Goal: Task Accomplishment & Management: Use online tool/utility

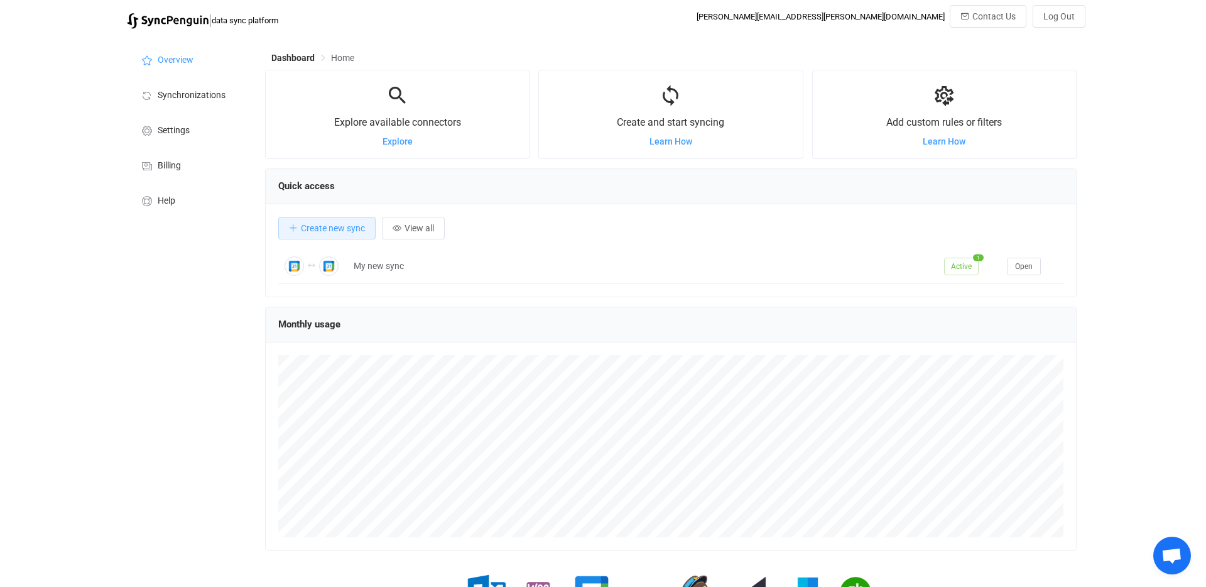
scroll to position [244, 811]
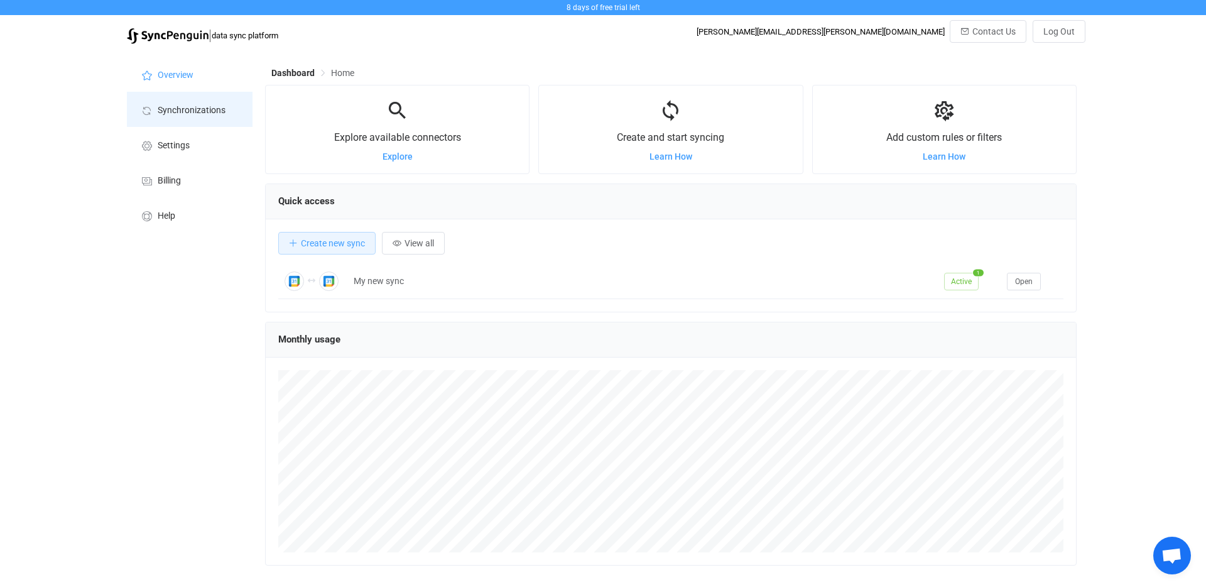
click at [193, 105] on span "Synchronizations" at bounding box center [192, 110] width 68 height 10
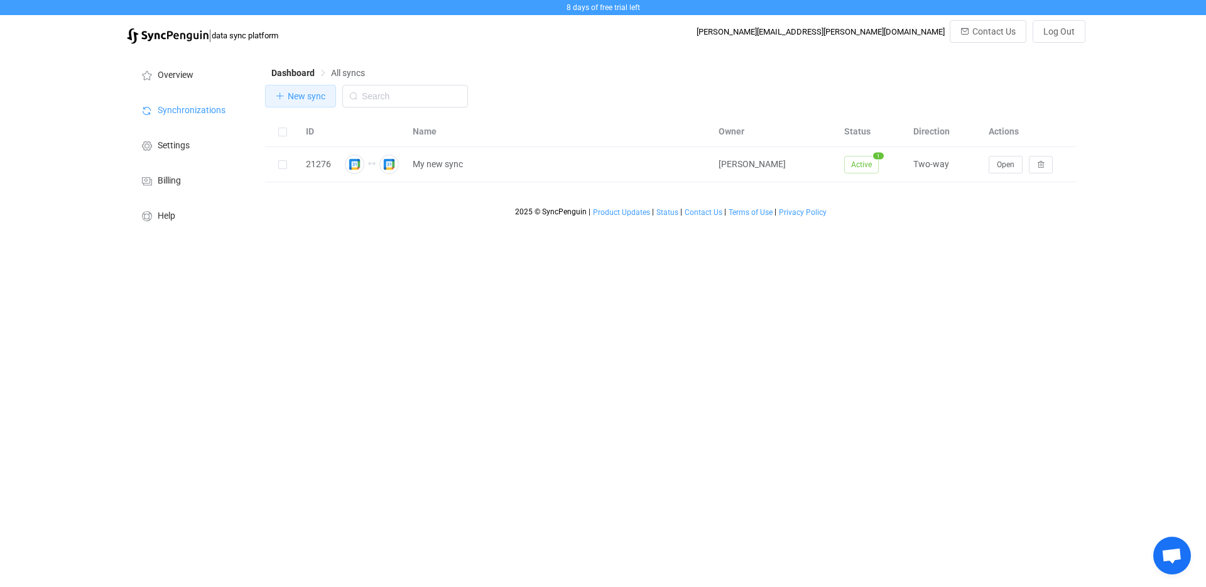
click at [305, 104] on button "New sync" at bounding box center [300, 96] width 71 height 23
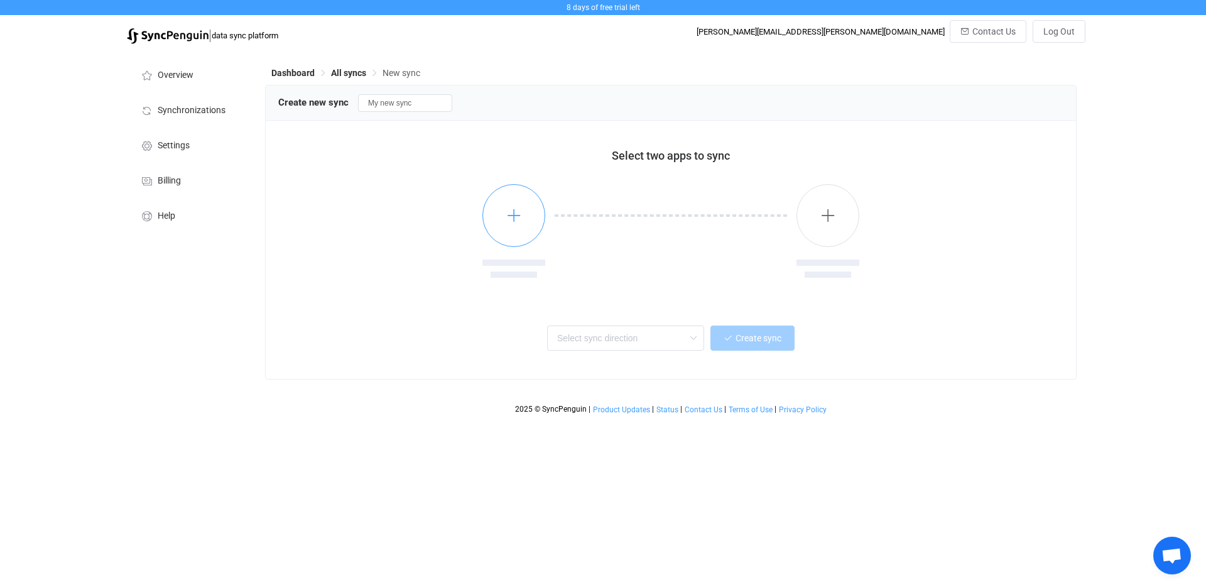
click at [513, 207] on icon "button" at bounding box center [514, 215] width 16 height 16
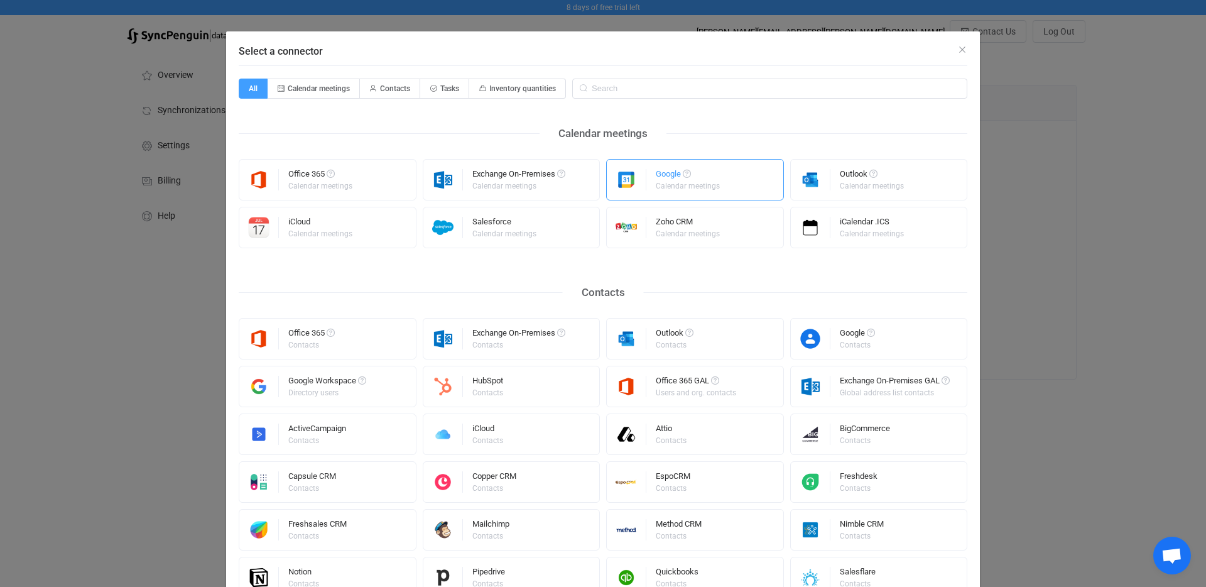
click at [676, 185] on div "Calendar meetings" at bounding box center [688, 186] width 64 height 8
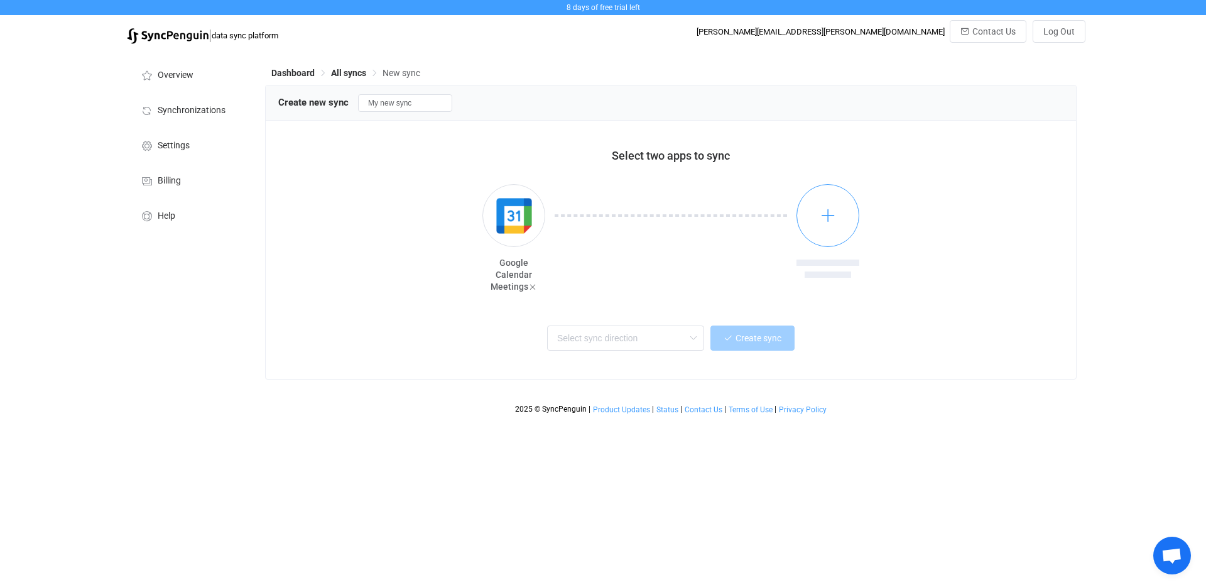
click at [809, 205] on button "button" at bounding box center [827, 215] width 63 height 63
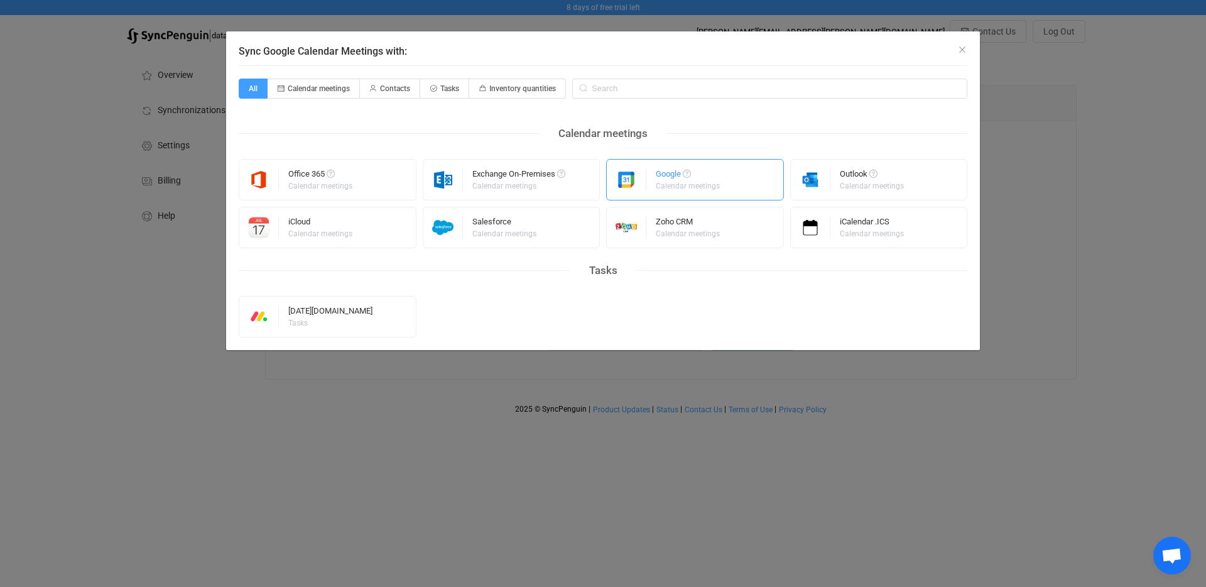
click at [713, 192] on div "Google Calendar meetings" at bounding box center [689, 179] width 66 height 33
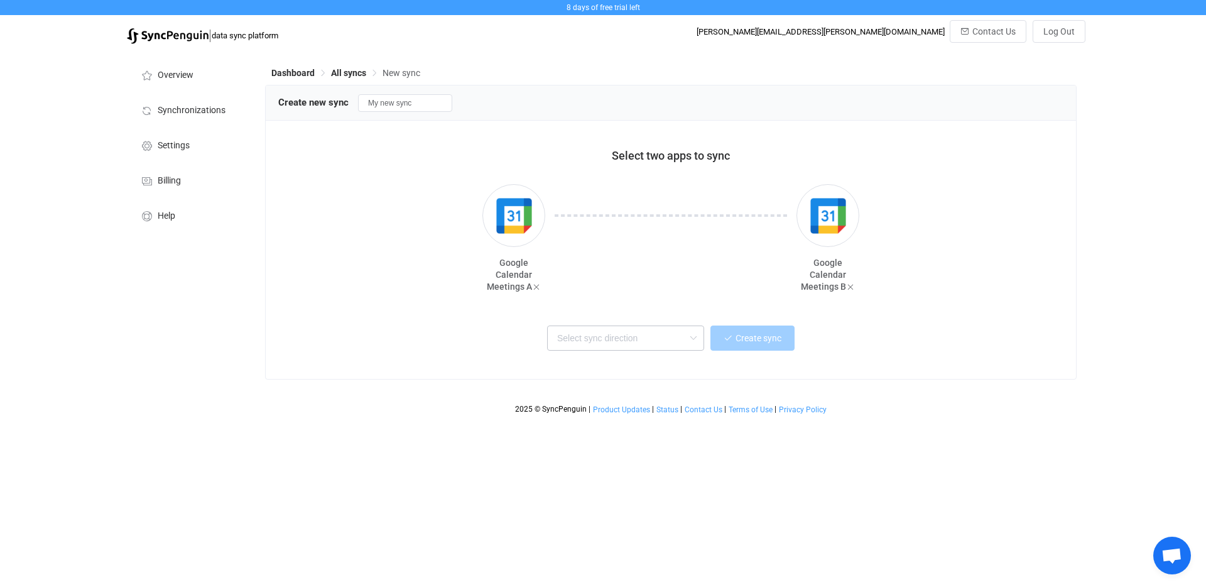
click at [685, 337] on icon at bounding box center [693, 337] width 16 height 25
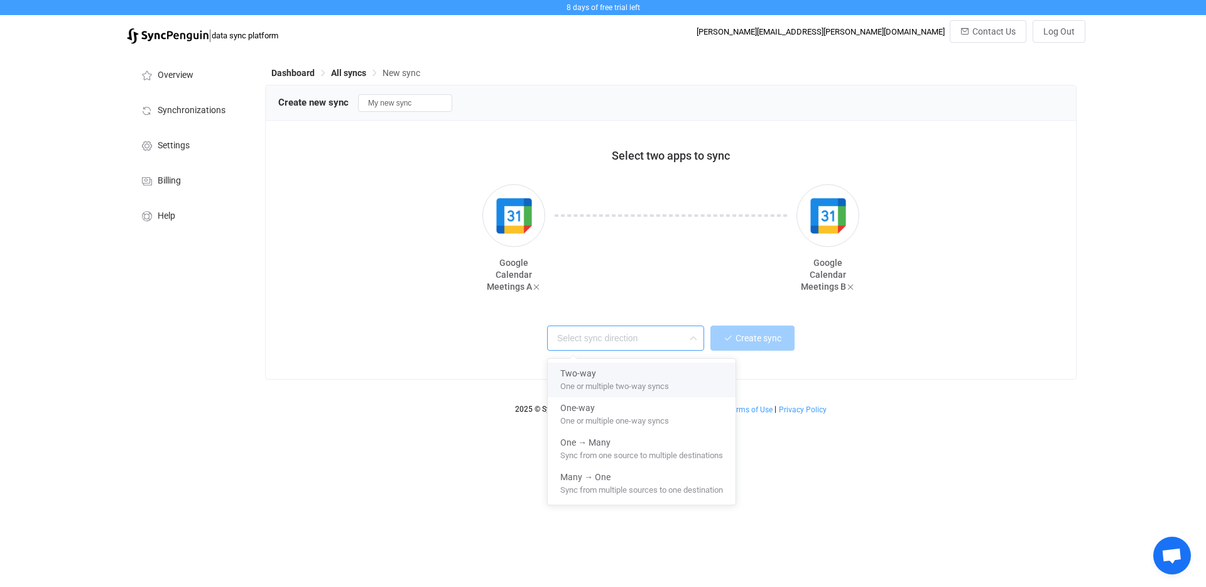
click at [676, 379] on div "One or multiple two-way syncs" at bounding box center [641, 385] width 163 height 13
type input "Two-way"
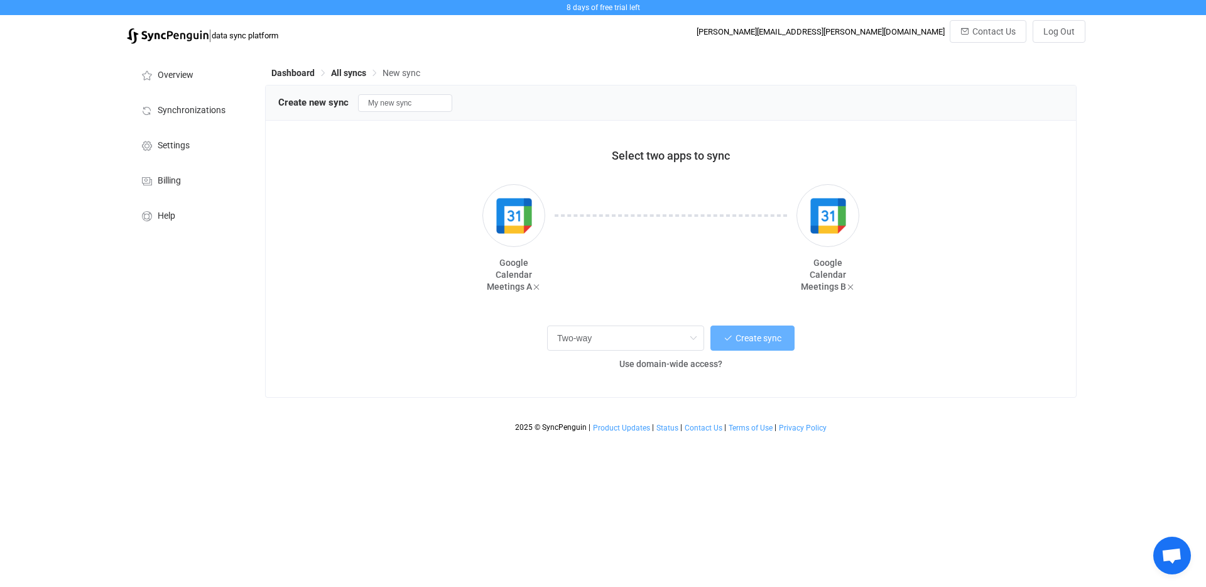
click at [766, 342] on span "Create sync" at bounding box center [758, 338] width 46 height 10
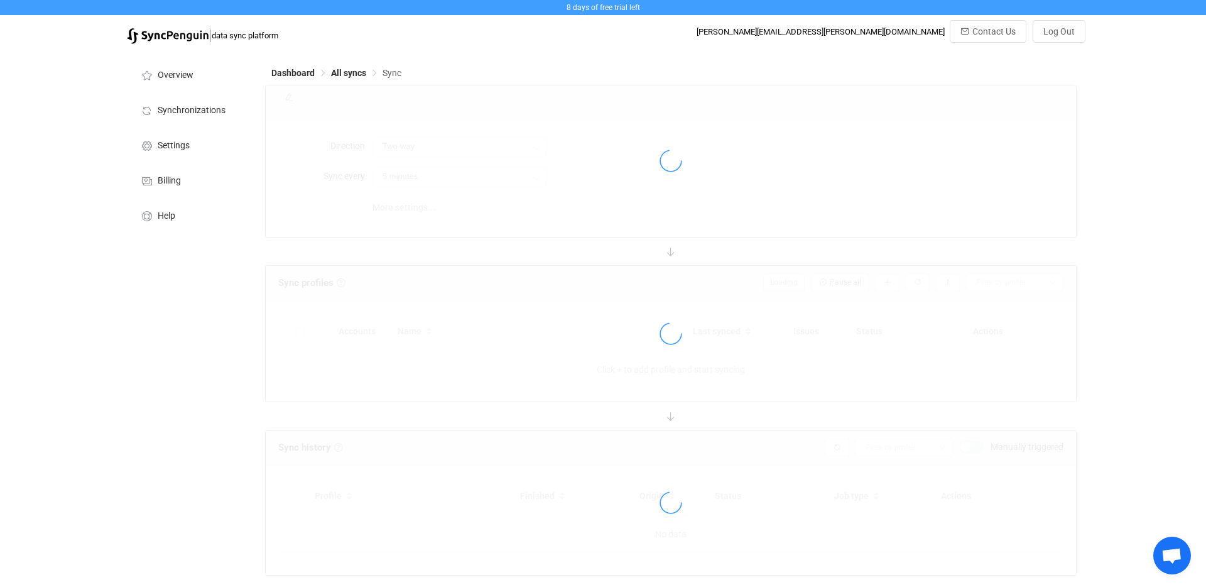
type input "10 minutes"
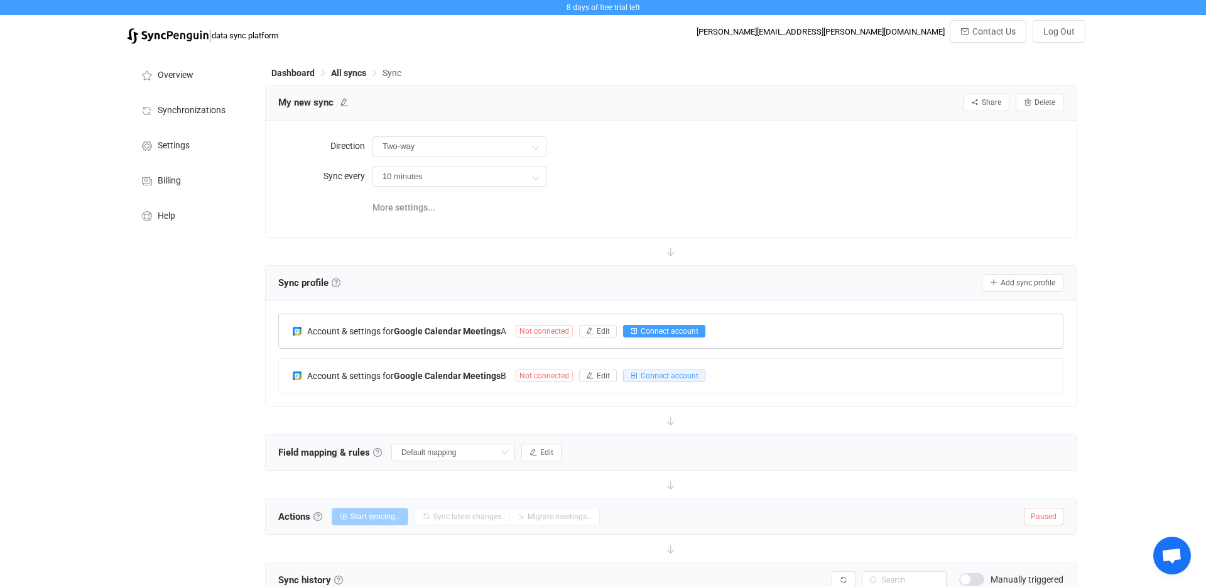
click at [668, 331] on span "Connect account" at bounding box center [670, 331] width 58 height 9
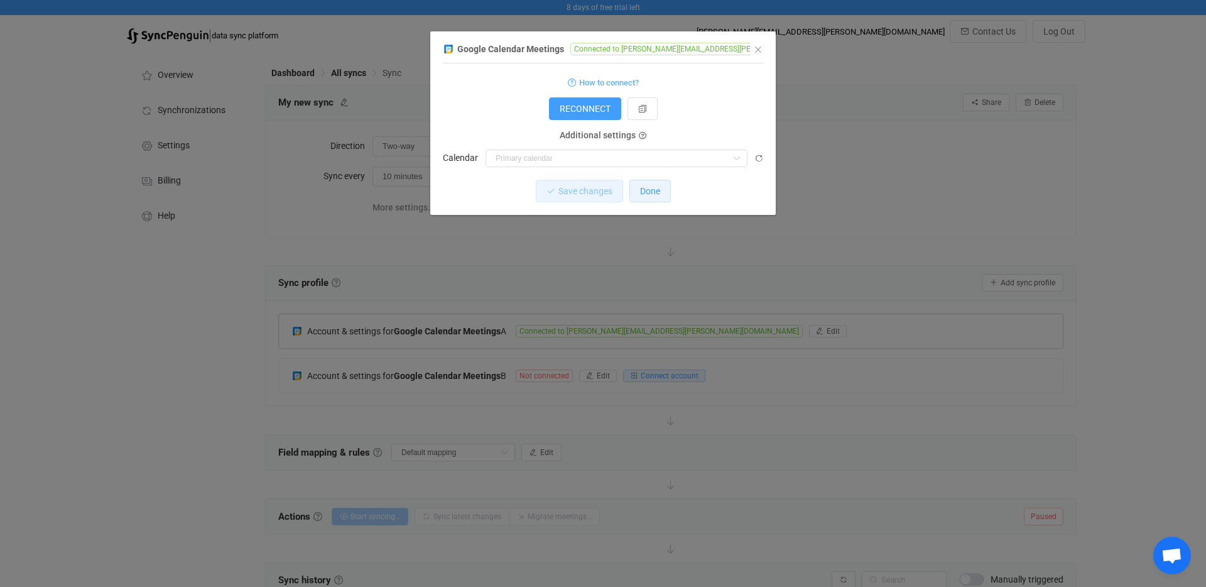
click at [669, 189] on button "Done" at bounding box center [649, 191] width 41 height 23
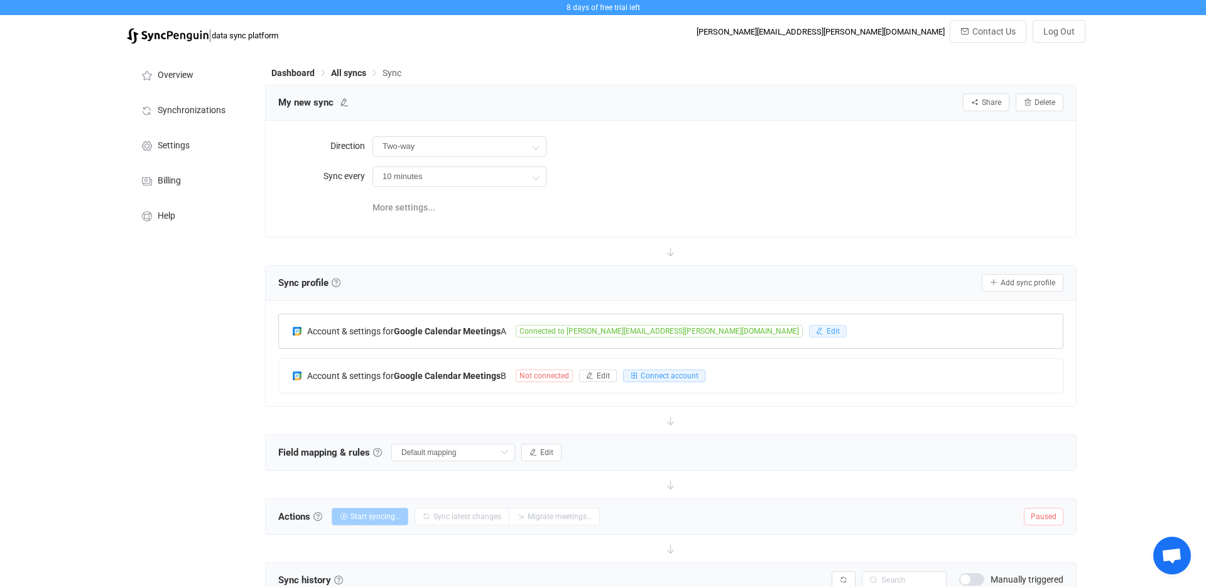
click at [826, 330] on span "Edit" at bounding box center [832, 331] width 13 height 9
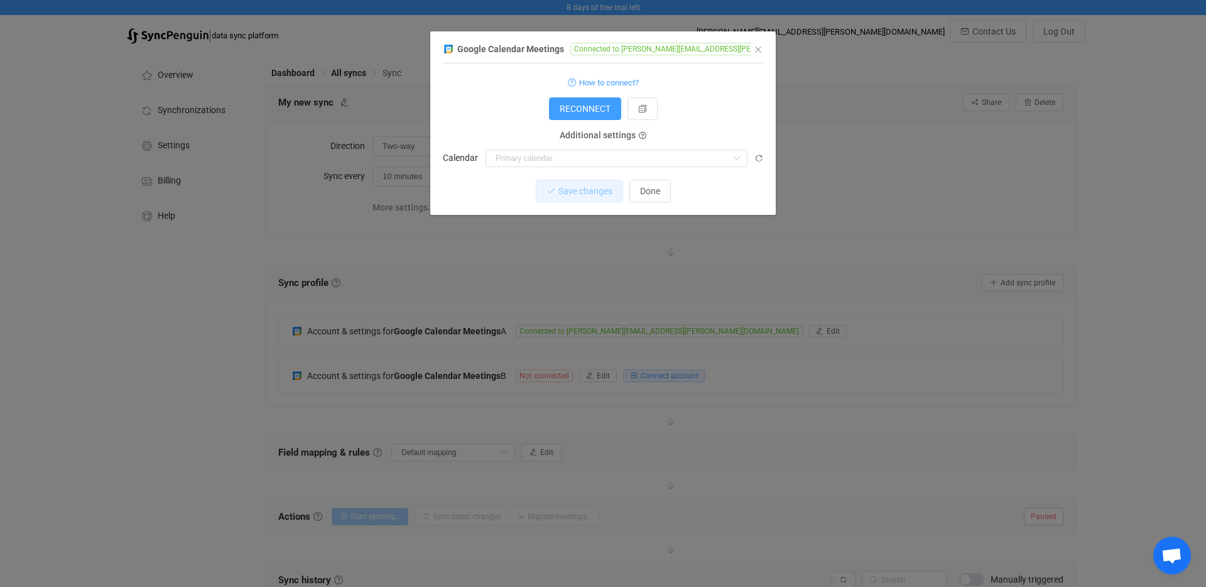
click at [620, 146] on div "Additional settings Calendar bc.support@thecarousell.com TW Office OP Team Sche…" at bounding box center [603, 151] width 320 height 31
click at [622, 155] on input "dialog" at bounding box center [616, 158] width 262 height 18
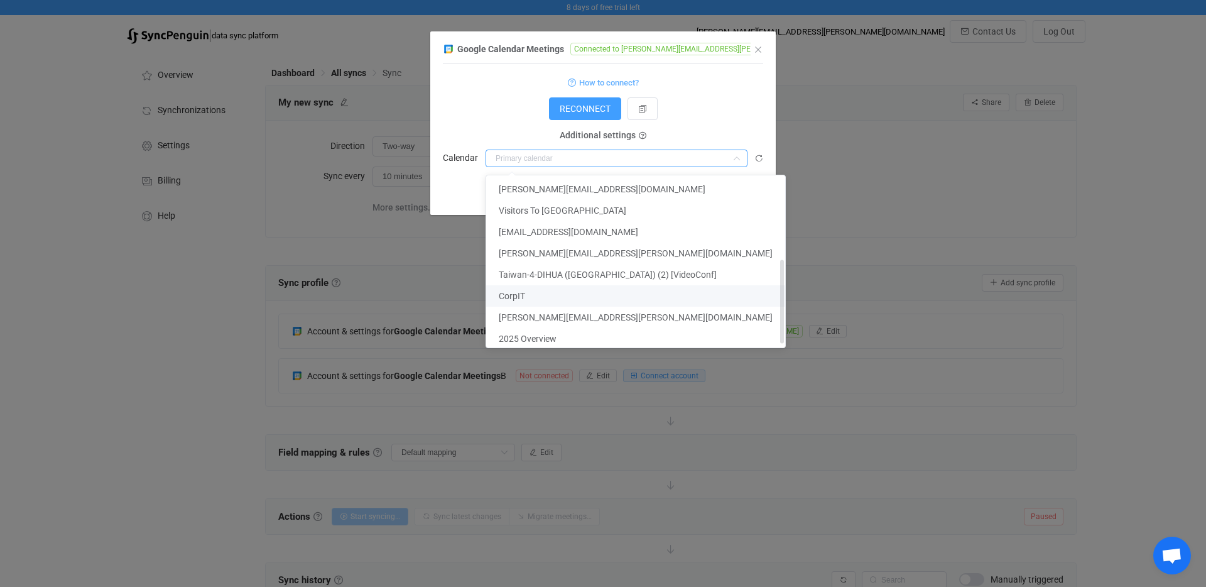
scroll to position [177, 0]
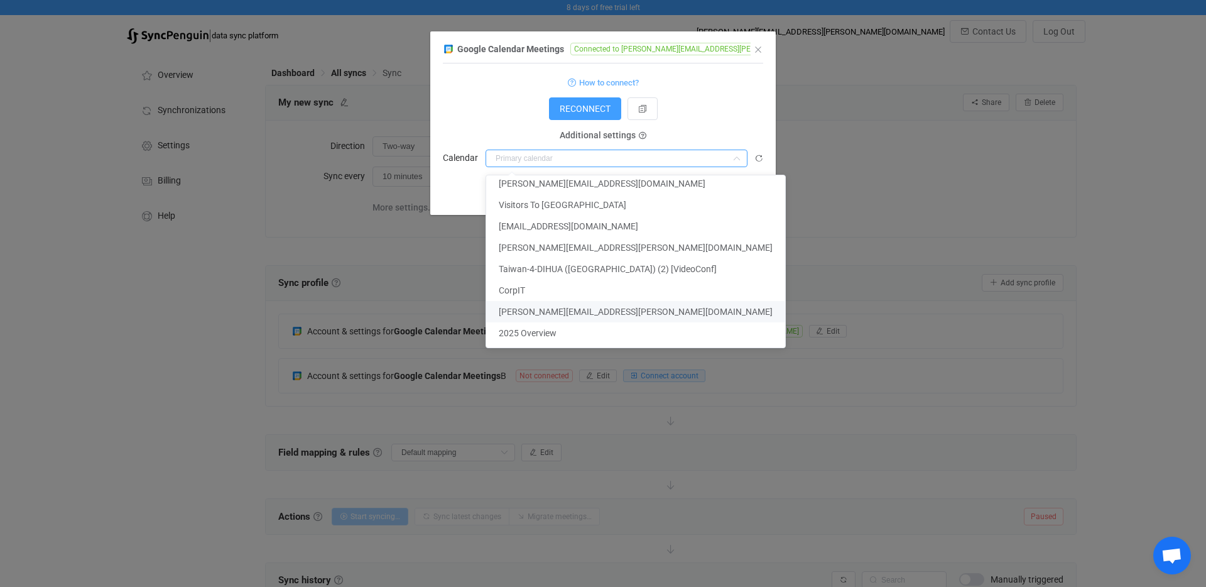
click at [867, 318] on div "Google Calendar Meetings Connected to joseph.chen@thecarousell.com 1 { { "acces…" at bounding box center [603, 293] width 1206 height 587
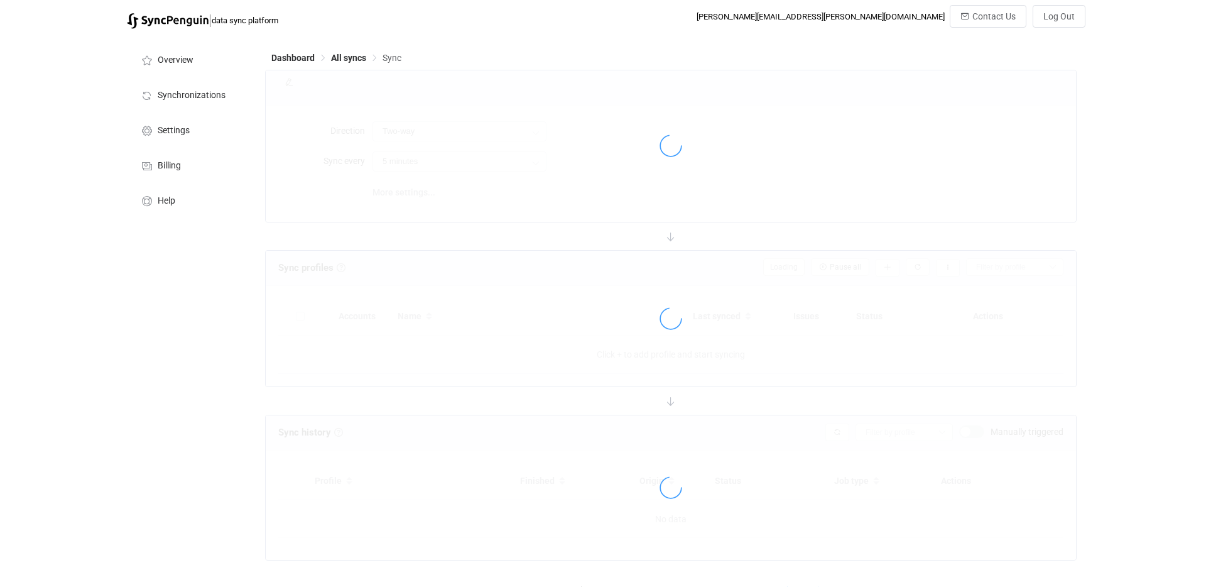
scroll to position [5, 0]
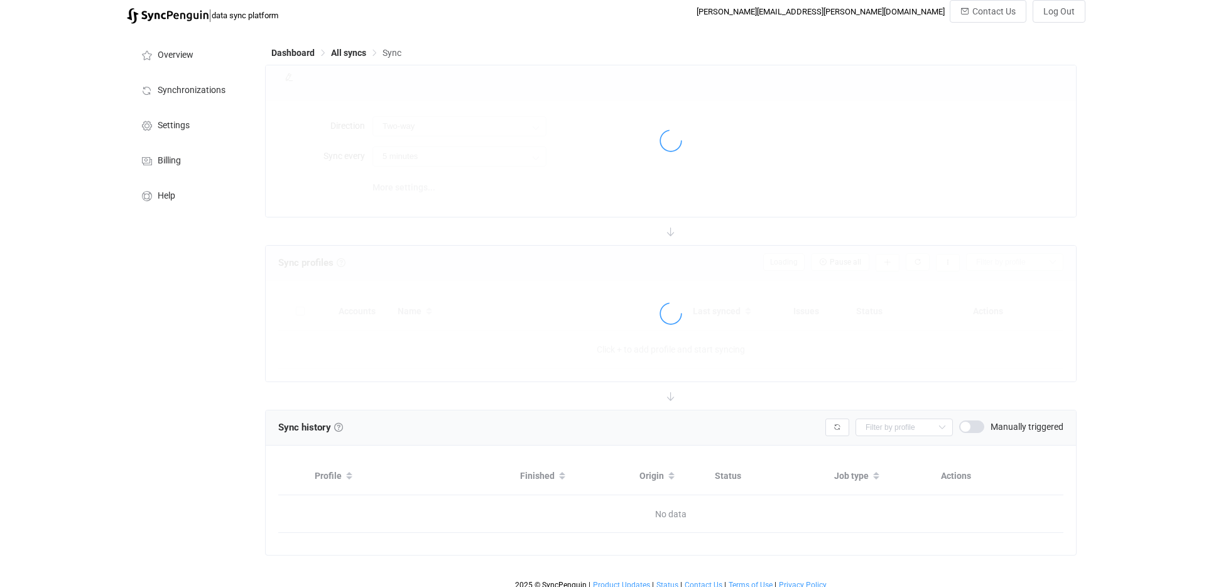
type input "10 minutes"
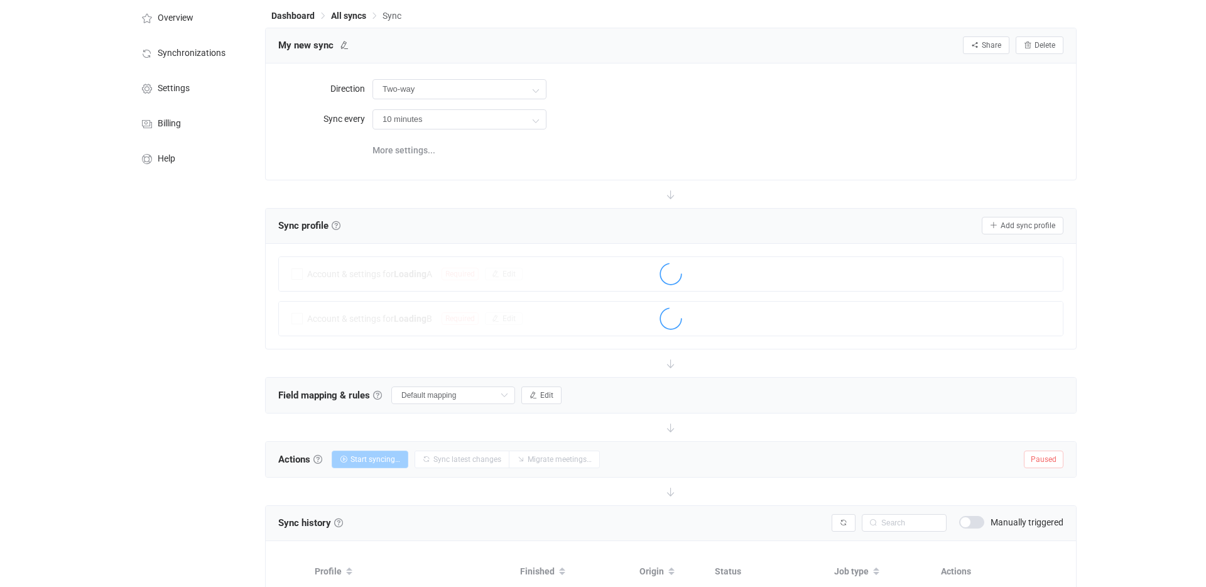
scroll to position [121, 0]
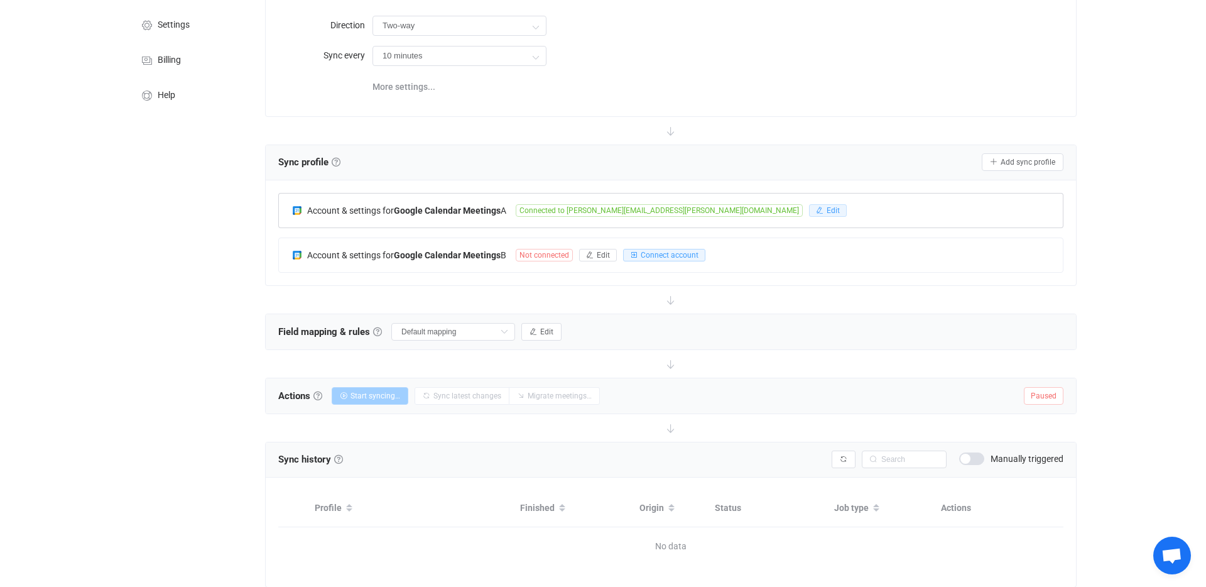
click at [816, 210] on icon "button" at bounding box center [820, 211] width 8 height 8
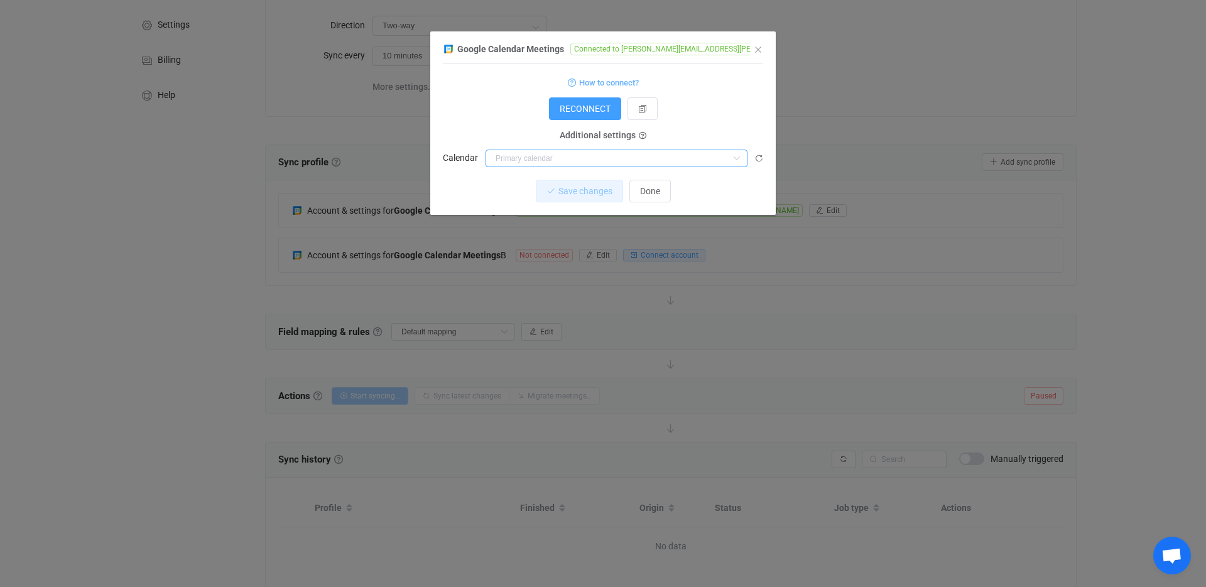
click at [678, 156] on input "dialog" at bounding box center [616, 158] width 262 height 18
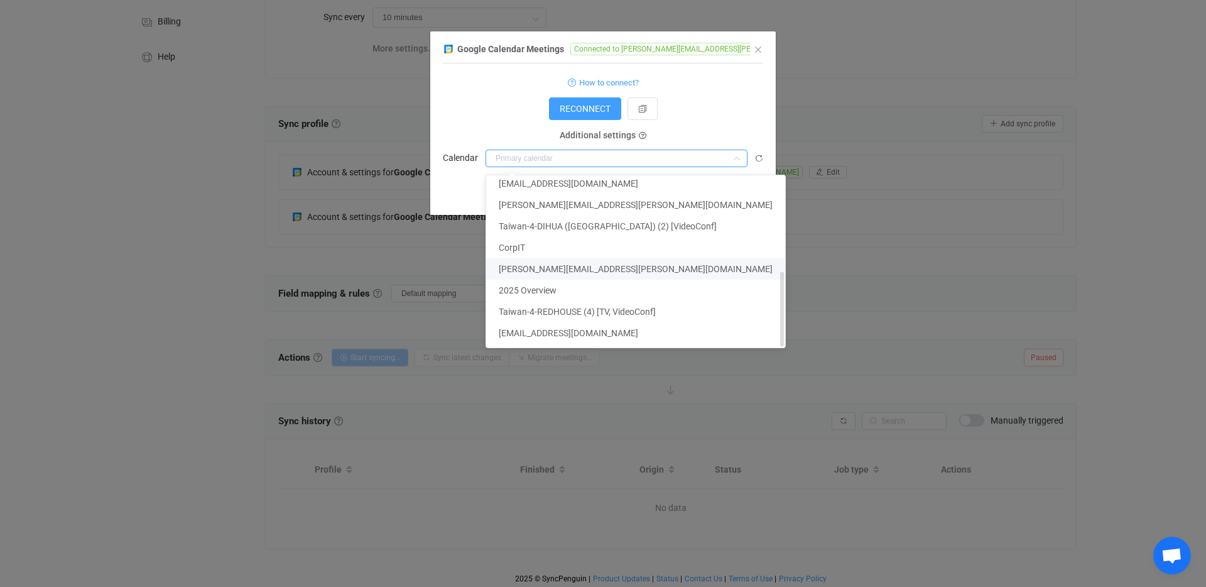
scroll to position [161, 0]
click at [664, 324] on li "[EMAIL_ADDRESS][DOMAIN_NAME]" at bounding box center [635, 332] width 299 height 21
type input "[EMAIL_ADDRESS][DOMAIN_NAME]"
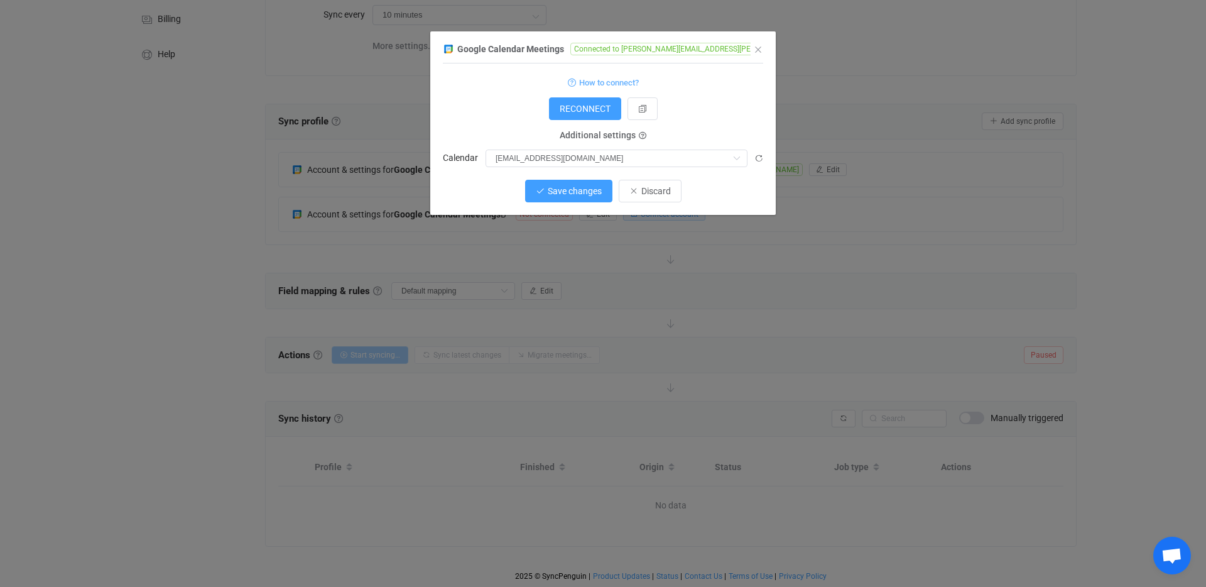
click at [597, 191] on span "Save changes" at bounding box center [575, 191] width 54 height 10
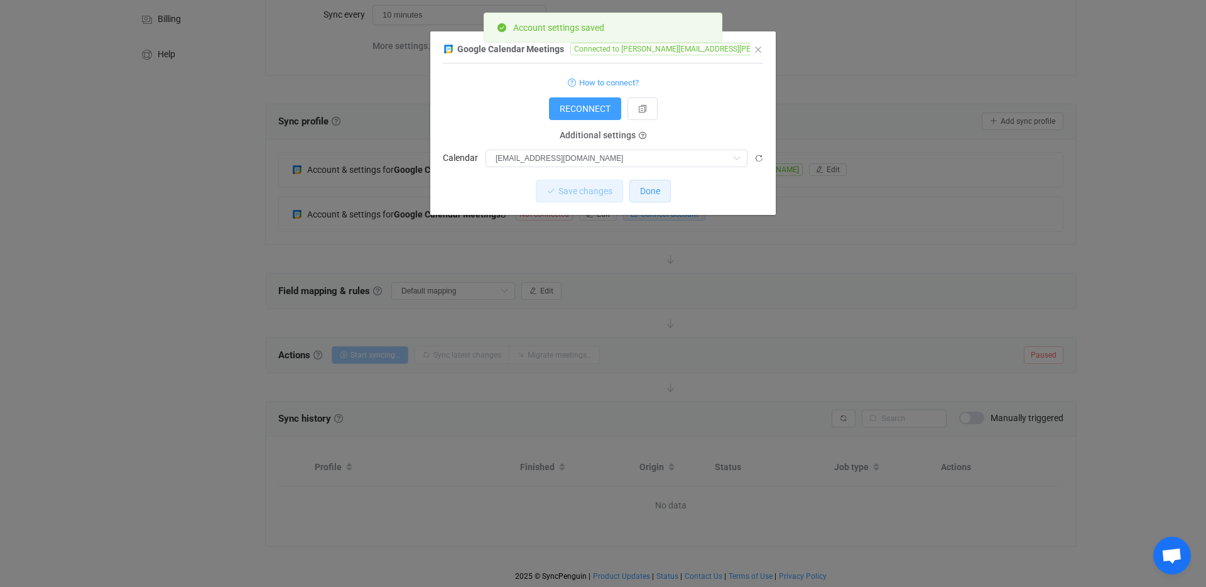
click at [648, 190] on span "Done" at bounding box center [650, 191] width 20 height 10
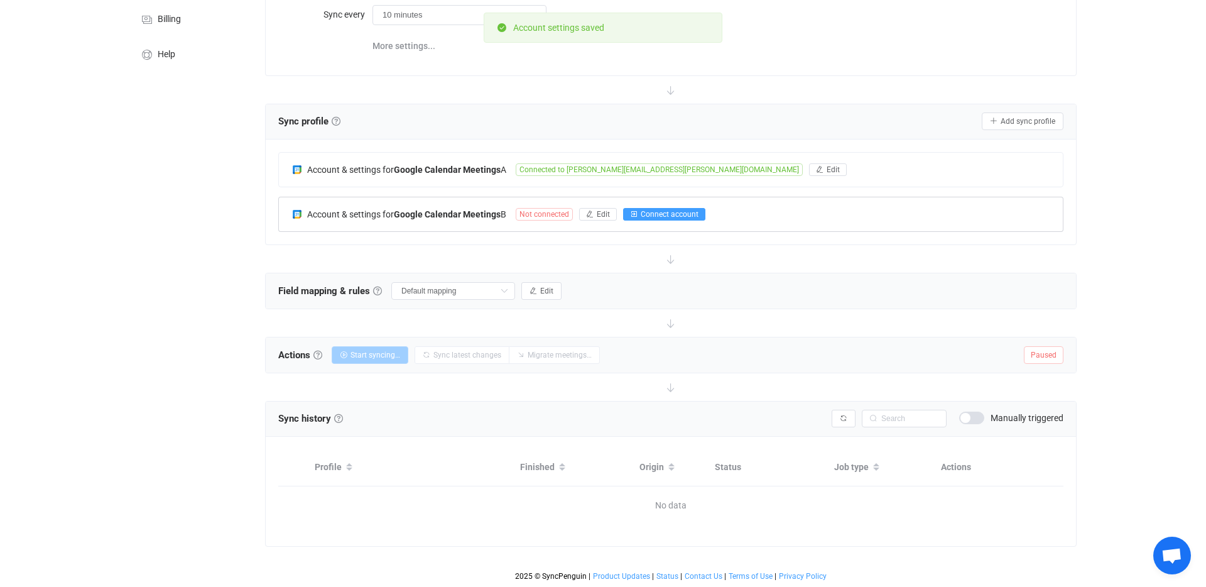
click at [679, 214] on span "Connect account" at bounding box center [670, 214] width 58 height 9
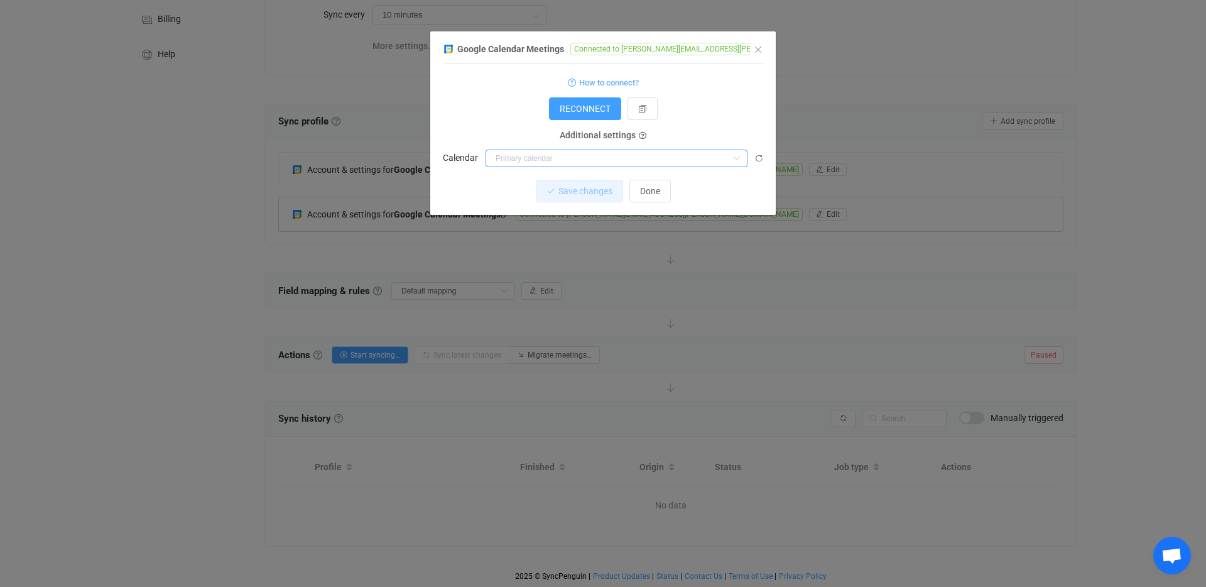
click at [555, 158] on input "dialog" at bounding box center [616, 158] width 262 height 18
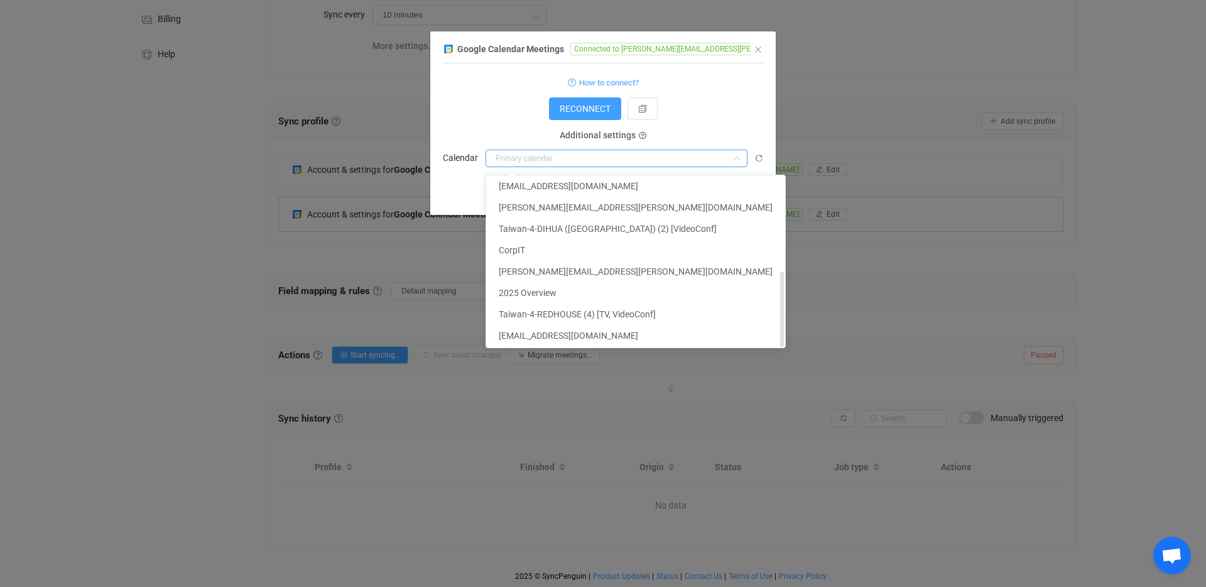
scroll to position [220, 0]
click at [620, 309] on span "Taiwan-4-REDHOUSE (4) [TV, VideoConf]" at bounding box center [577, 311] width 157 height 10
type input "Taiwan-4-REDHOUSE (4) [TV, VideoConf]"
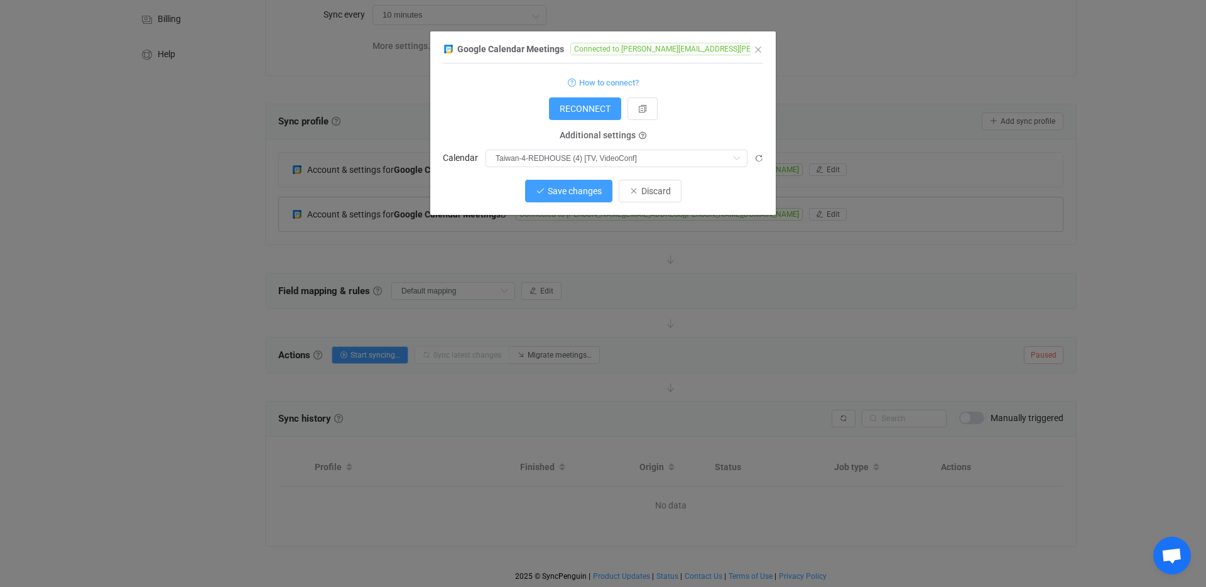
click at [595, 189] on span "Save changes" at bounding box center [575, 191] width 54 height 10
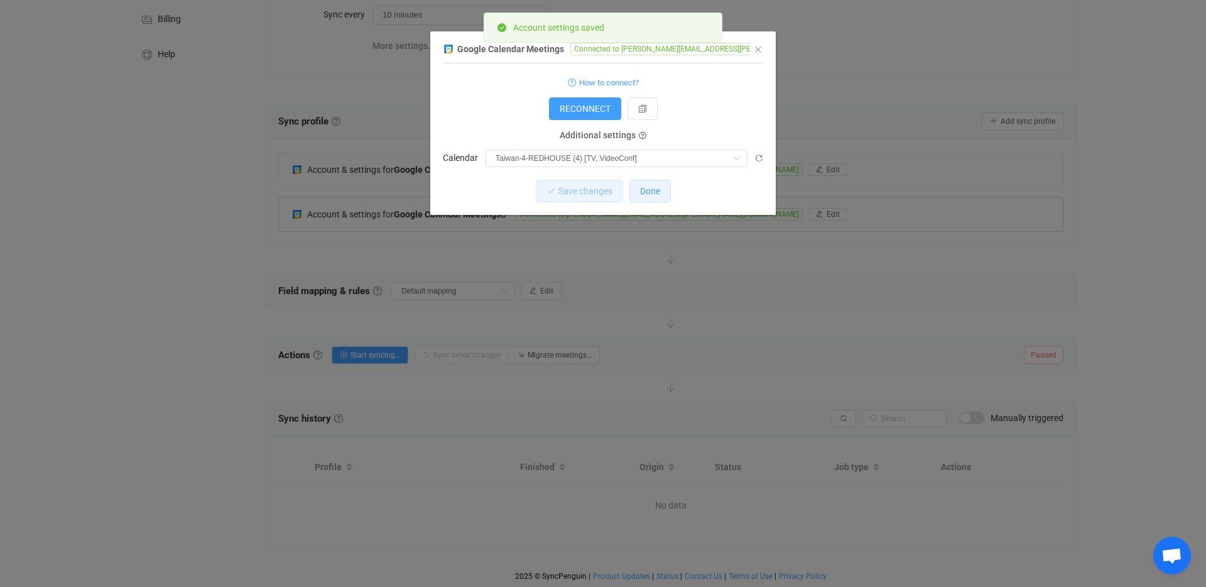
click at [649, 186] on span "Done" at bounding box center [650, 191] width 20 height 10
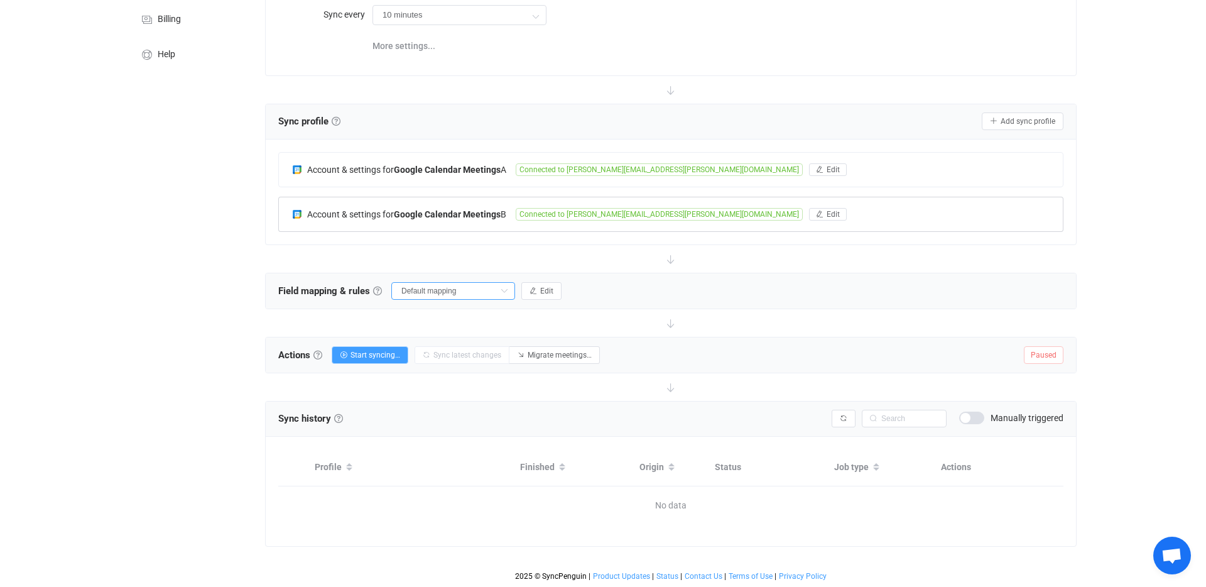
click at [431, 284] on input "Default mapping" at bounding box center [453, 291] width 124 height 18
click at [391, 348] on button "Start syncing…" at bounding box center [370, 355] width 77 height 18
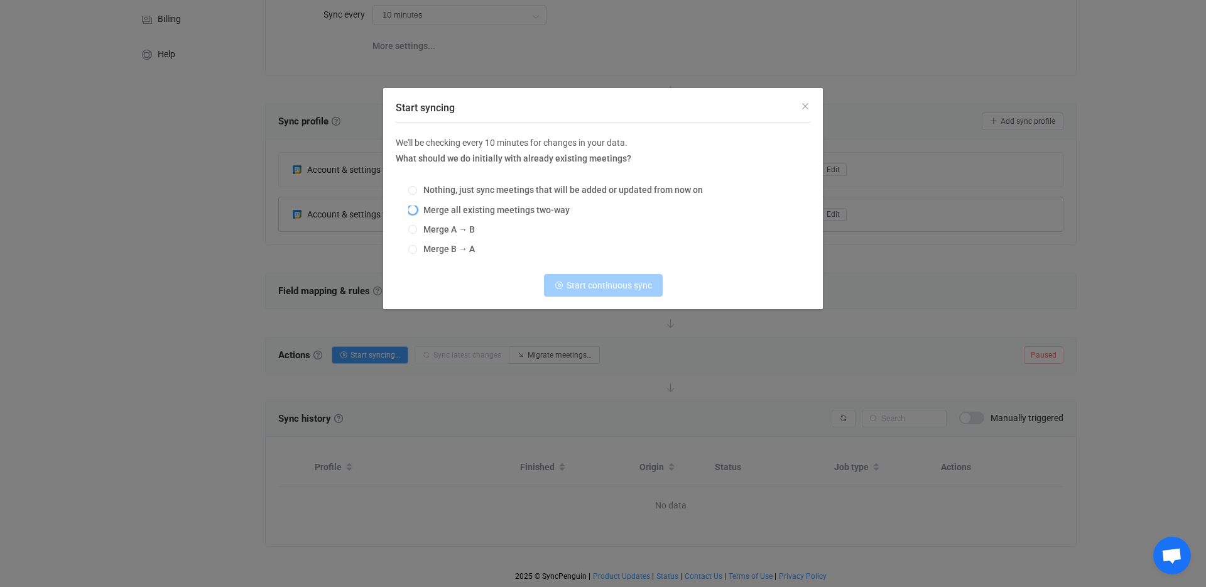
click at [495, 212] on span "Merge all existing meetings two-way" at bounding box center [493, 210] width 153 height 10
click at [417, 212] on input "Merge all existing meetings two-way" at bounding box center [412, 210] width 9 height 10
radio input "true"
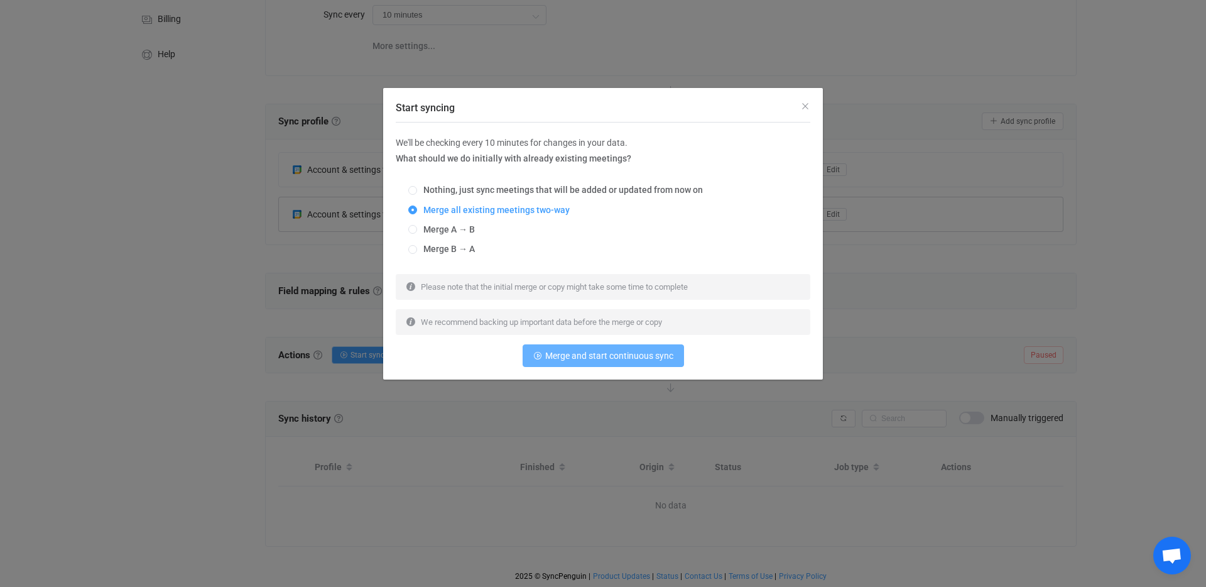
click at [607, 348] on button "Merge and start continuous sync" at bounding box center [602, 355] width 161 height 23
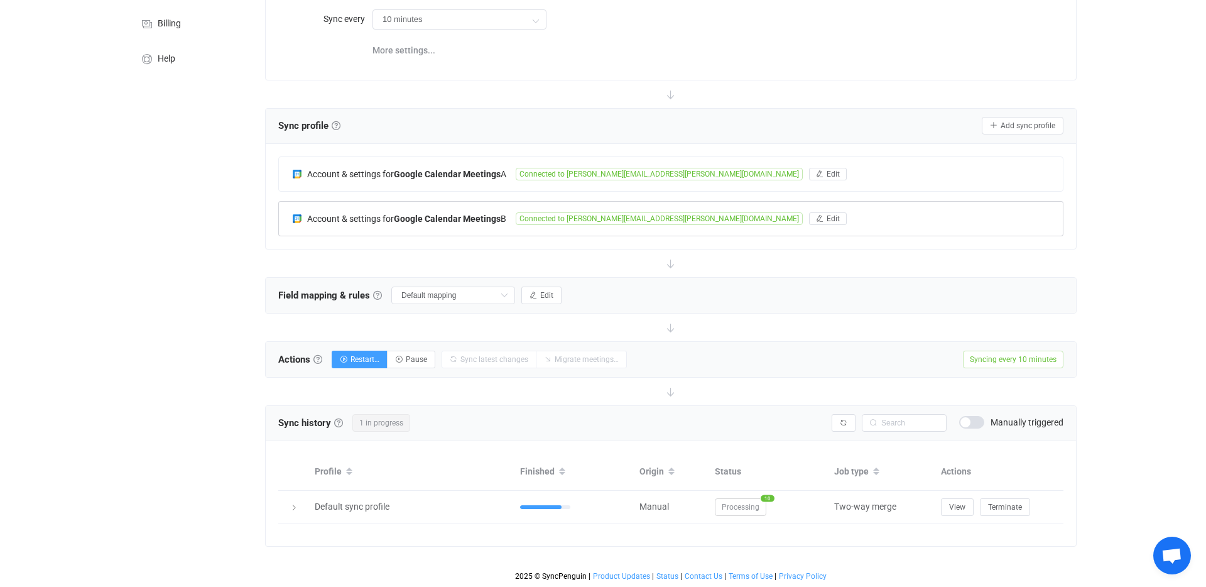
scroll to position [0, 0]
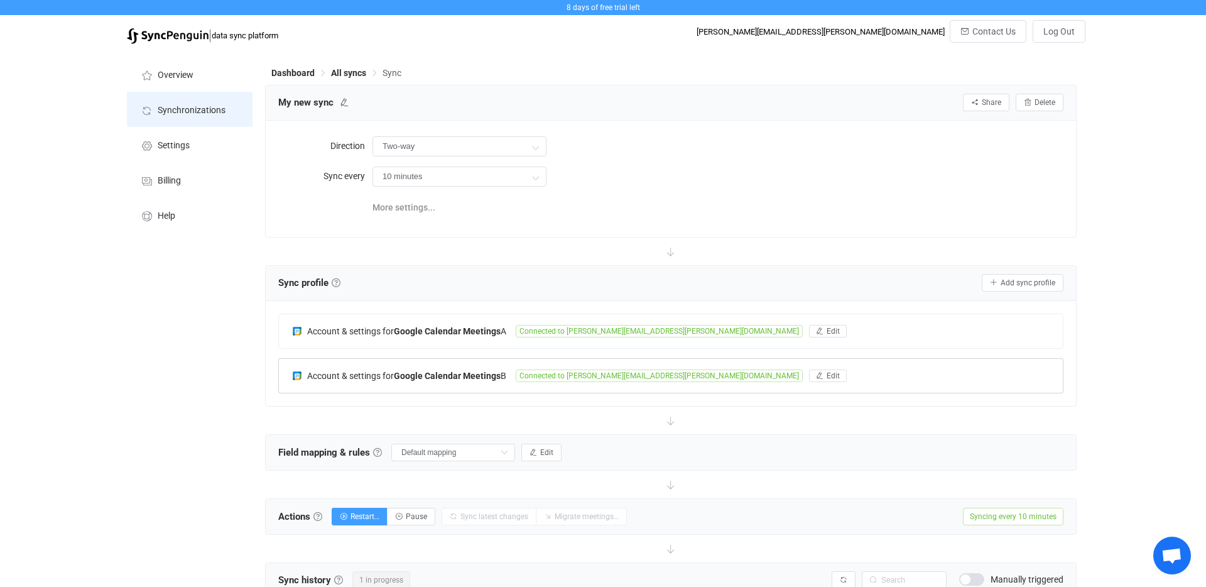
click at [197, 105] on span "Synchronizations" at bounding box center [192, 110] width 68 height 10
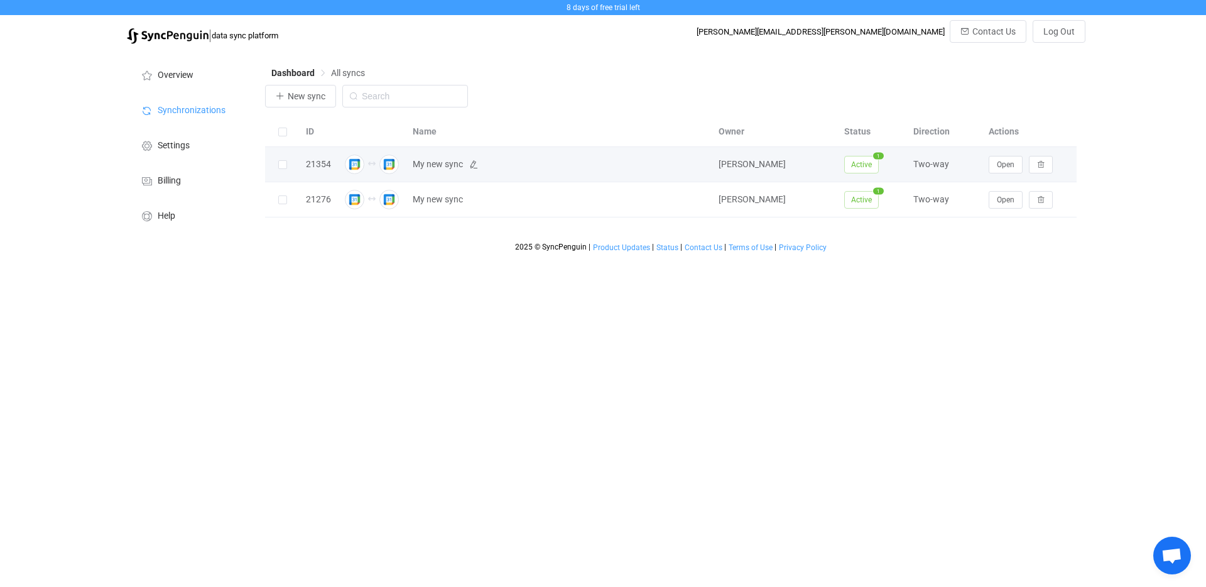
click at [456, 162] on span "My new sync" at bounding box center [438, 164] width 50 height 14
click at [1020, 168] on button "Open" at bounding box center [1005, 165] width 34 height 18
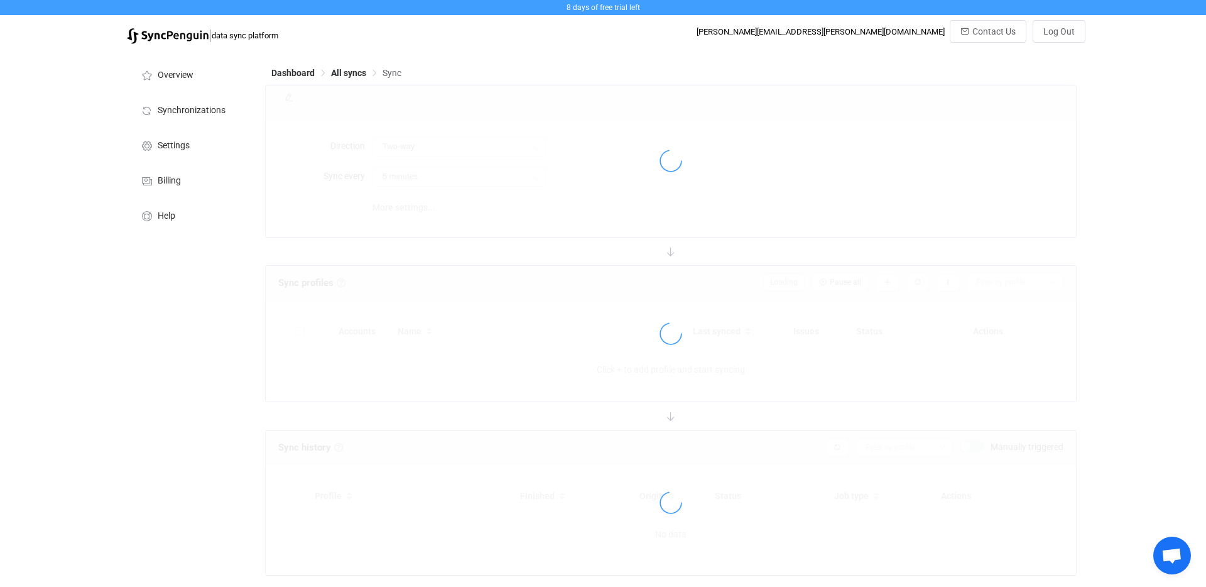
type input "10 minutes"
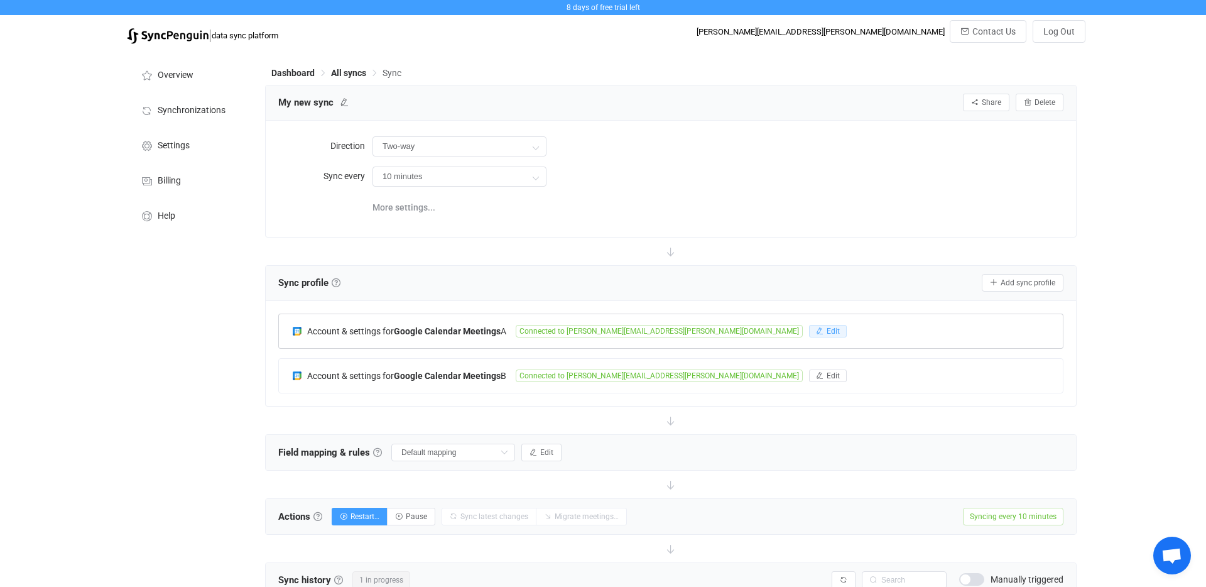
click at [816, 332] on icon "button" at bounding box center [820, 331] width 8 height 8
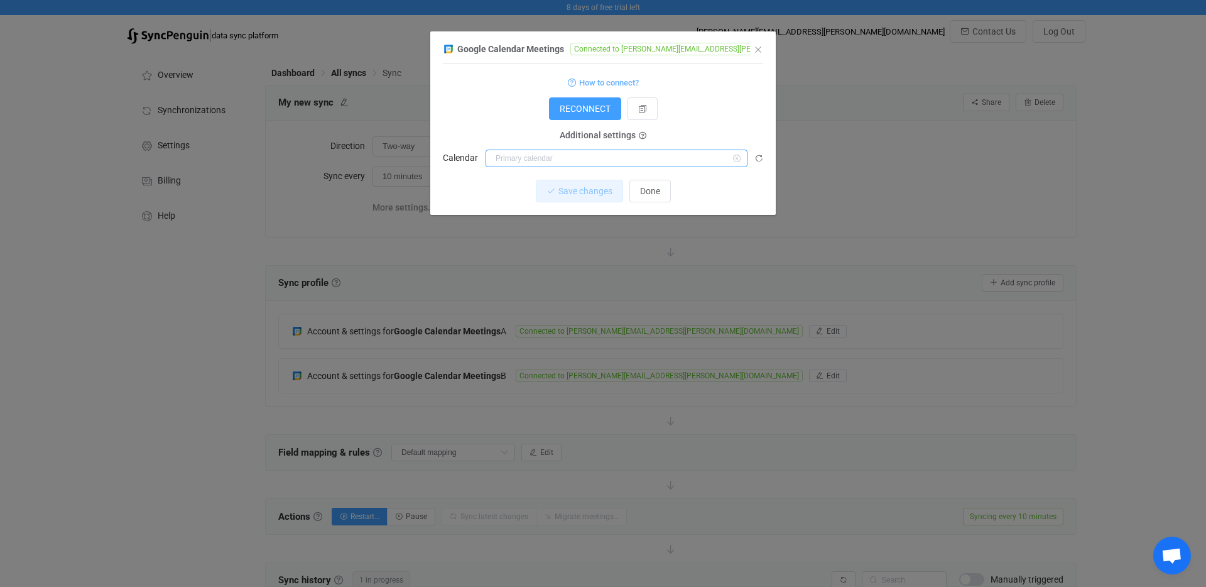
scroll to position [216, 0]
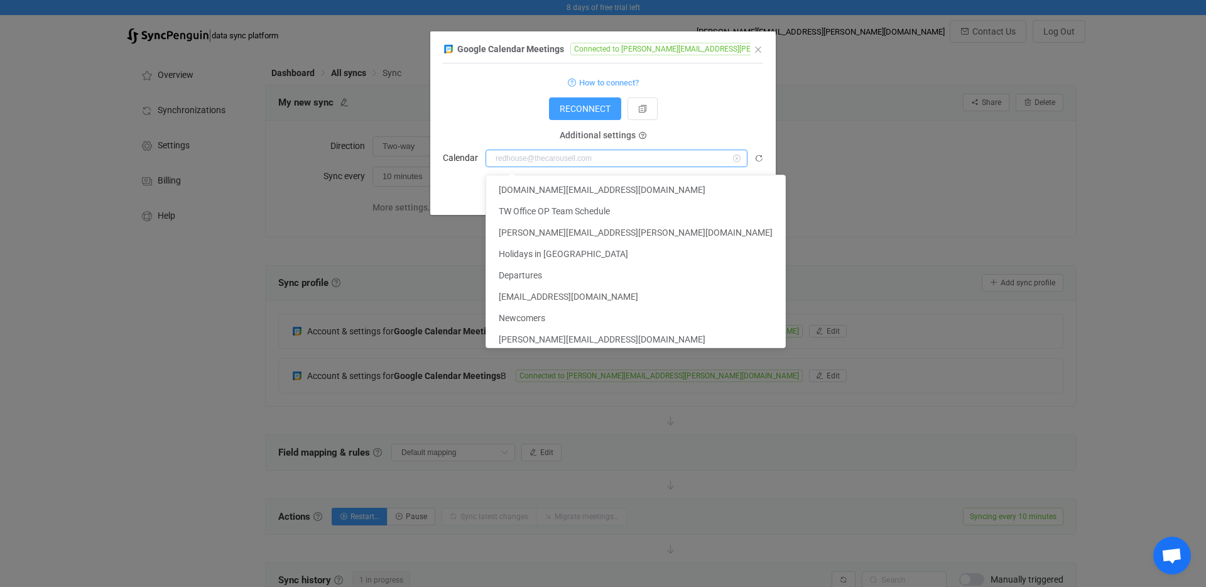
click at [617, 160] on input "dialog" at bounding box center [616, 158] width 262 height 18
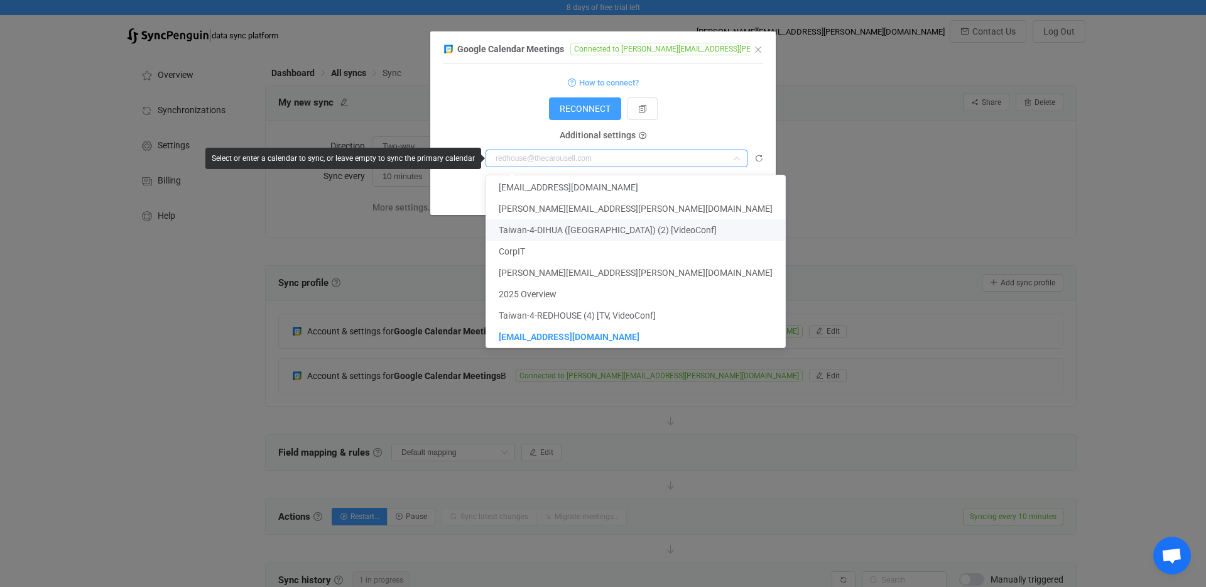
click at [926, 318] on div "Google Calendar Meetings Connected to joseph.chen@thecarousell.com 1 { { "refre…" at bounding box center [603, 293] width 1206 height 587
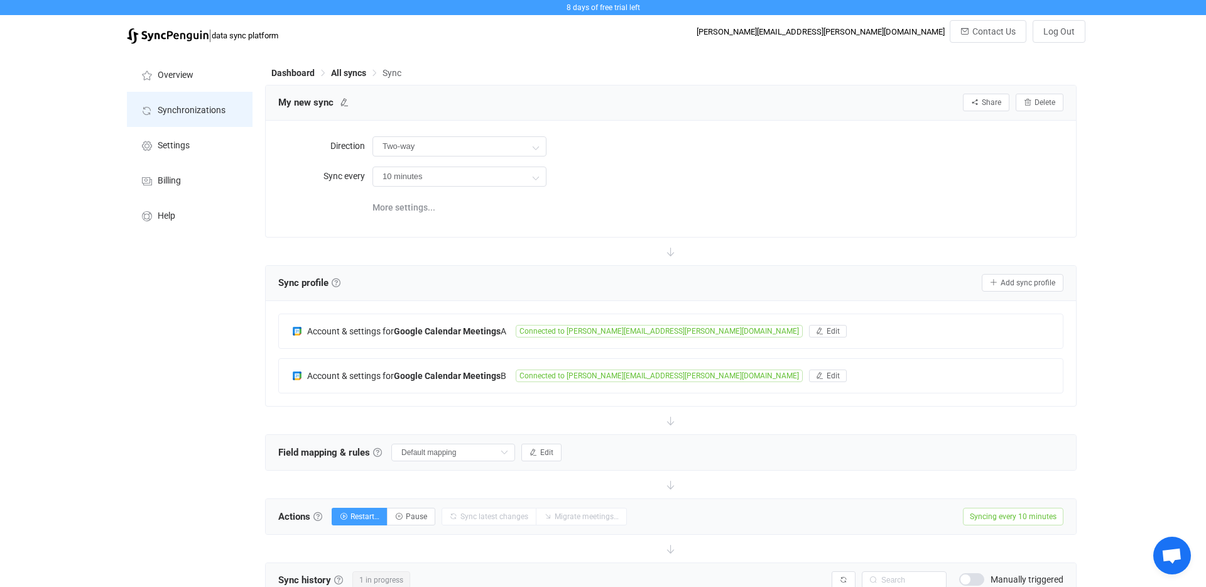
click at [188, 99] on li "Synchronizations" at bounding box center [190, 109] width 126 height 35
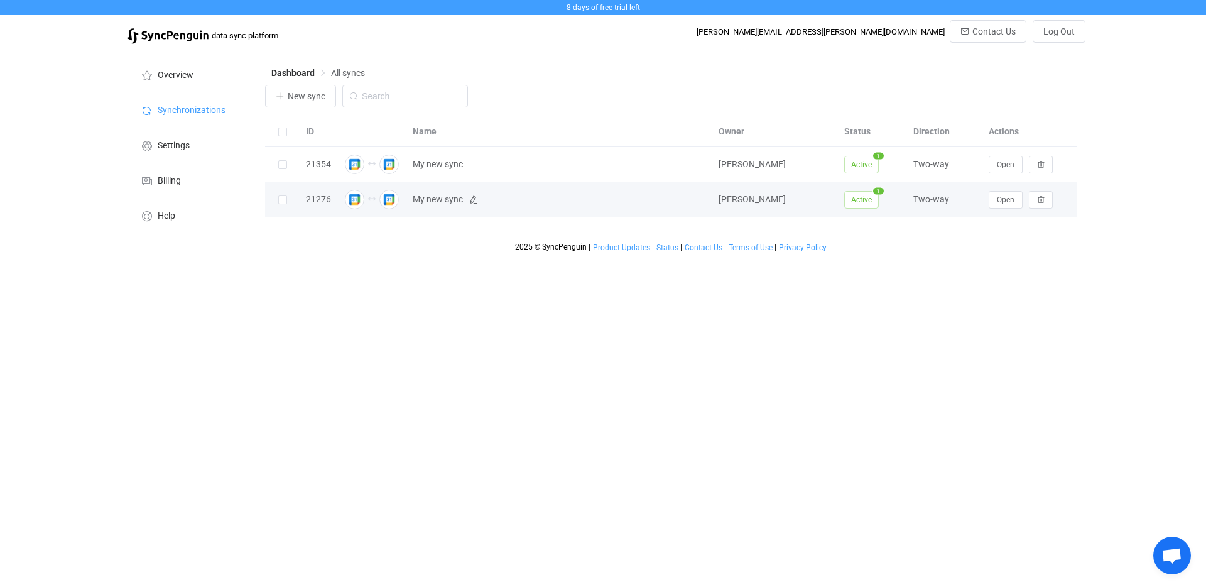
click at [435, 204] on span "My new sync" at bounding box center [438, 199] width 50 height 14
click at [876, 202] on span "Active" at bounding box center [861, 200] width 35 height 18
click at [997, 203] on span "Open" at bounding box center [1006, 199] width 18 height 9
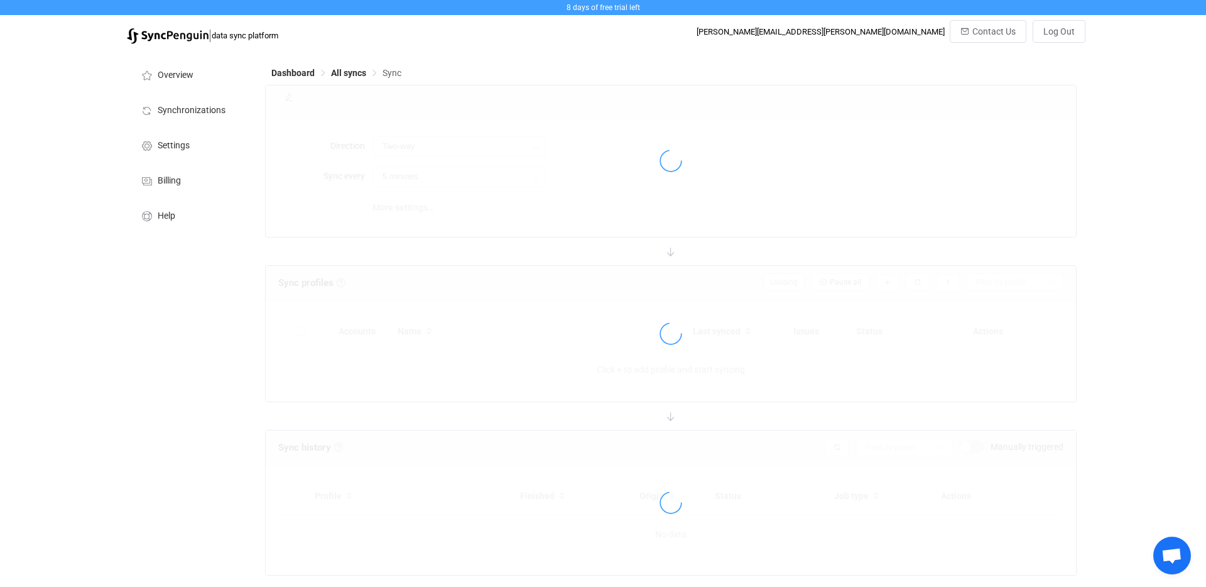
type input "10 minutes"
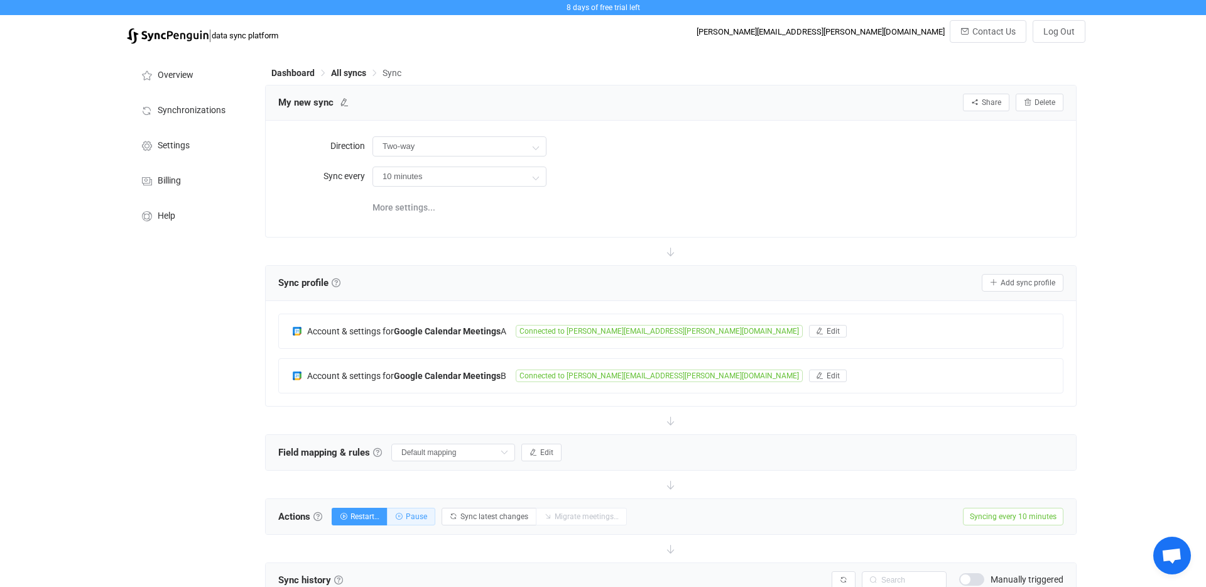
click at [421, 514] on span "Pause" at bounding box center [416, 516] width 21 height 9
click at [826, 333] on span "Edit" at bounding box center [832, 331] width 13 height 9
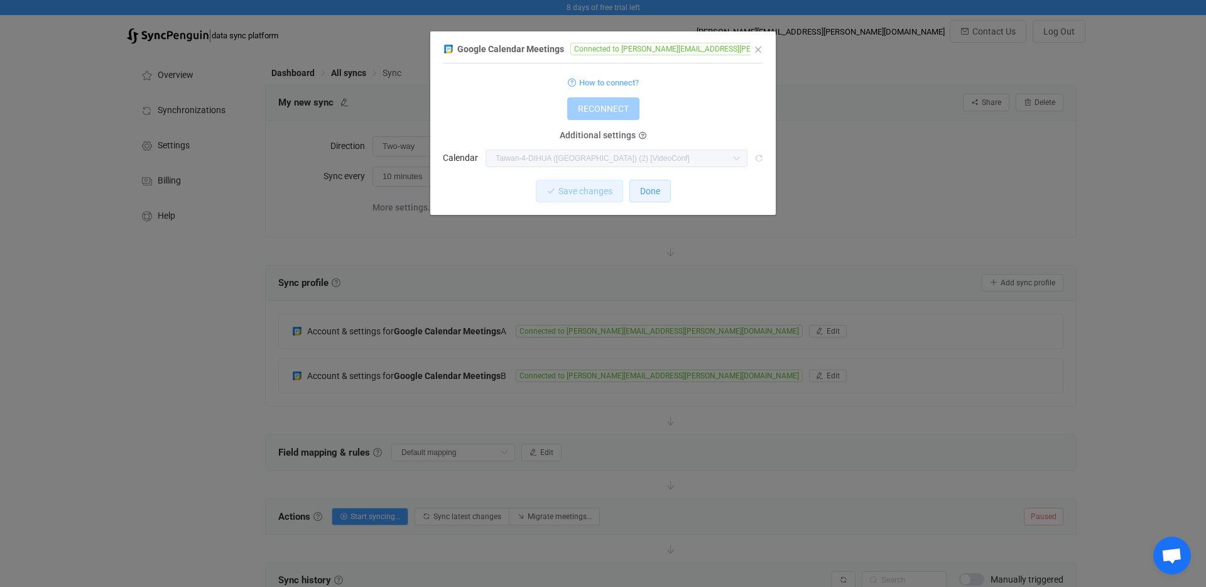
click at [642, 198] on button "Done" at bounding box center [649, 191] width 41 height 23
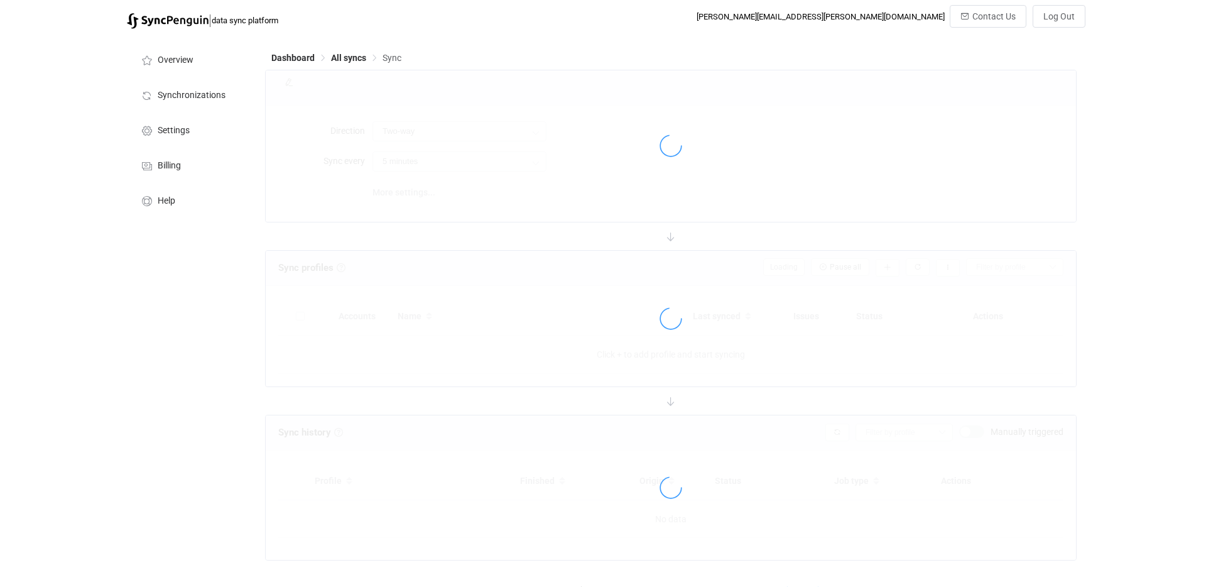
scroll to position [5, 0]
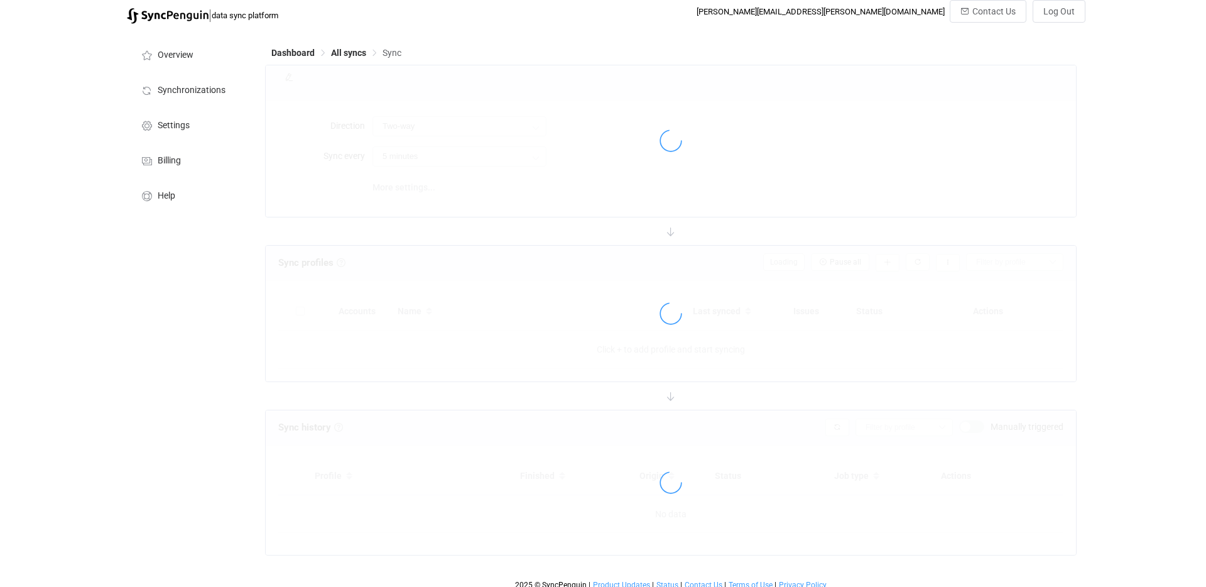
type input "10 minutes"
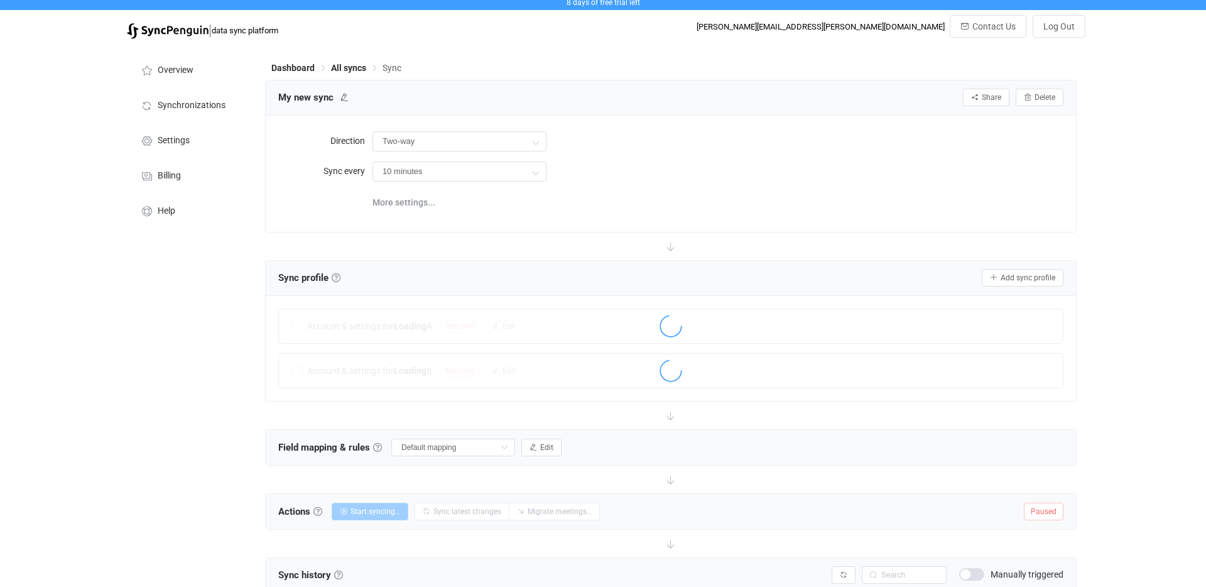
scroll to position [0, 0]
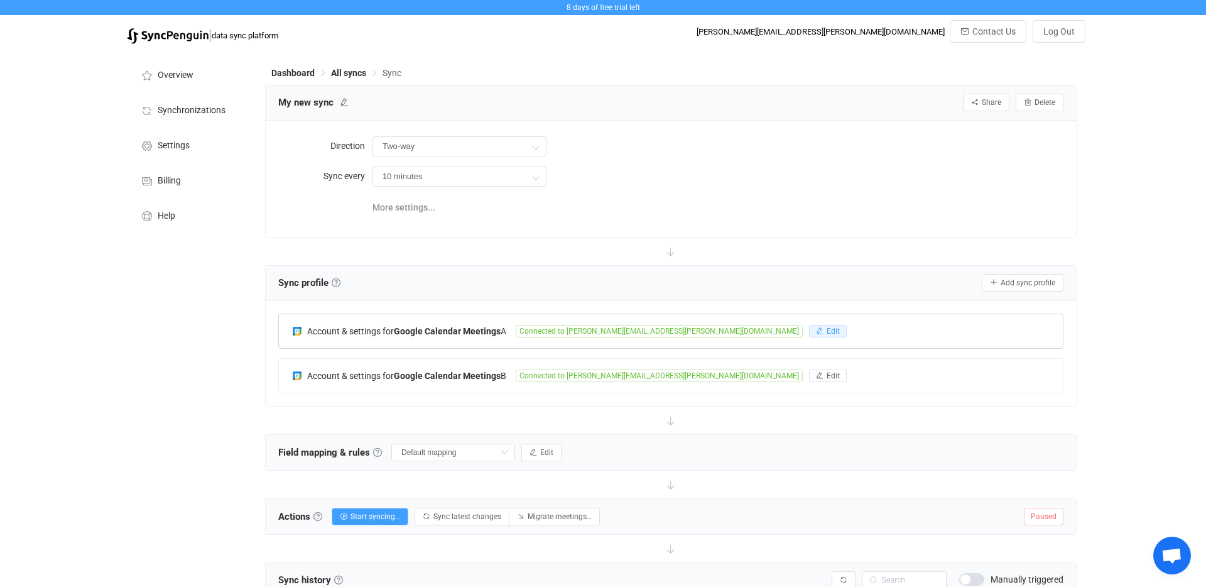
click at [816, 333] on icon "button" at bounding box center [820, 331] width 8 height 8
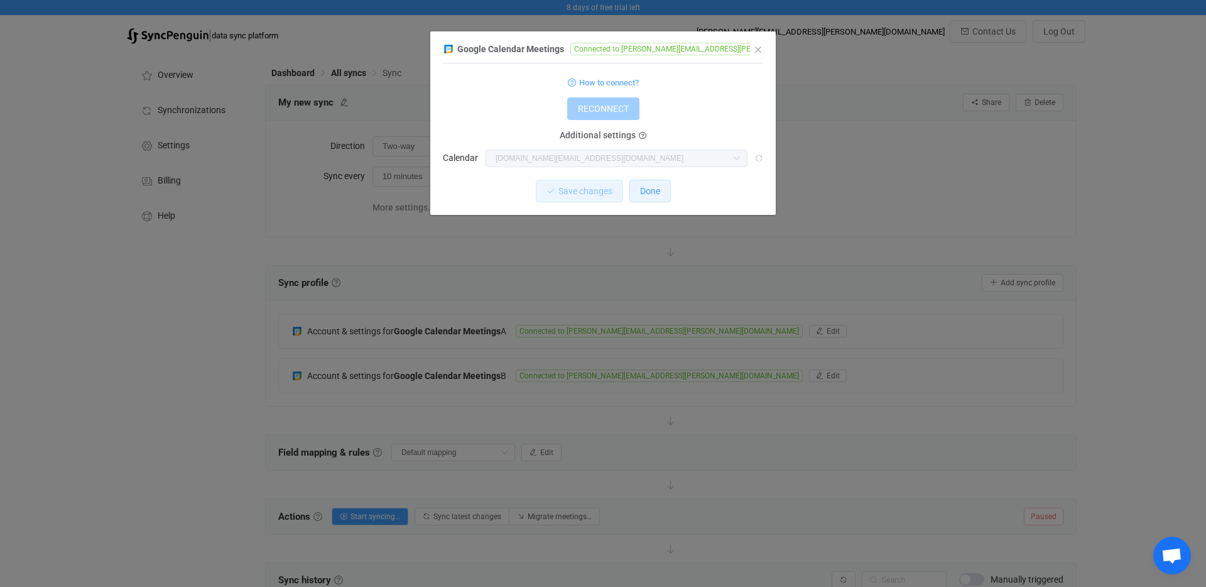
click at [651, 192] on span "Done" at bounding box center [650, 191] width 20 height 10
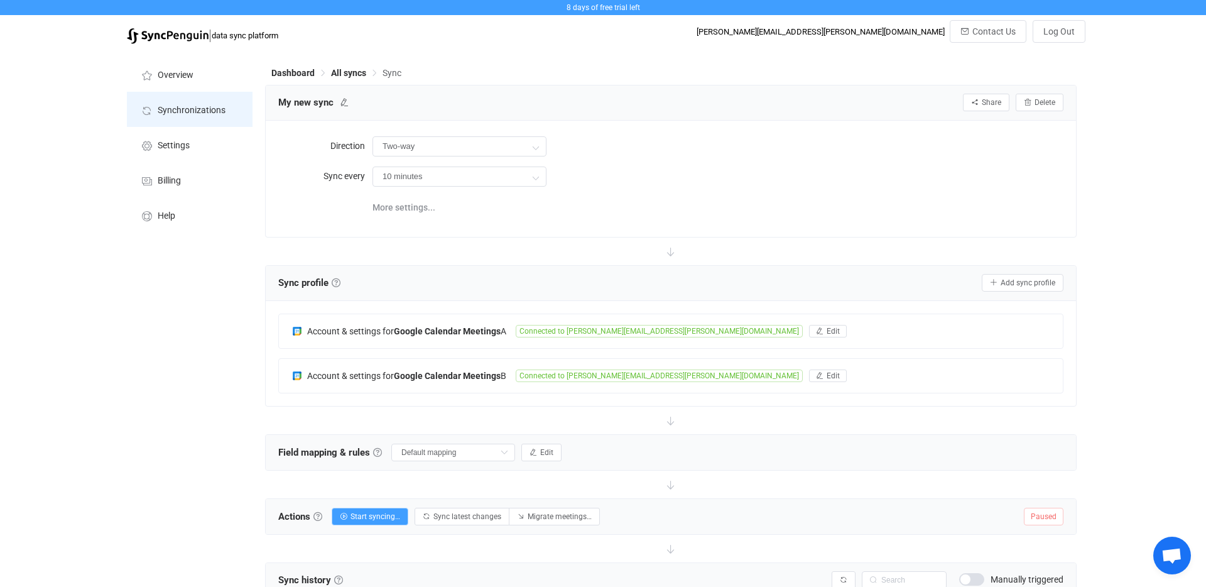
click at [218, 107] on span "Synchronizations" at bounding box center [192, 110] width 68 height 10
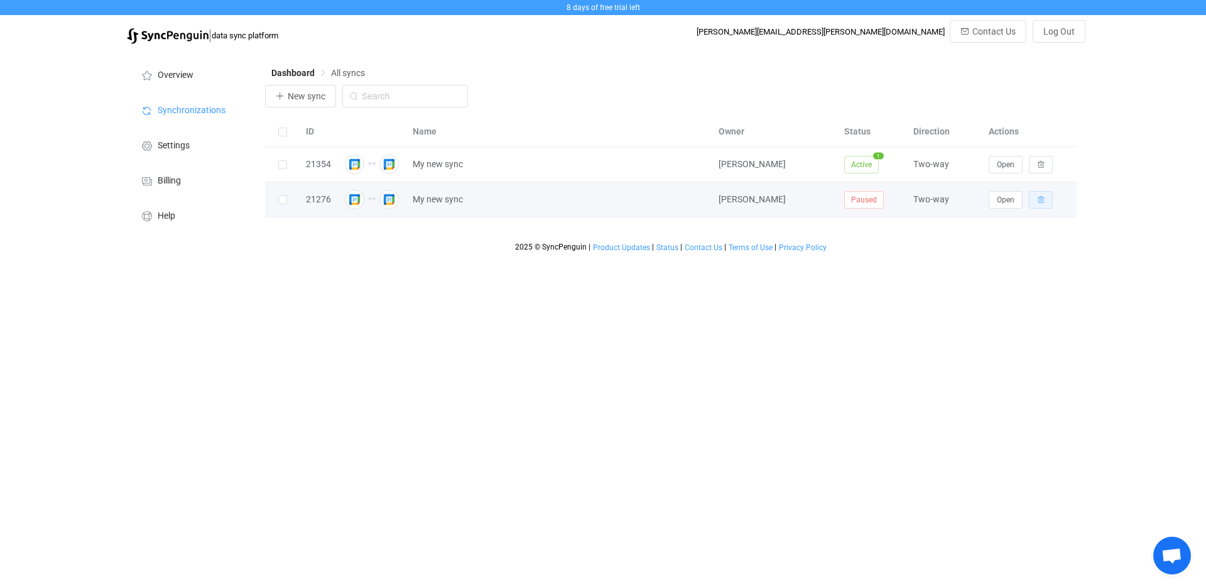
click at [1046, 201] on button "button" at bounding box center [1041, 200] width 24 height 18
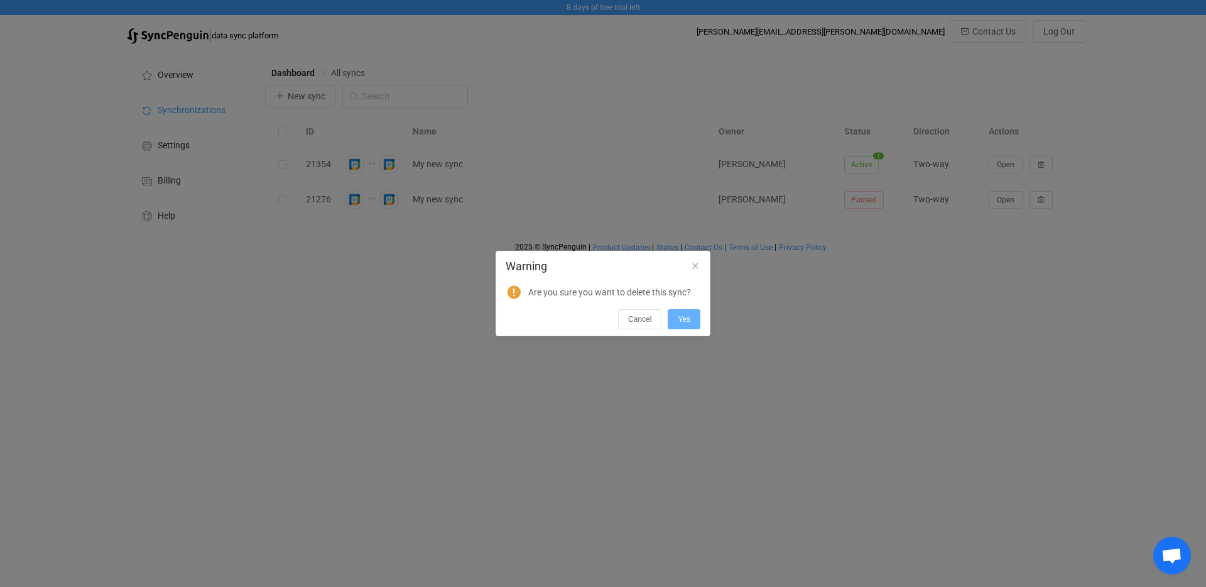
click at [688, 320] on span "Yes" at bounding box center [684, 319] width 13 height 9
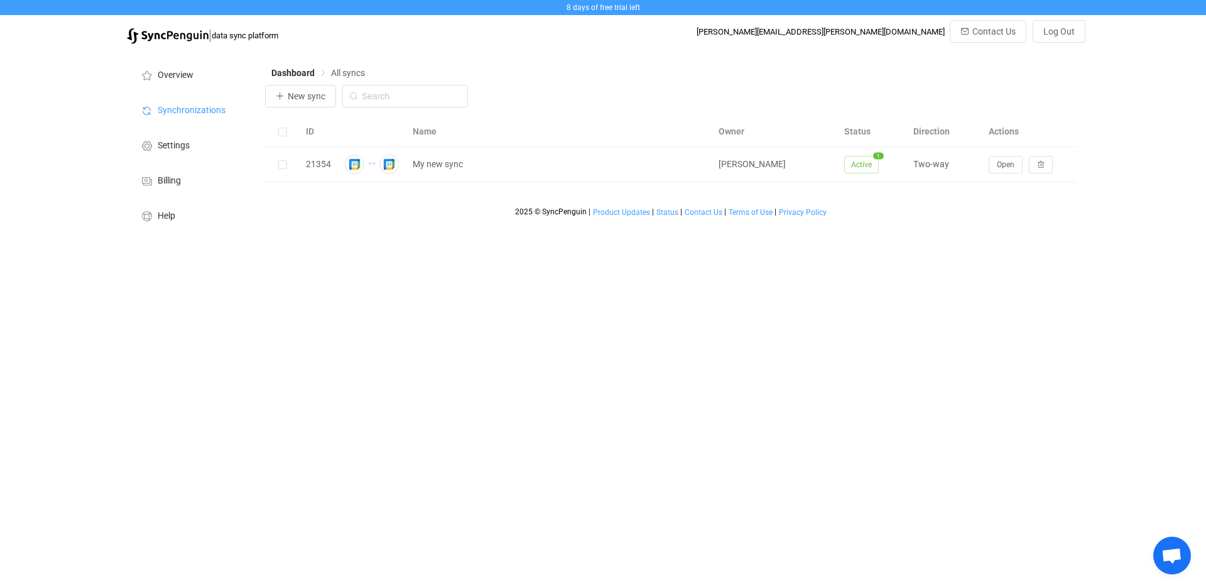
click at [296, 90] on div at bounding box center [670, 133] width 811 height 97
click at [296, 93] on span "New sync" at bounding box center [307, 96] width 38 height 10
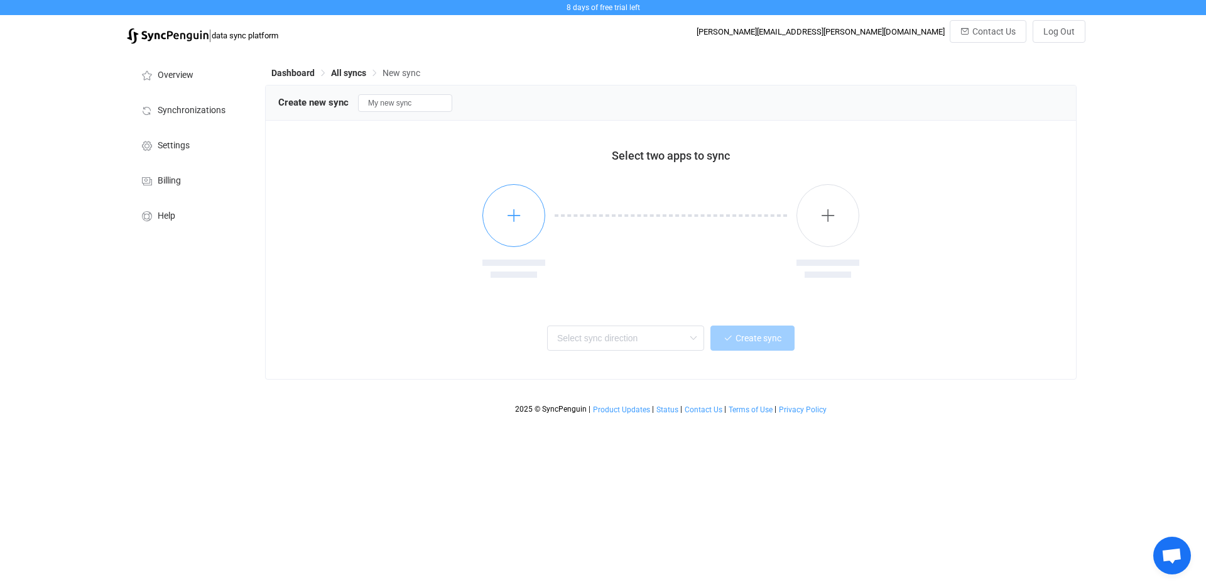
click at [537, 211] on button "button" at bounding box center [513, 215] width 63 height 63
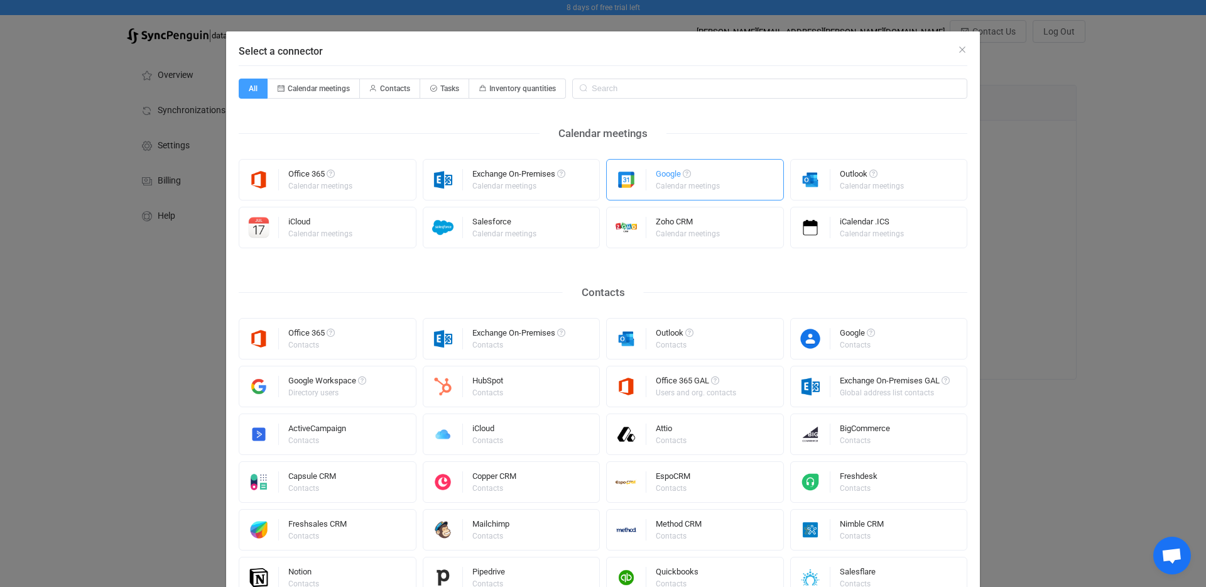
click at [671, 173] on div "Google" at bounding box center [689, 176] width 66 height 13
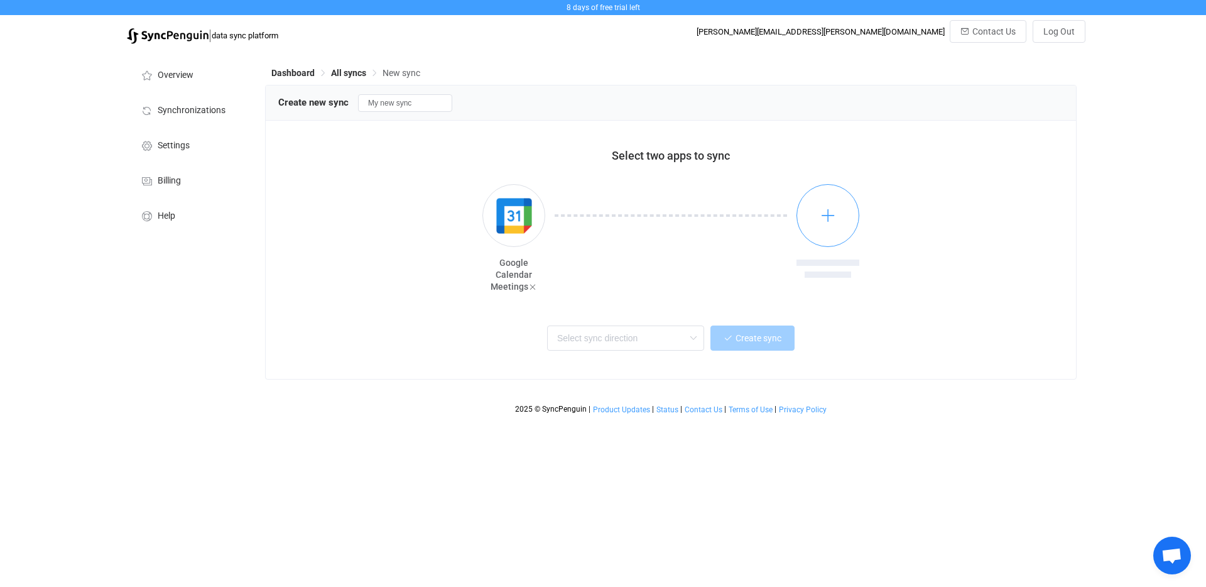
click at [843, 207] on button "button" at bounding box center [827, 215] width 63 height 63
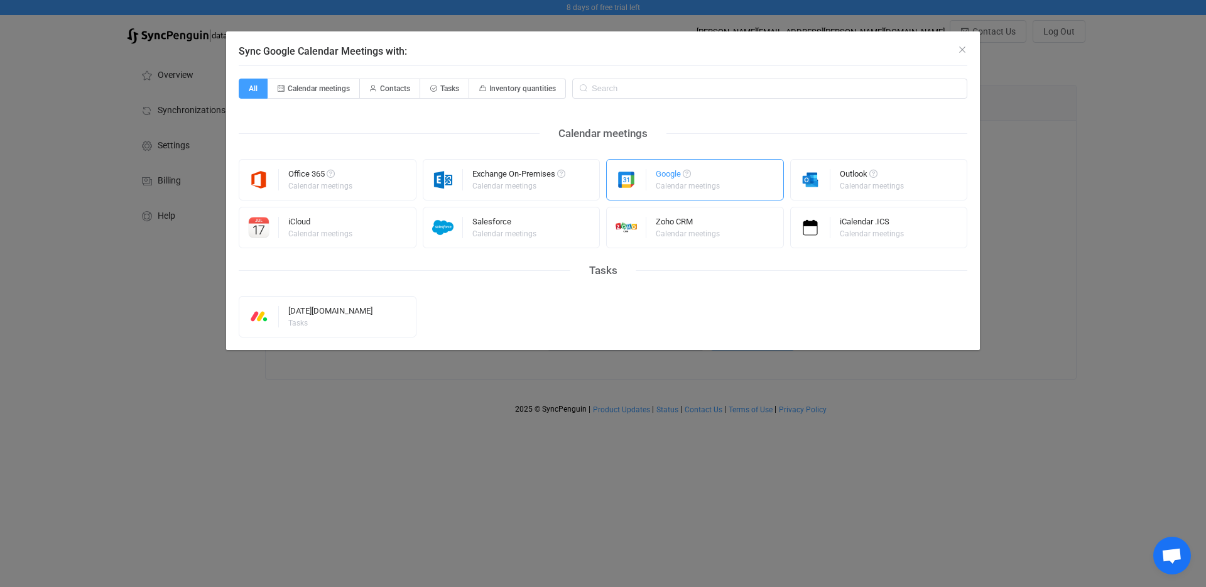
click at [728, 177] on div "Google Calendar meetings" at bounding box center [695, 179] width 178 height 41
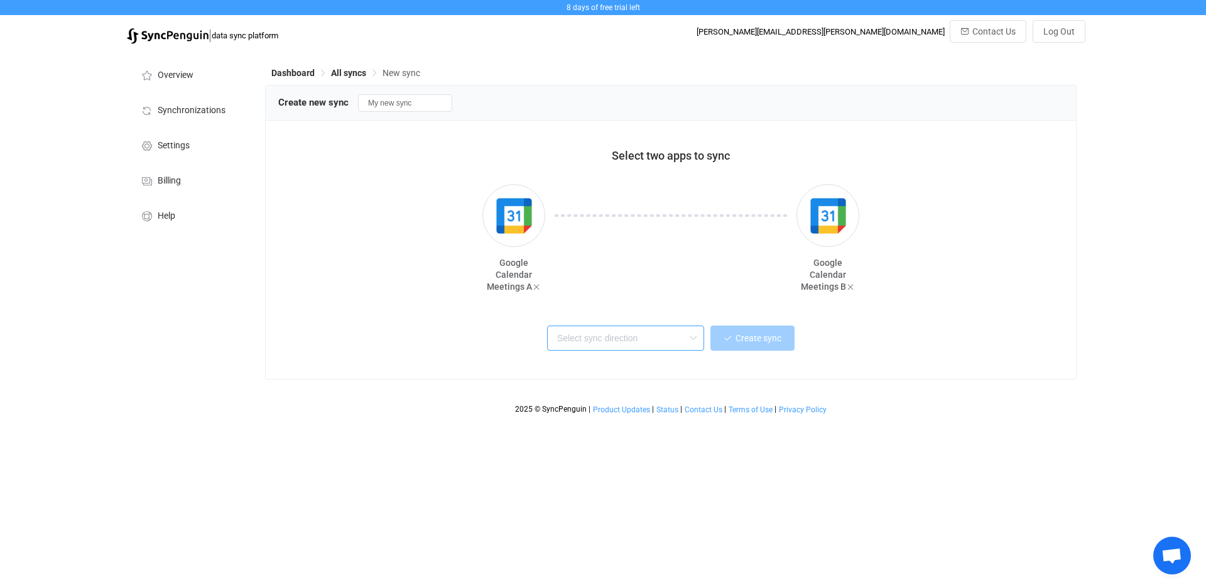
click at [655, 338] on input "text" at bounding box center [625, 337] width 157 height 25
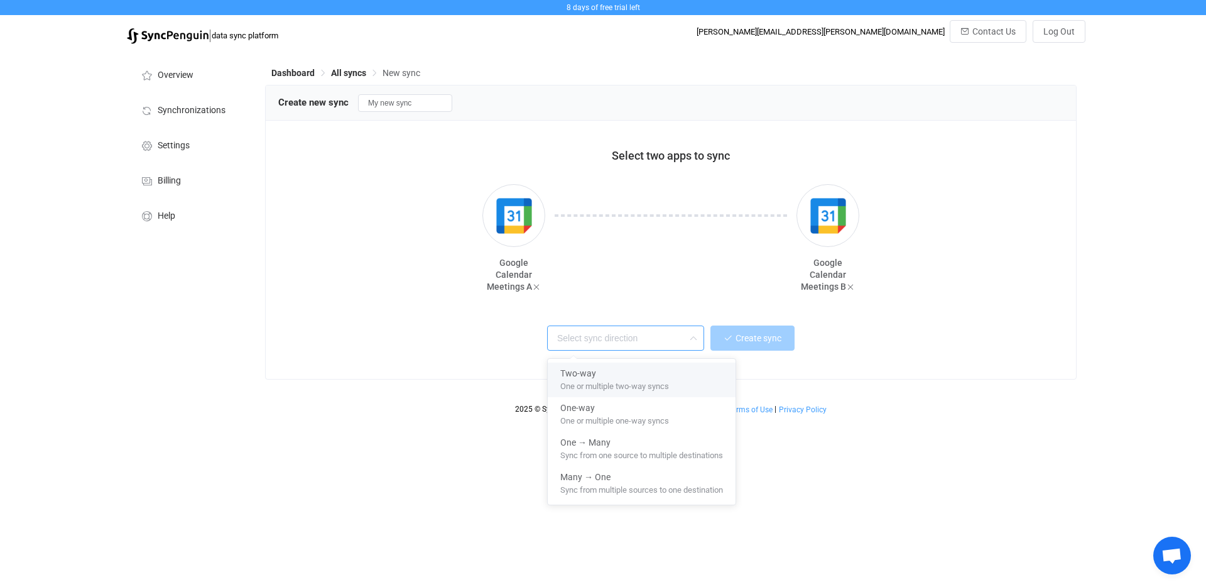
click at [647, 382] on span "One or multiple two-way syncs" at bounding box center [614, 384] width 109 height 14
type input "Two-way"
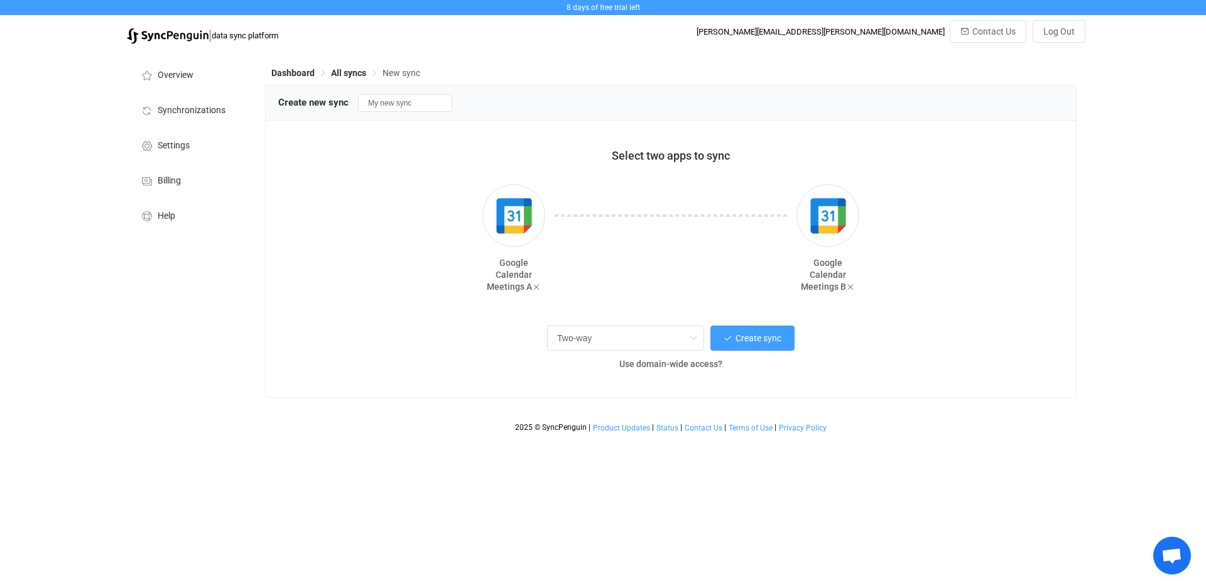
click at [741, 350] on div "Two-way Create sync Use domain-wide access?" at bounding box center [671, 345] width 754 height 46
click at [745, 343] on button "Create sync" at bounding box center [752, 337] width 84 height 25
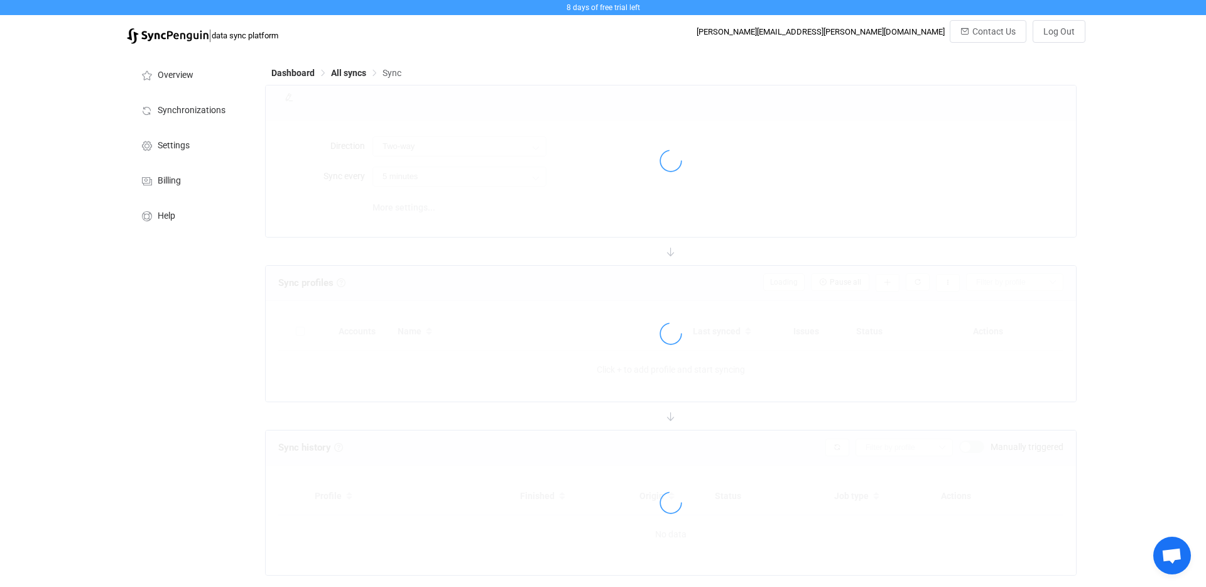
type input "10 minutes"
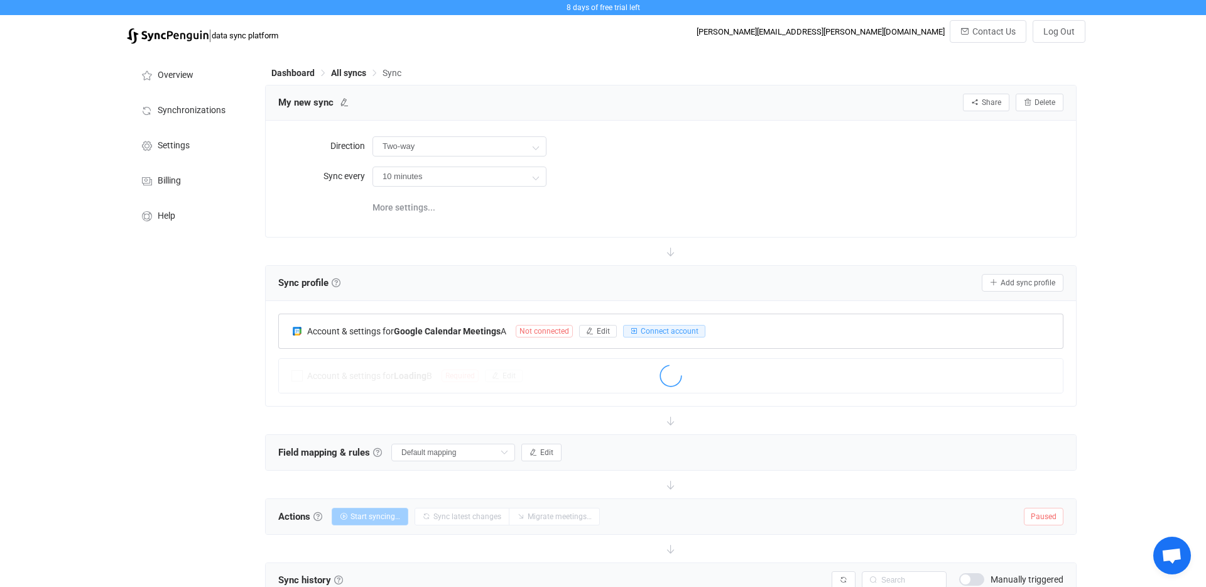
click at [699, 331] on div at bounding box center [671, 332] width 784 height 29
click at [691, 331] on div at bounding box center [671, 332] width 784 height 29
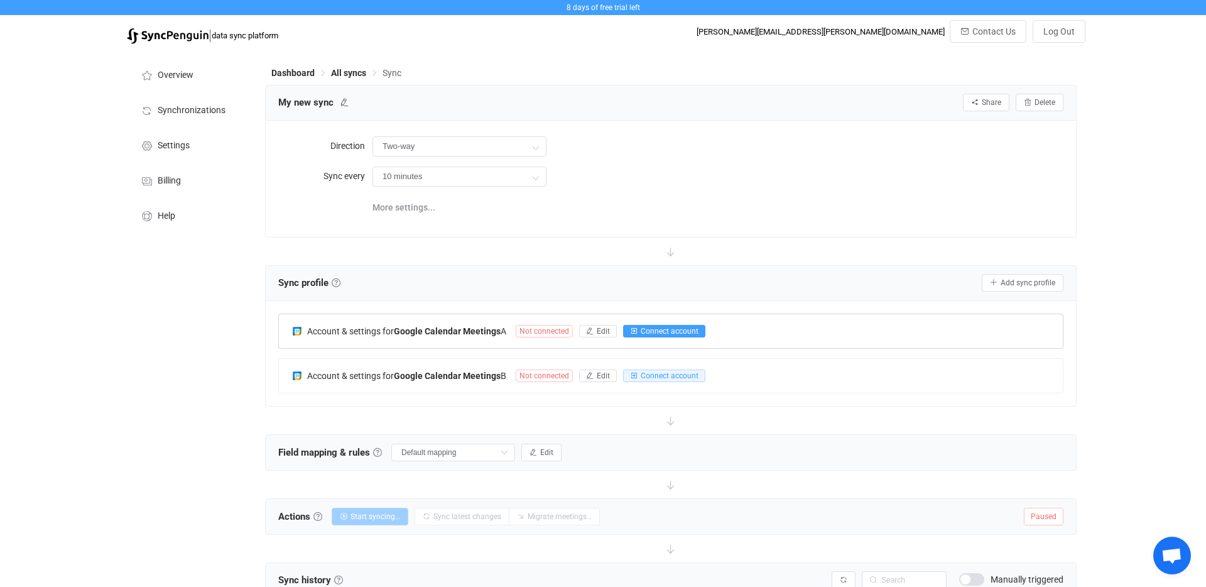
click at [691, 331] on span "Connect account" at bounding box center [670, 331] width 58 height 9
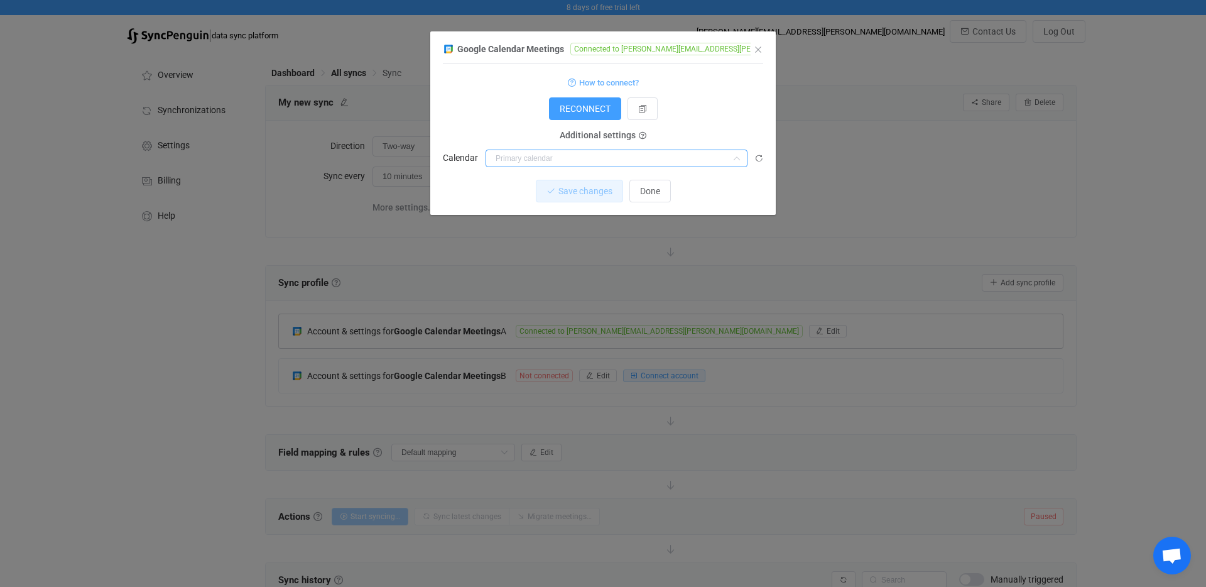
click at [570, 159] on input "dialog" at bounding box center [616, 158] width 262 height 18
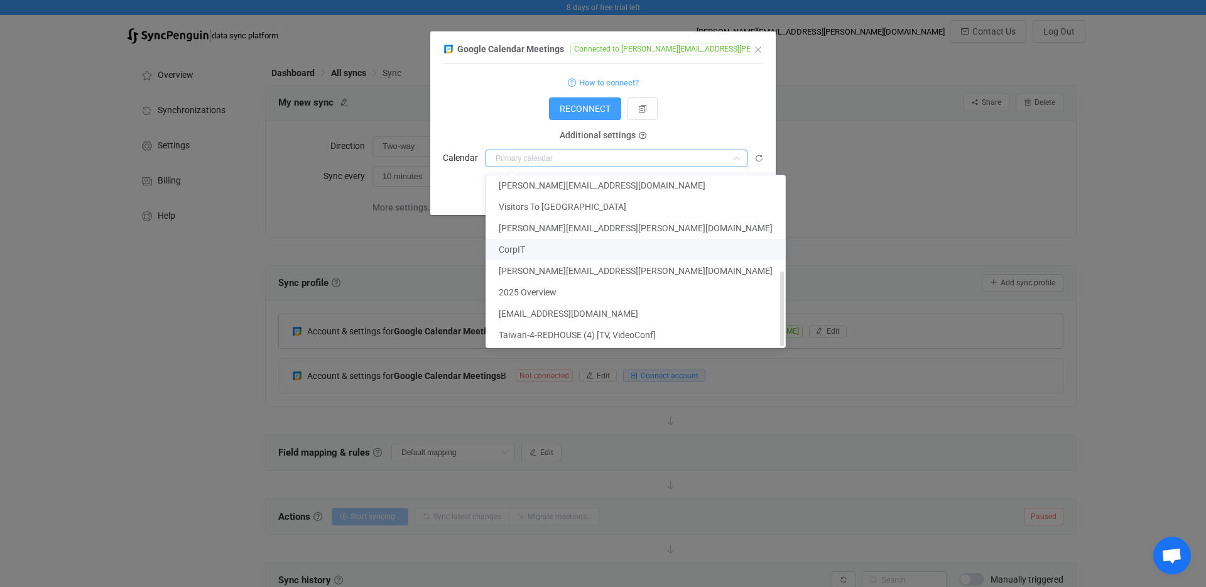
scroll to position [220, 0]
click at [565, 317] on li "Taiwan-4-[PERSON_NAME] (4) [TV, VideoConf]" at bounding box center [635, 311] width 299 height 21
type input "Taiwan-4-[PERSON_NAME] (4) [TV, VideoConf]"
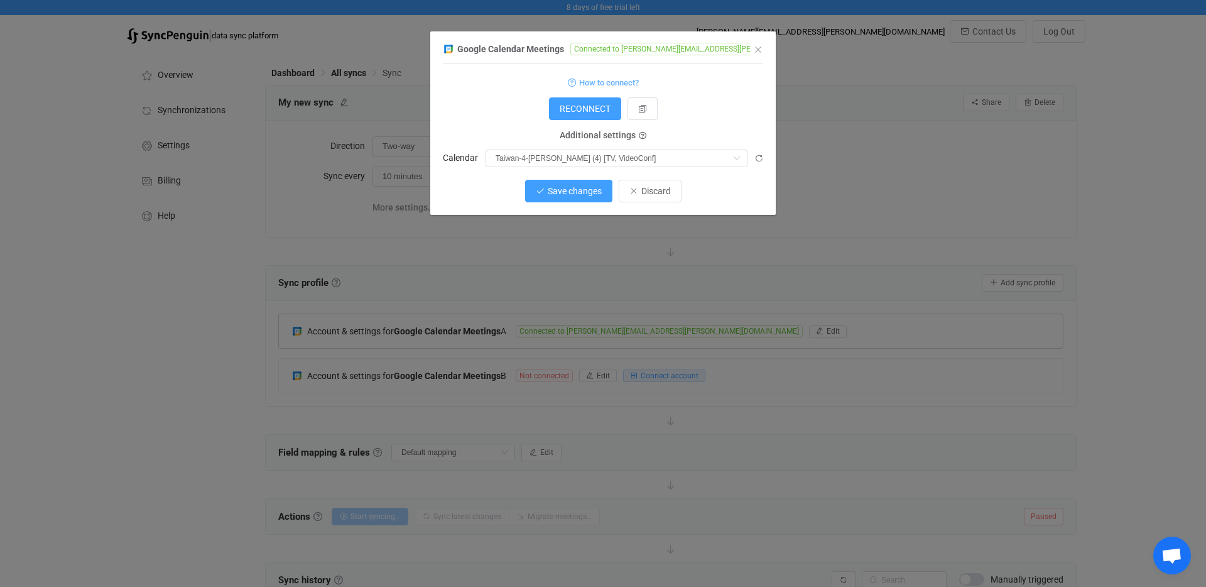
click at [584, 190] on span "Save changes" at bounding box center [575, 191] width 54 height 10
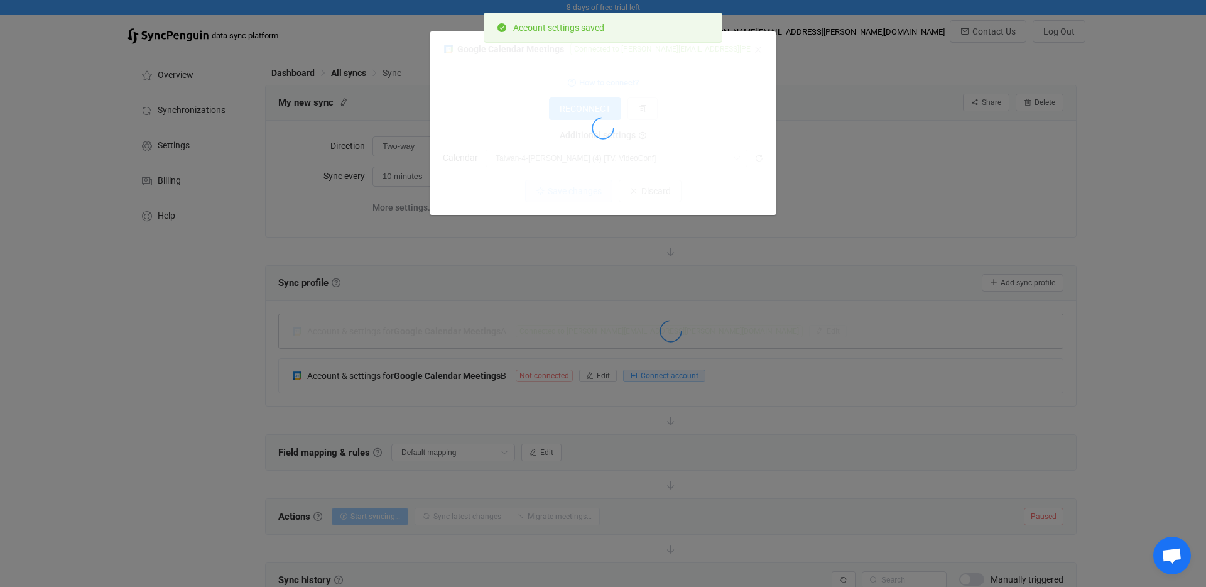
click at [657, 379] on div "Google Calendar Meetings Connected to [PERSON_NAME][EMAIL_ADDRESS][PERSON_NAME]…" at bounding box center [603, 293] width 1206 height 587
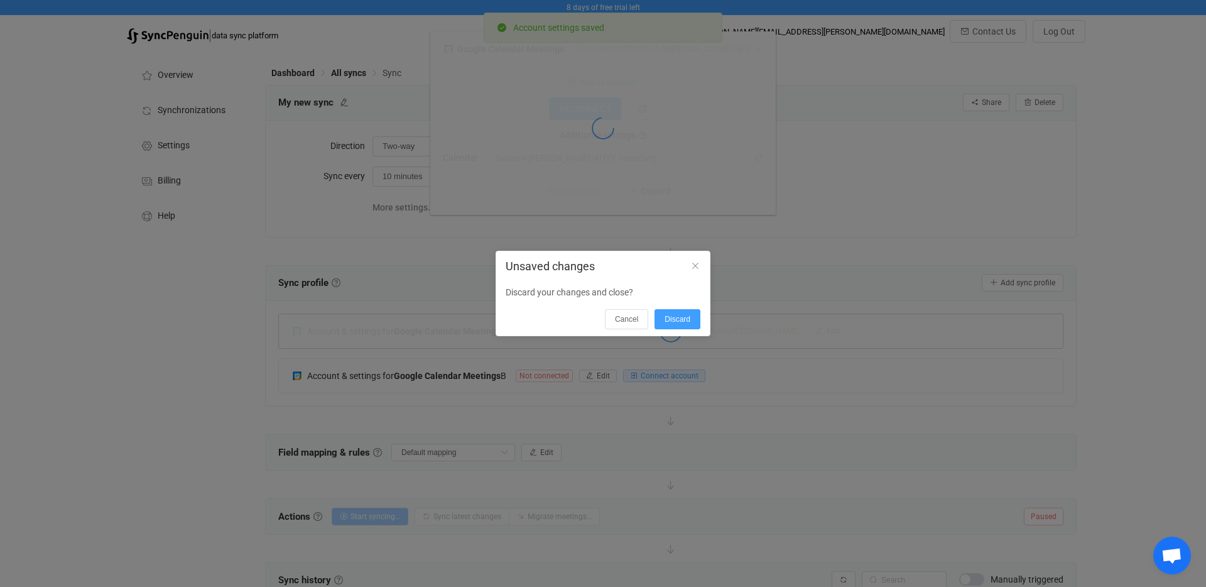
click at [657, 379] on div "Unsaved changes Discard your changes and close? Cancel Discard" at bounding box center [603, 293] width 1206 height 587
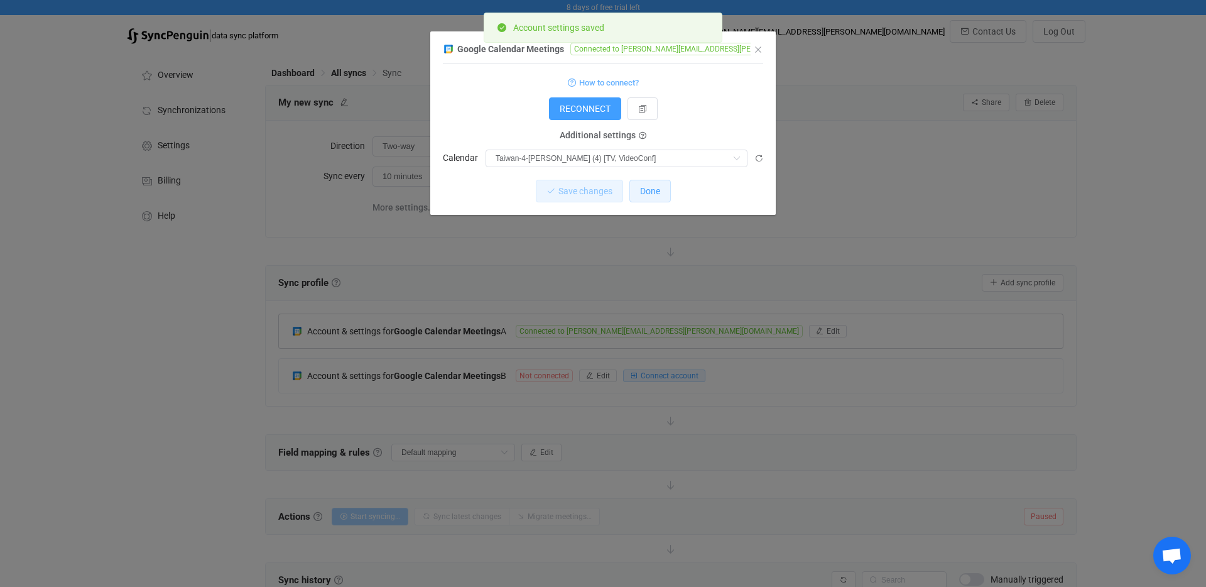
click at [652, 190] on span "Done" at bounding box center [650, 191] width 20 height 10
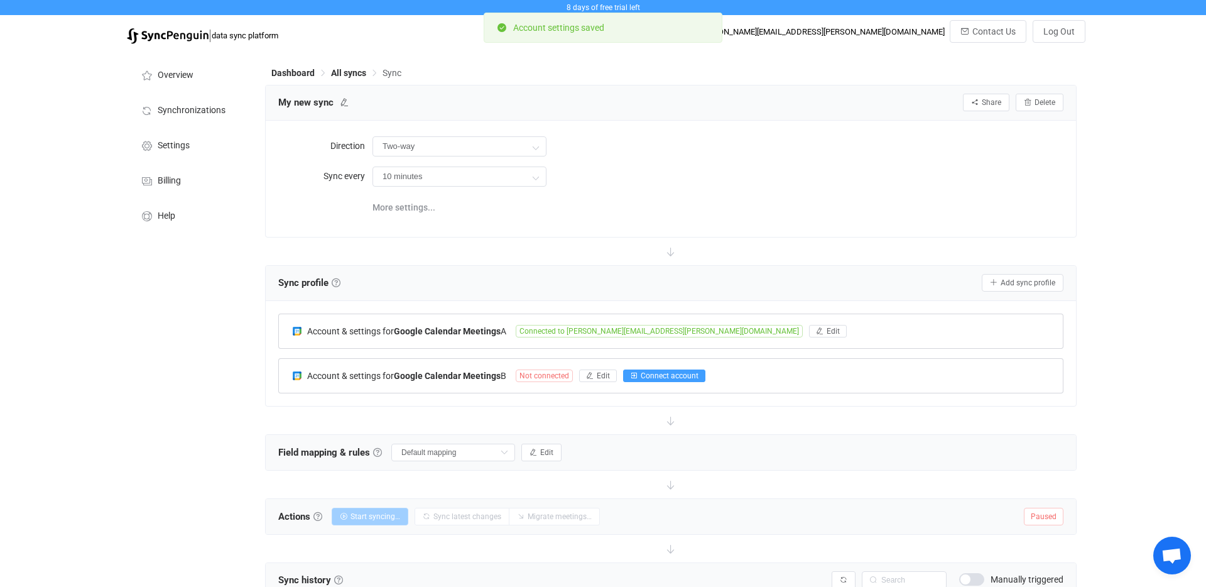
click at [671, 374] on span "Connect account" at bounding box center [670, 375] width 58 height 9
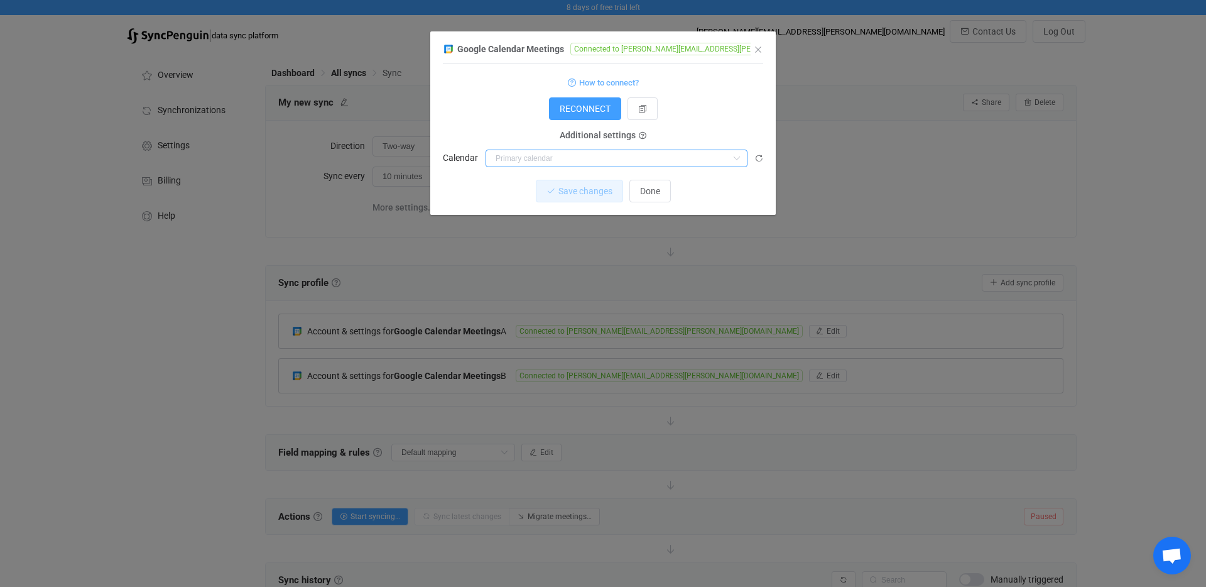
click at [613, 162] on input "dialog" at bounding box center [616, 158] width 262 height 18
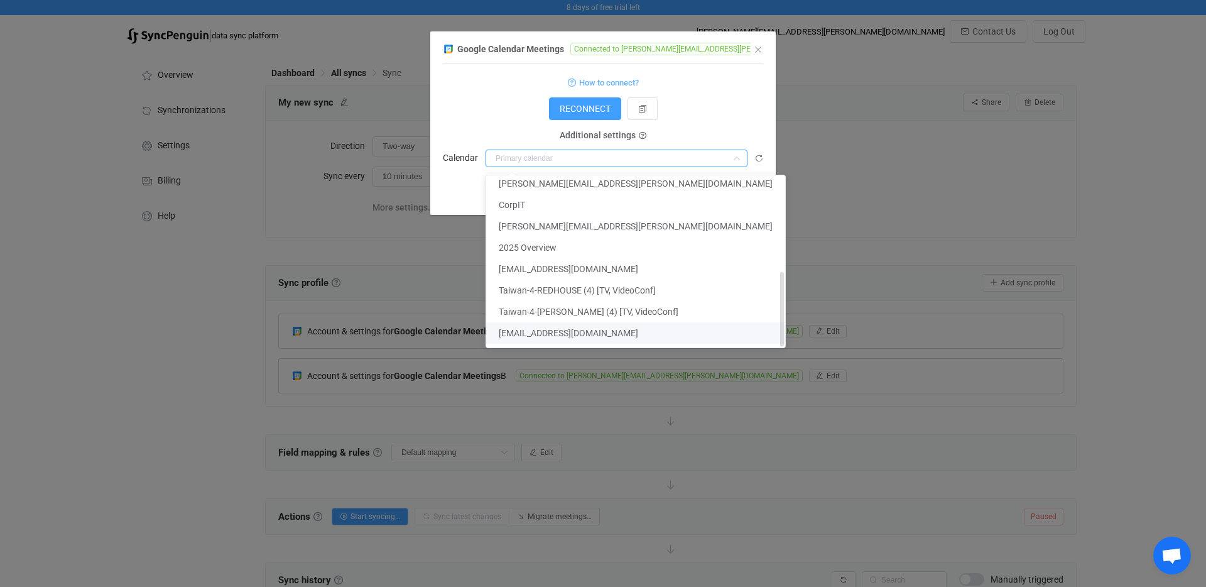
click at [622, 323] on li "[EMAIL_ADDRESS][DOMAIN_NAME]" at bounding box center [635, 332] width 299 height 21
type input "[EMAIL_ADDRESS][DOMAIN_NAME]"
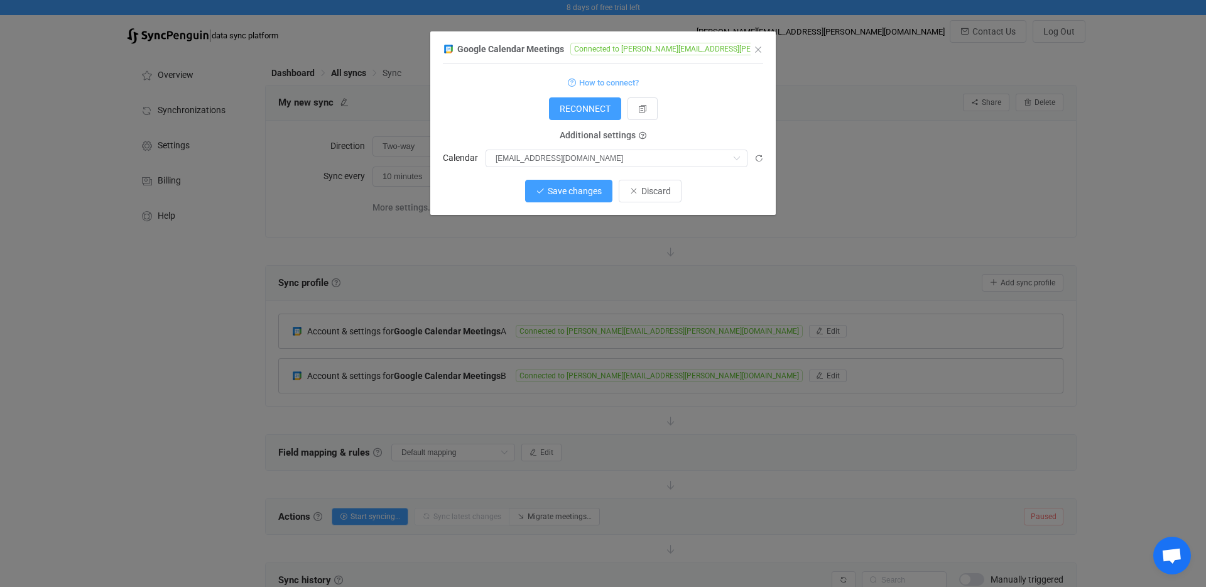
click at [588, 191] on span "Save changes" at bounding box center [575, 191] width 54 height 10
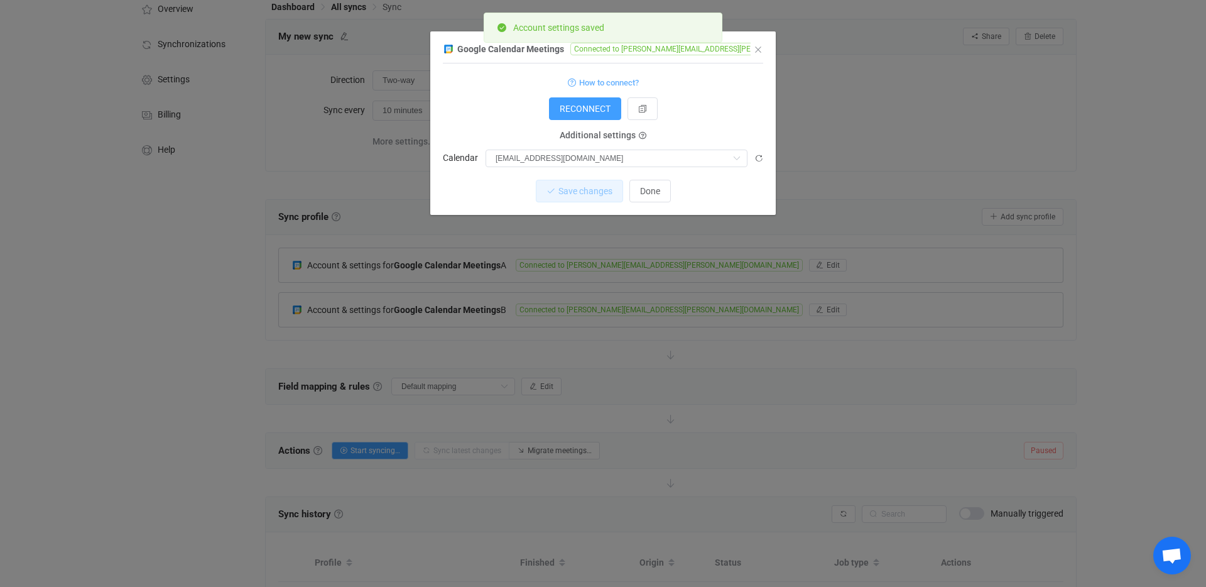
scroll to position [67, 0]
click at [647, 192] on span "Done" at bounding box center [650, 191] width 20 height 10
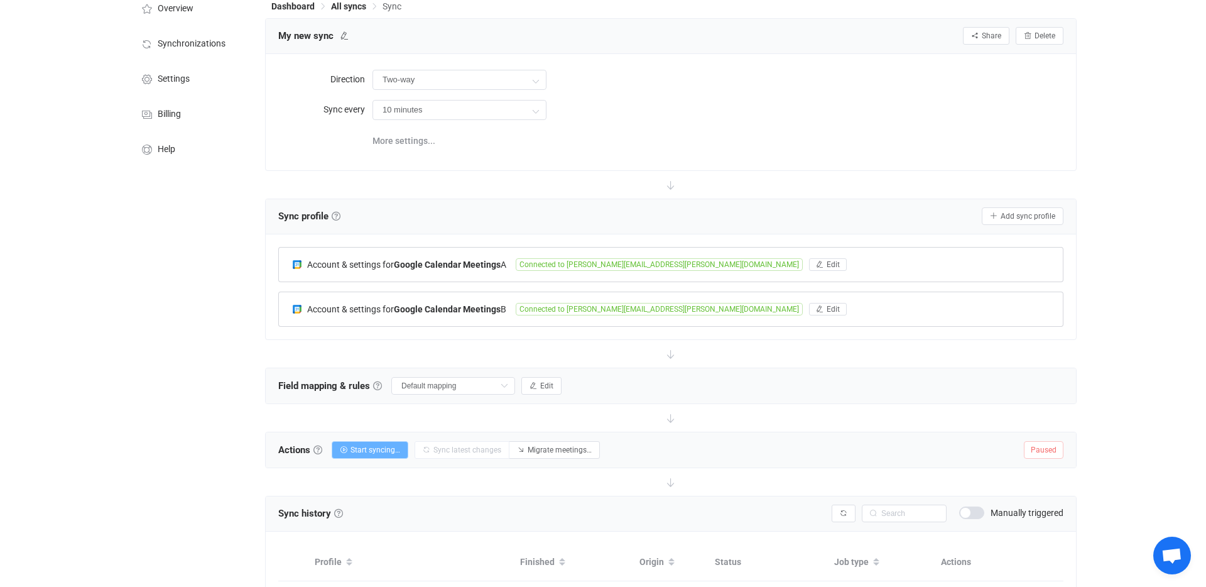
click at [363, 451] on span "Start syncing…" at bounding box center [375, 449] width 50 height 9
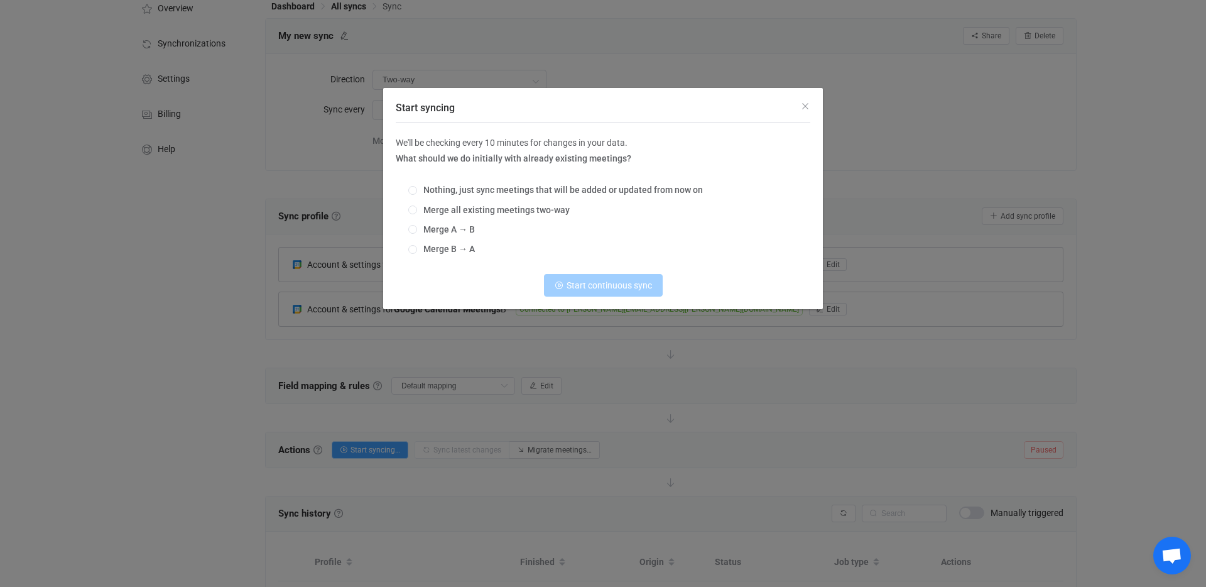
click at [483, 181] on div "Nothing, just sync meetings that will be added or updated from now on Merge all…" at bounding box center [603, 220] width 414 height 88
click at [474, 207] on span "Merge all existing meetings two-way" at bounding box center [493, 210] width 153 height 10
click at [417, 207] on input "Merge all existing meetings two-way" at bounding box center [412, 210] width 9 height 10
radio input "true"
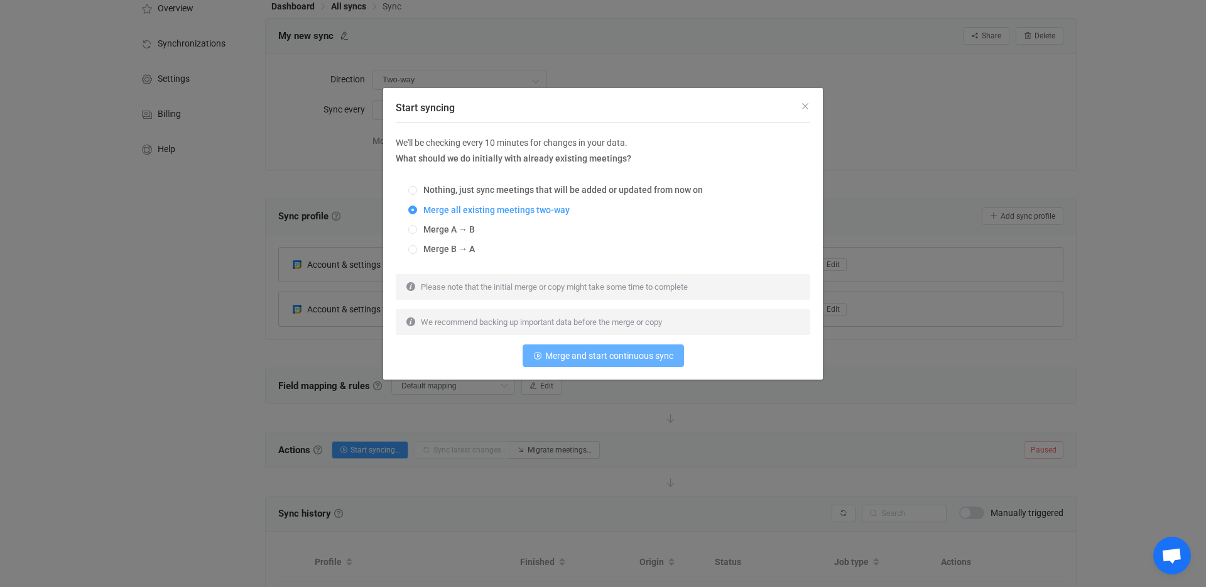
click at [600, 357] on span "Merge and start continuous sync" at bounding box center [609, 355] width 128 height 10
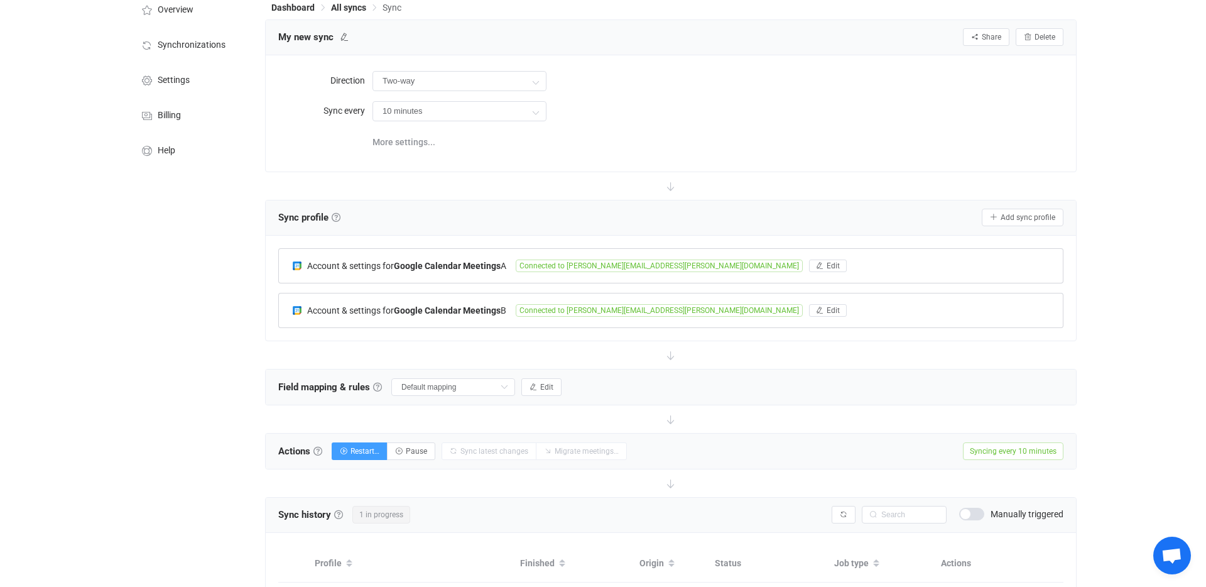
scroll to position [0, 0]
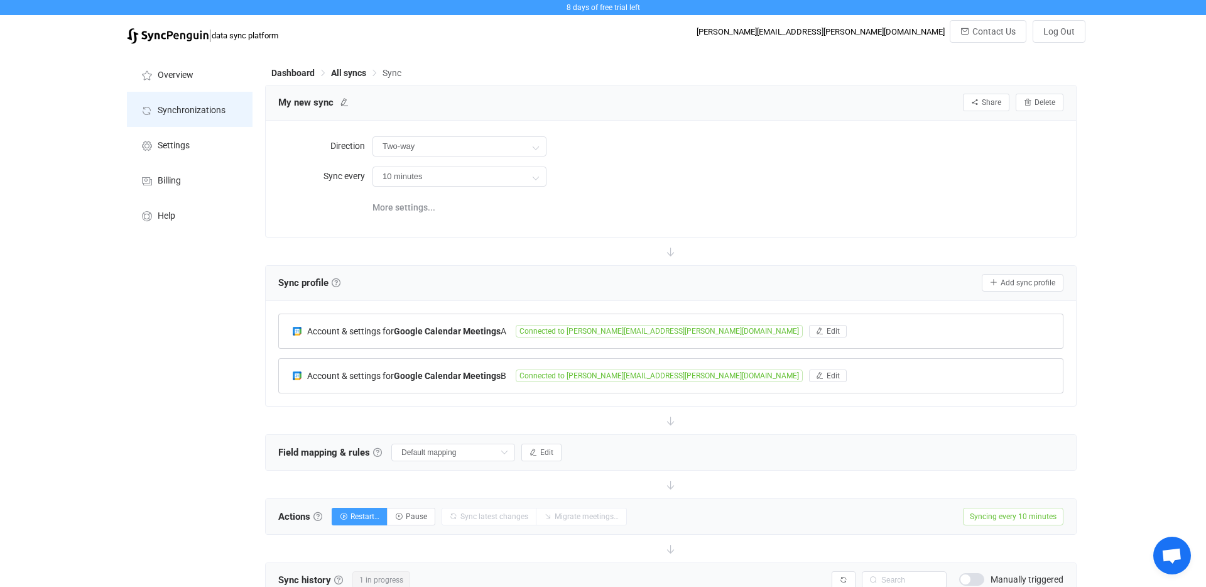
click at [190, 105] on span "Synchronizations" at bounding box center [192, 110] width 68 height 10
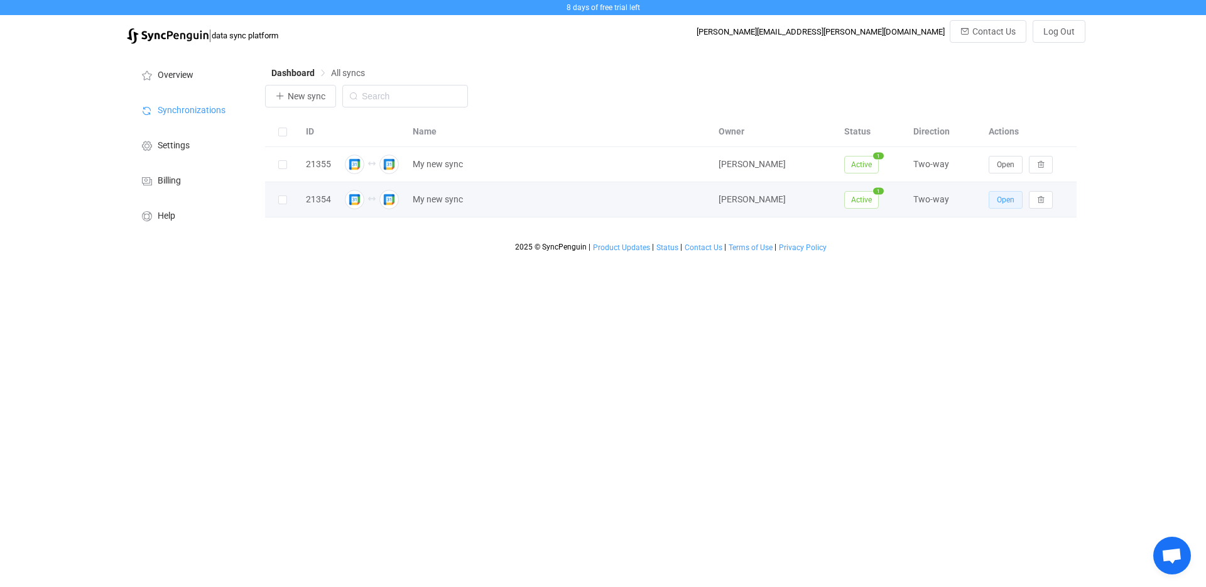
click at [998, 198] on span "Open" at bounding box center [1006, 199] width 18 height 9
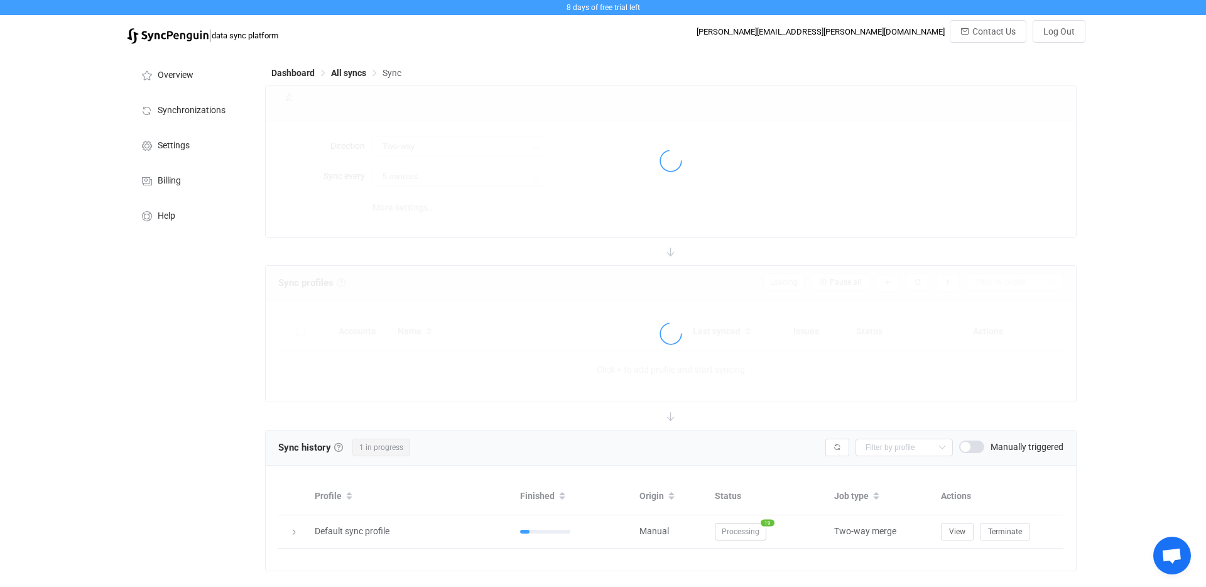
type input "10 minutes"
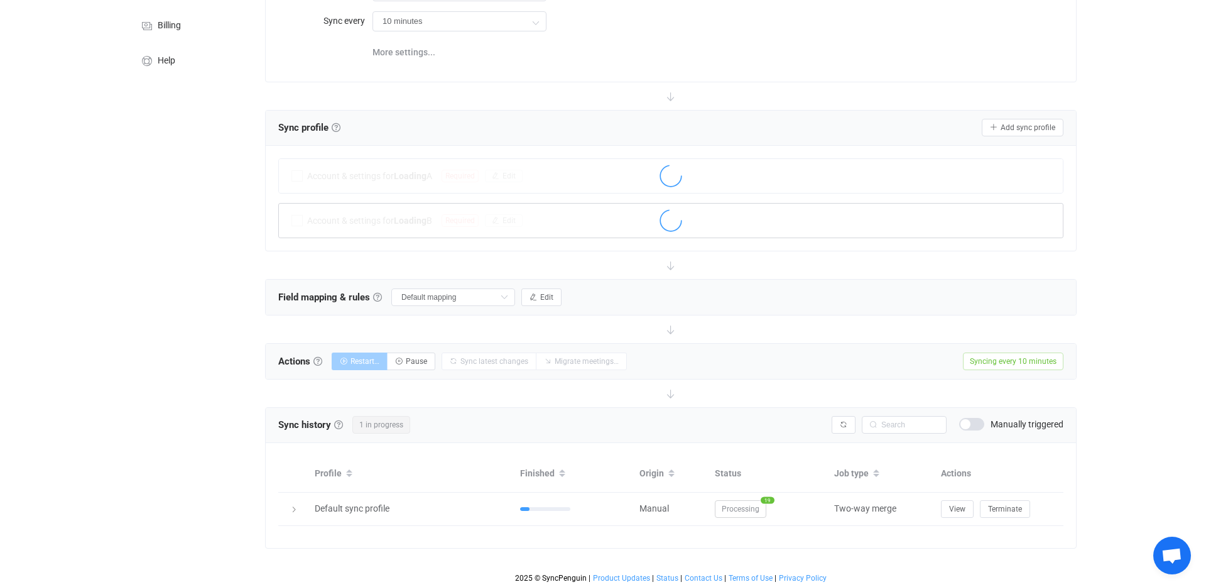
scroll to position [157, 0]
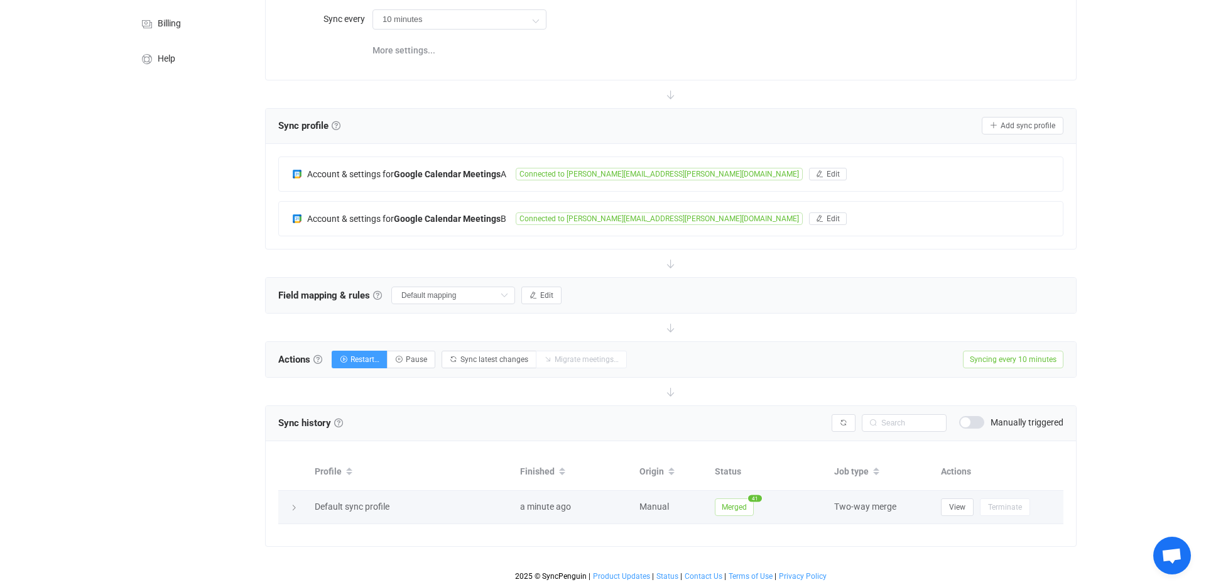
click at [288, 506] on div at bounding box center [293, 506] width 18 height 13
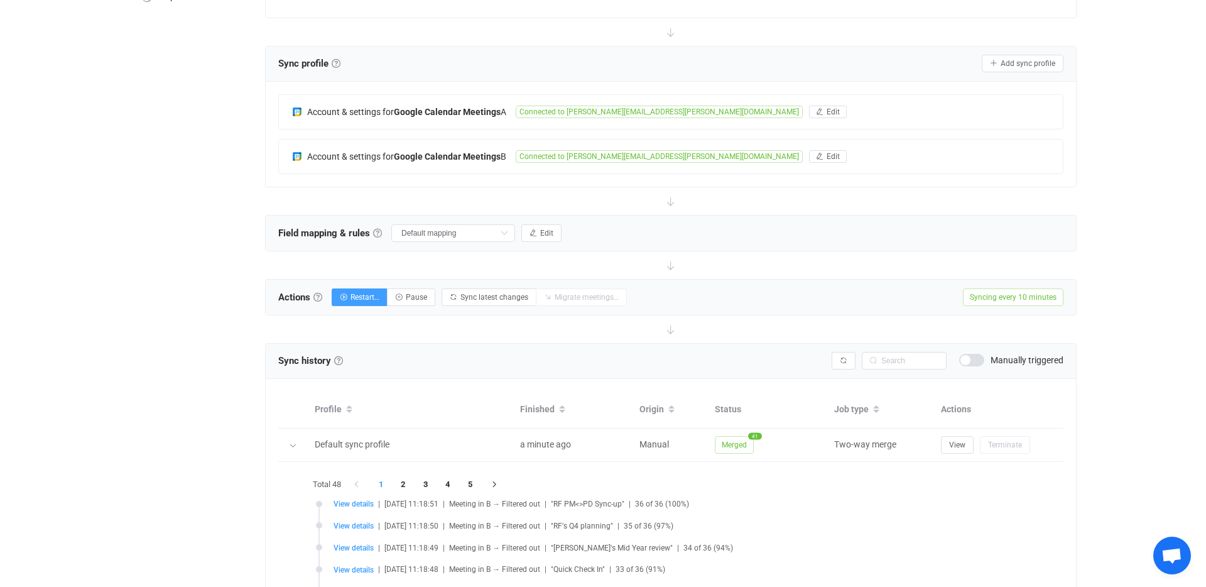
scroll to position [0, 0]
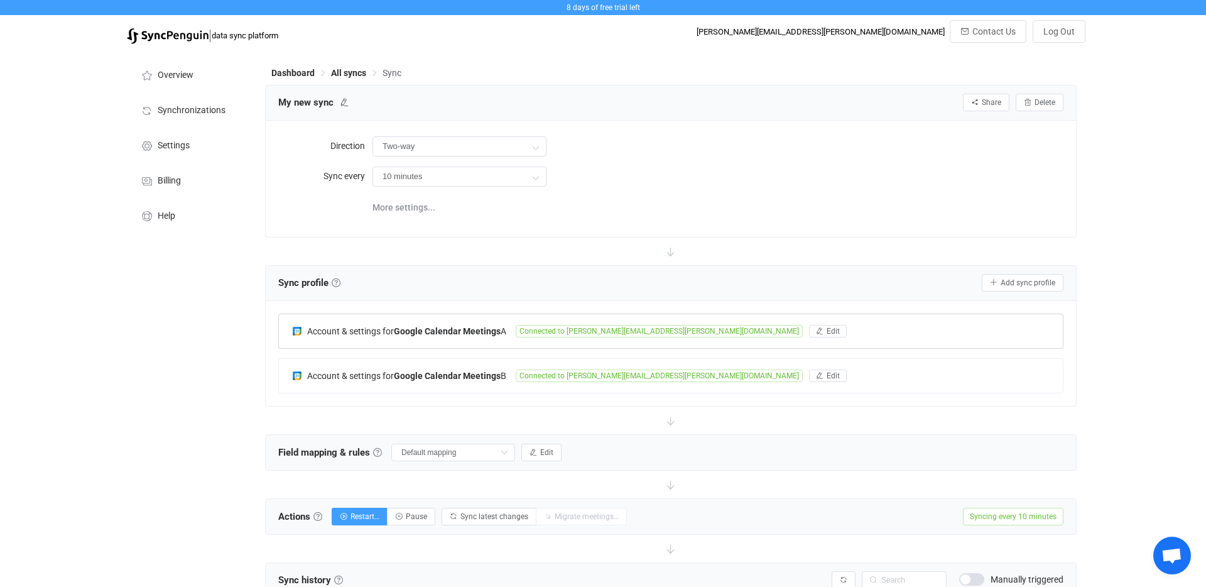
click at [565, 337] on span "Connected to [PERSON_NAME][EMAIL_ADDRESS][PERSON_NAME][DOMAIN_NAME]" at bounding box center [659, 331] width 287 height 13
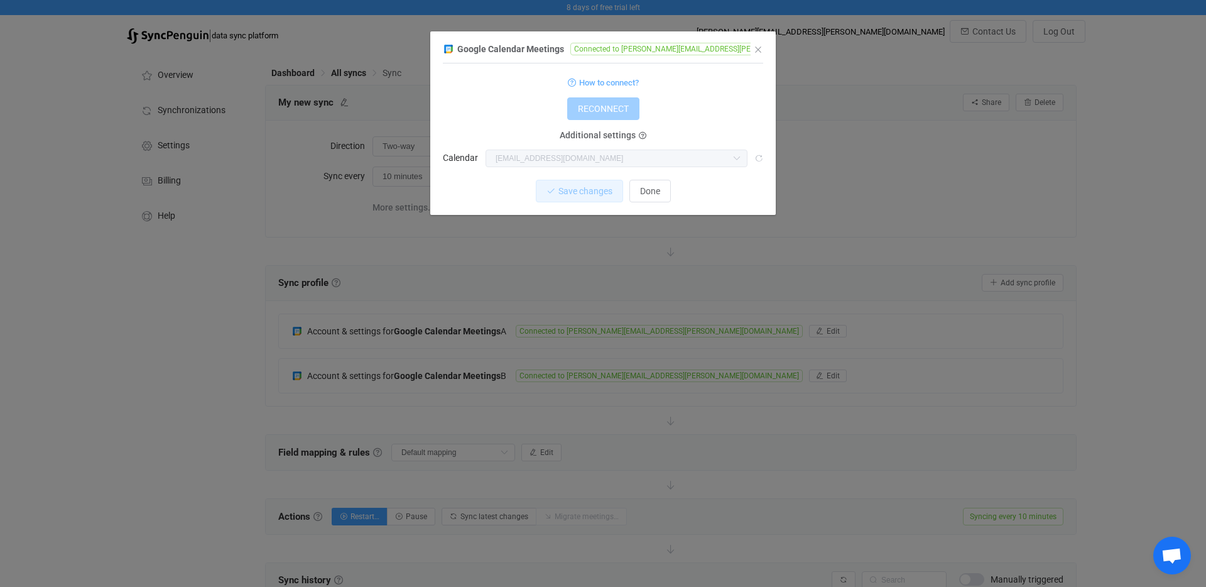
click at [563, 374] on div "Google Calendar Meetings Connected to [PERSON_NAME][EMAIL_ADDRESS][PERSON_NAME]…" at bounding box center [603, 293] width 1206 height 587
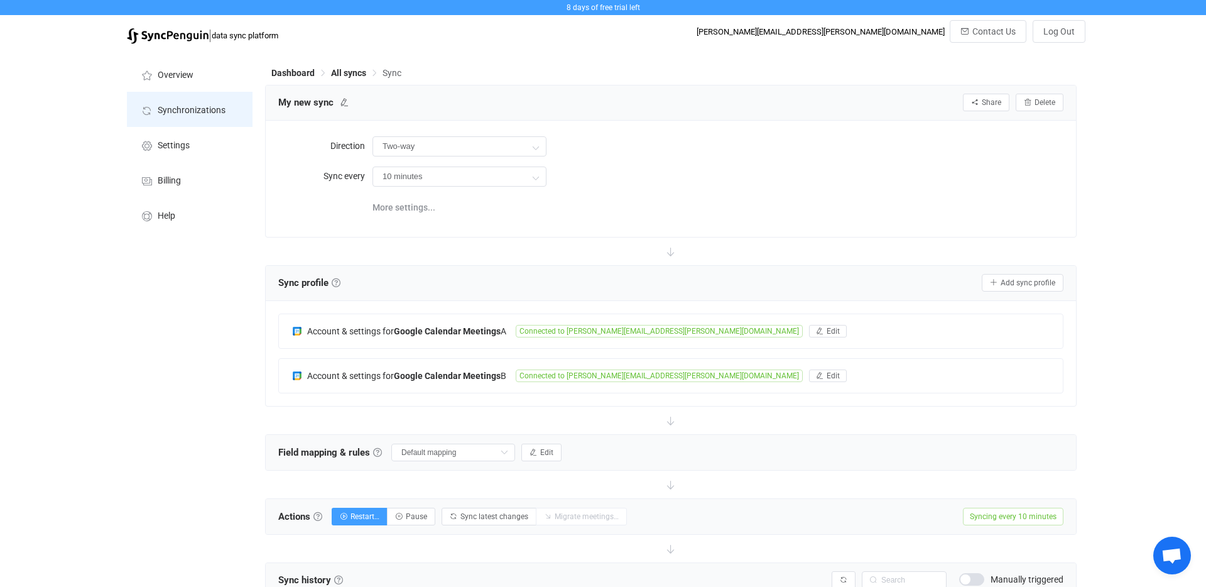
click at [191, 112] on span "Synchronizations" at bounding box center [192, 110] width 68 height 10
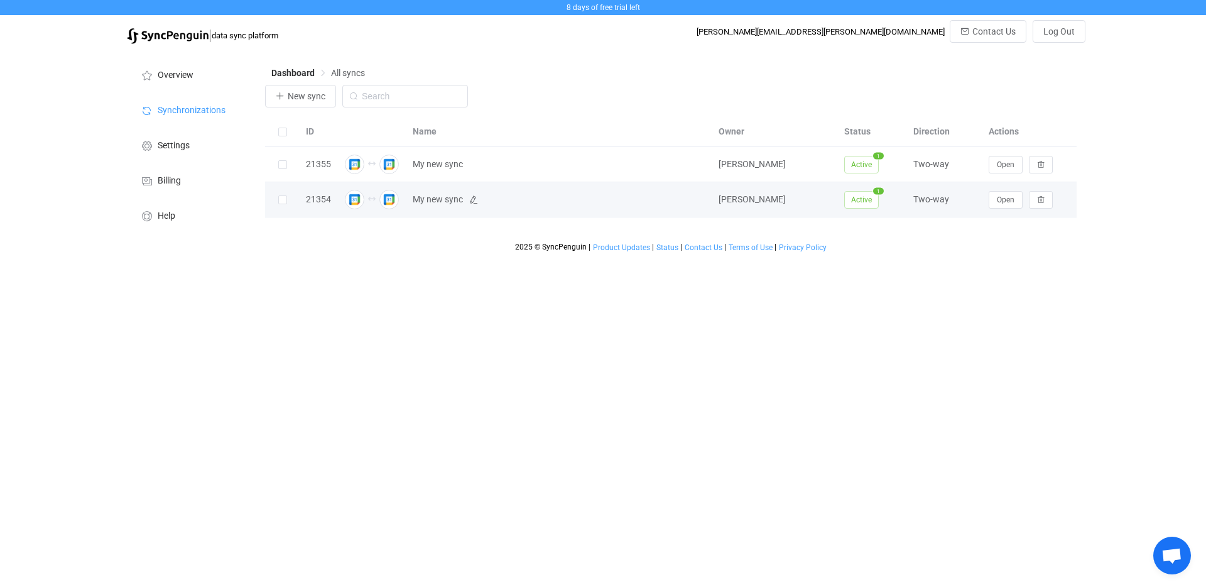
click at [468, 206] on span "My new sync" at bounding box center [559, 199] width 293 height 14
click at [461, 199] on span "My new sync" at bounding box center [438, 199] width 50 height 14
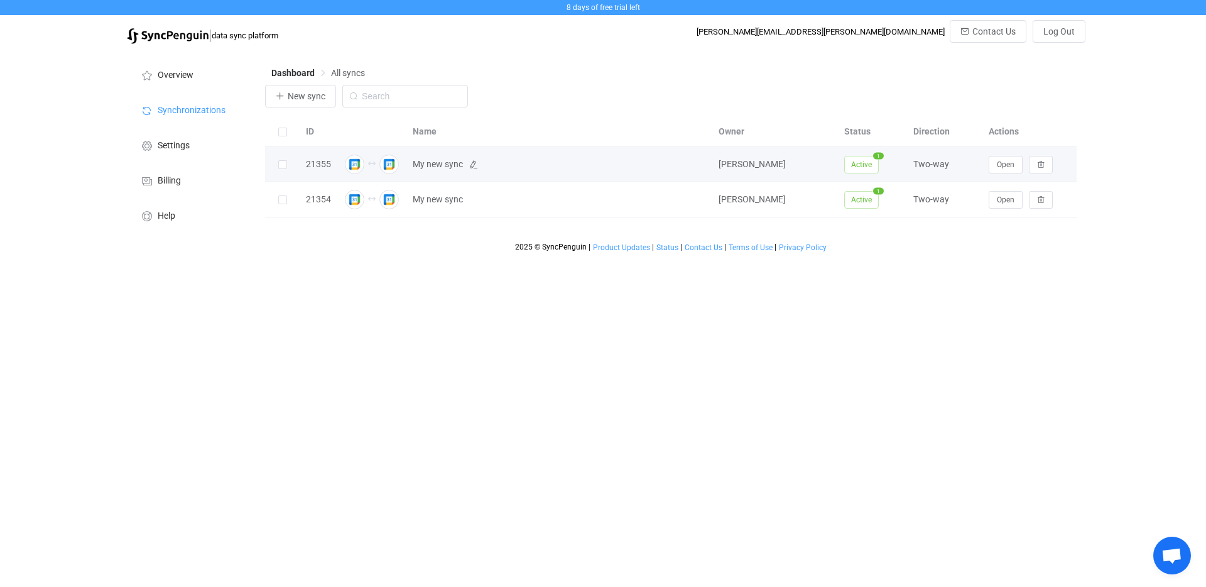
click at [457, 163] on span "My new sync" at bounding box center [438, 164] width 50 height 14
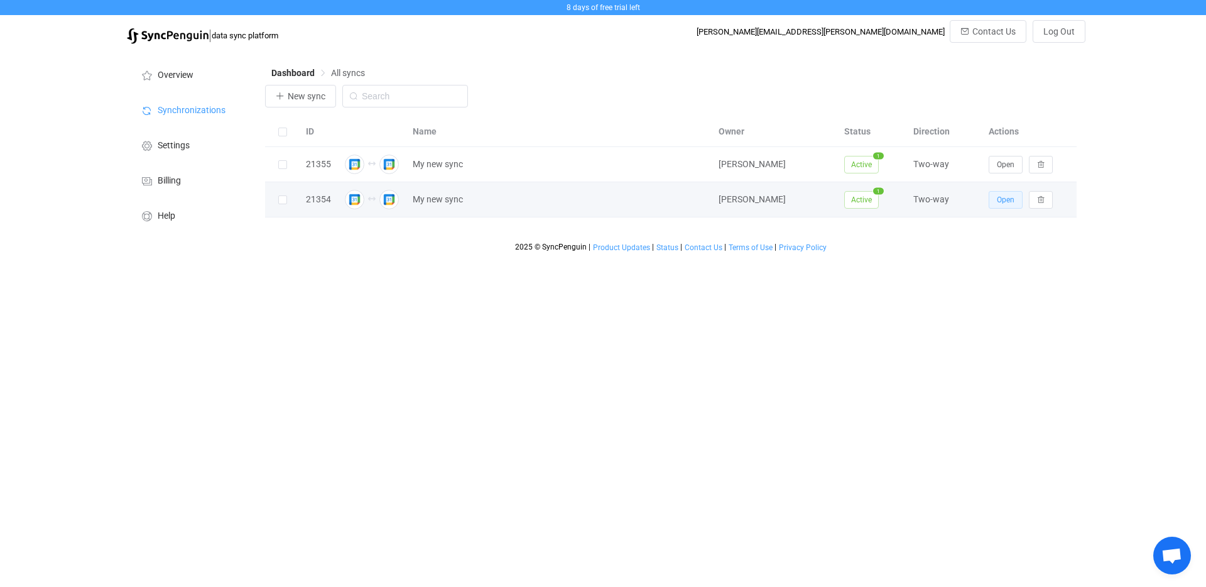
click at [998, 200] on span "Open" at bounding box center [1006, 199] width 18 height 9
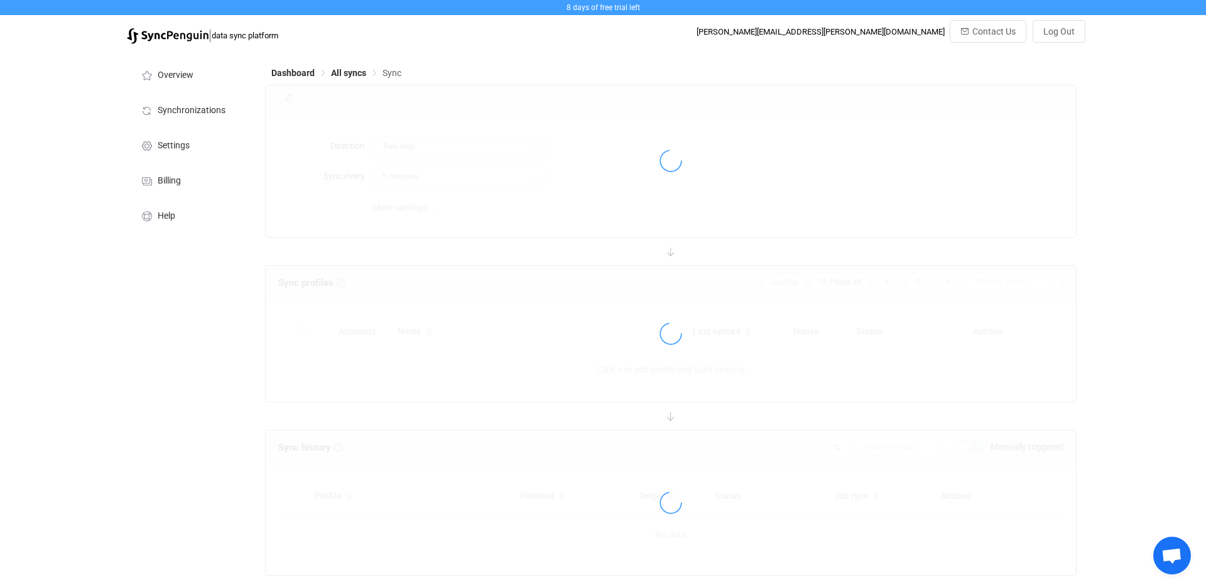
type input "10 minutes"
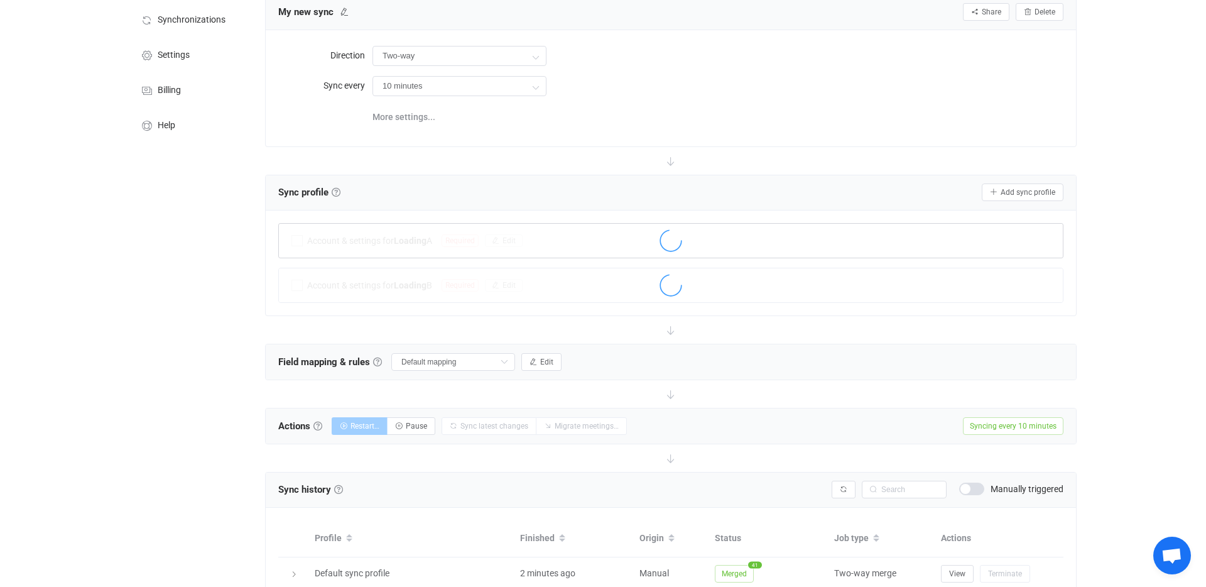
scroll to position [157, 0]
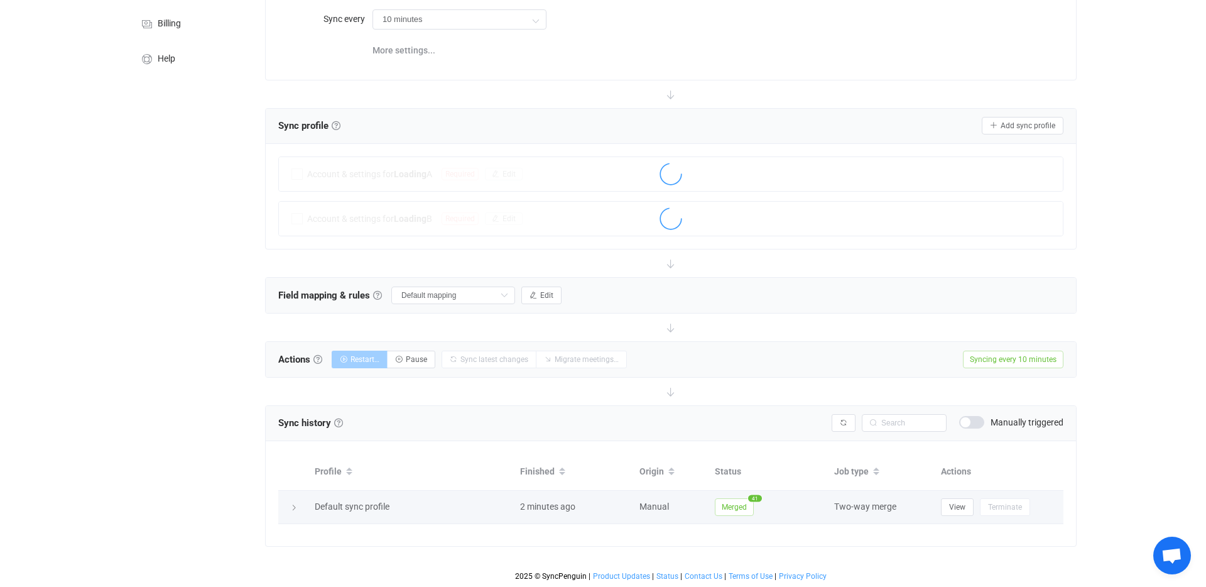
click at [297, 507] on icon at bounding box center [294, 508] width 8 height 8
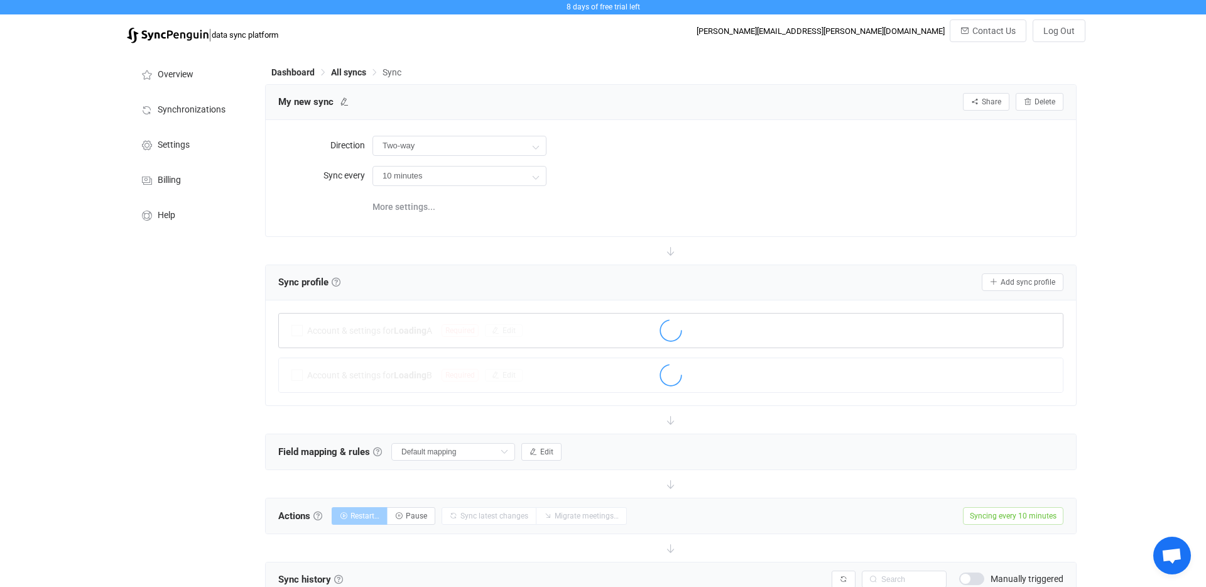
scroll to position [0, 0]
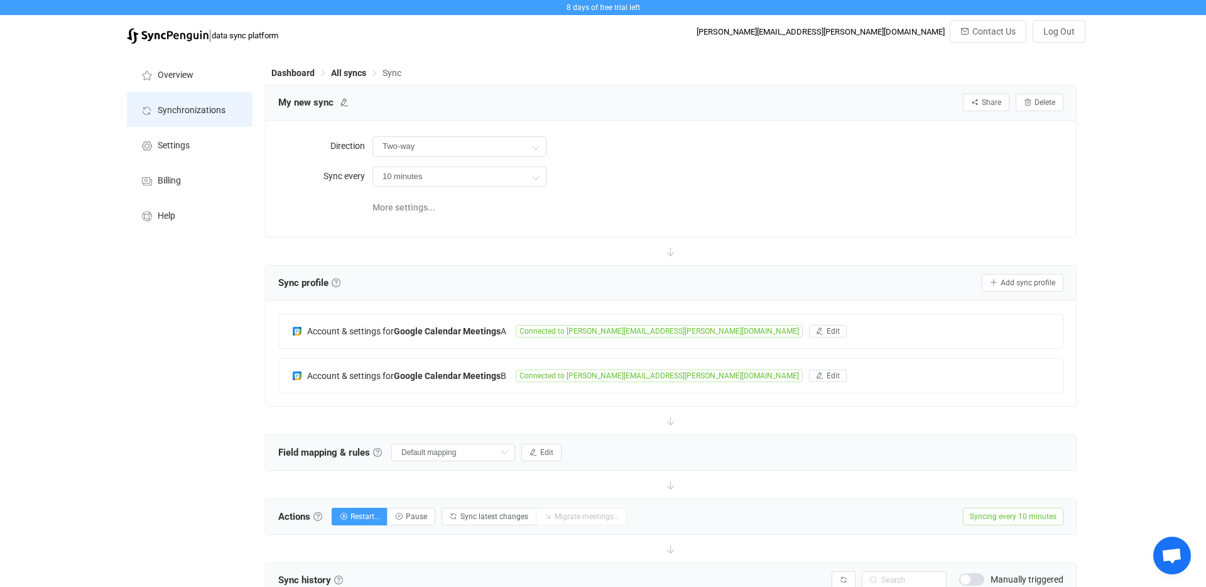
click at [206, 100] on li "Synchronizations" at bounding box center [190, 109] width 126 height 35
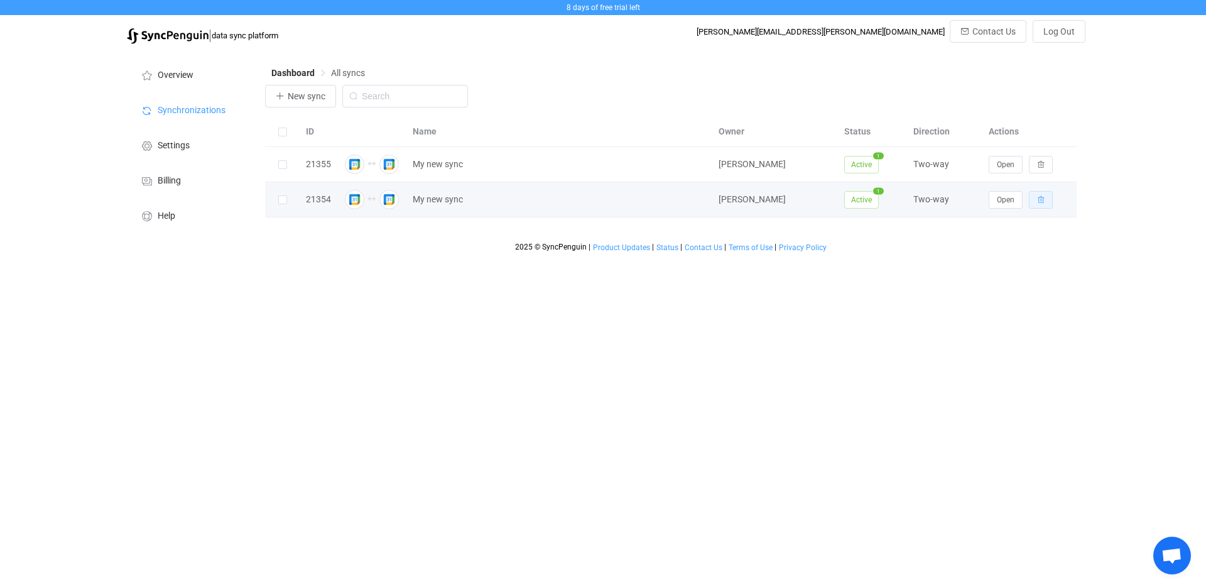
click at [1047, 200] on button "button" at bounding box center [1041, 200] width 24 height 18
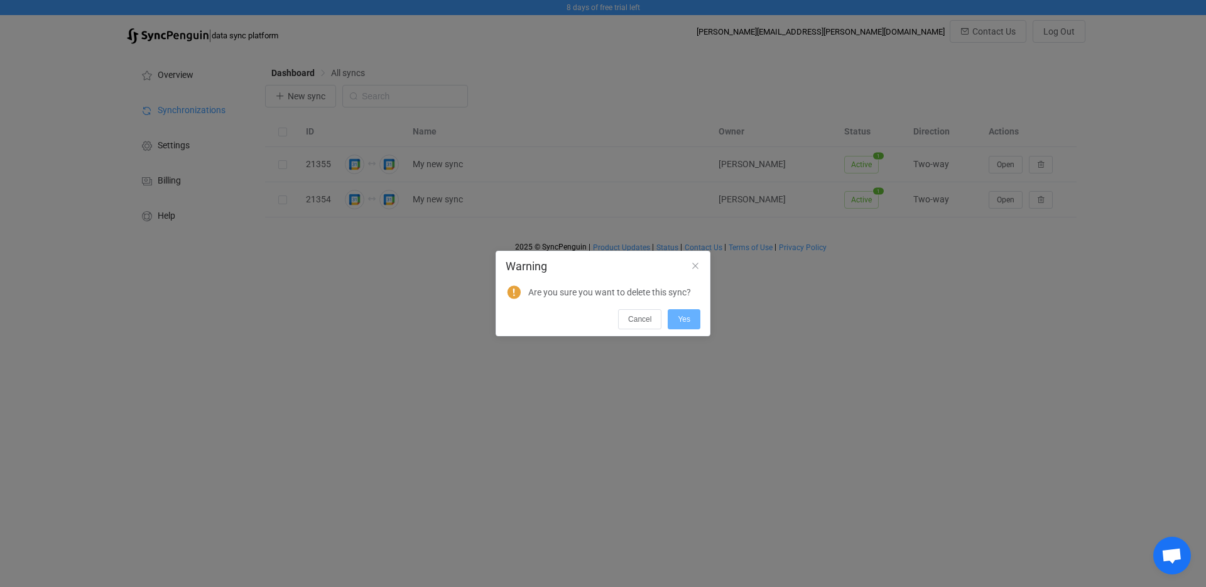
click at [691, 325] on button "Yes" at bounding box center [684, 319] width 33 height 20
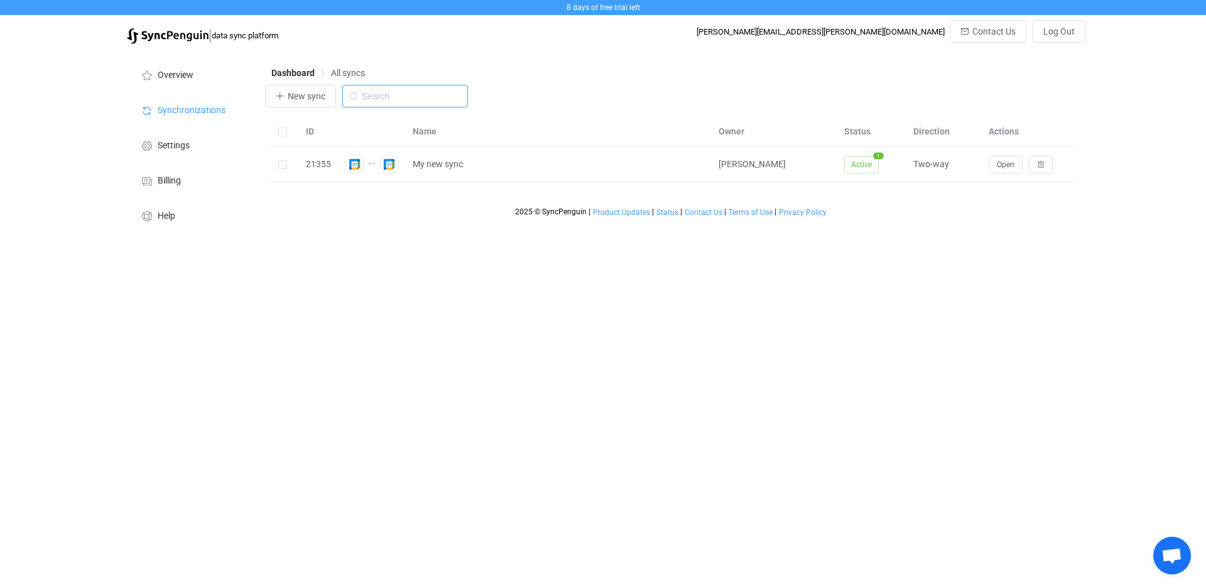
click at [439, 99] on input "text" at bounding box center [405, 96] width 126 height 23
click at [318, 99] on span "New sync" at bounding box center [307, 96] width 38 height 10
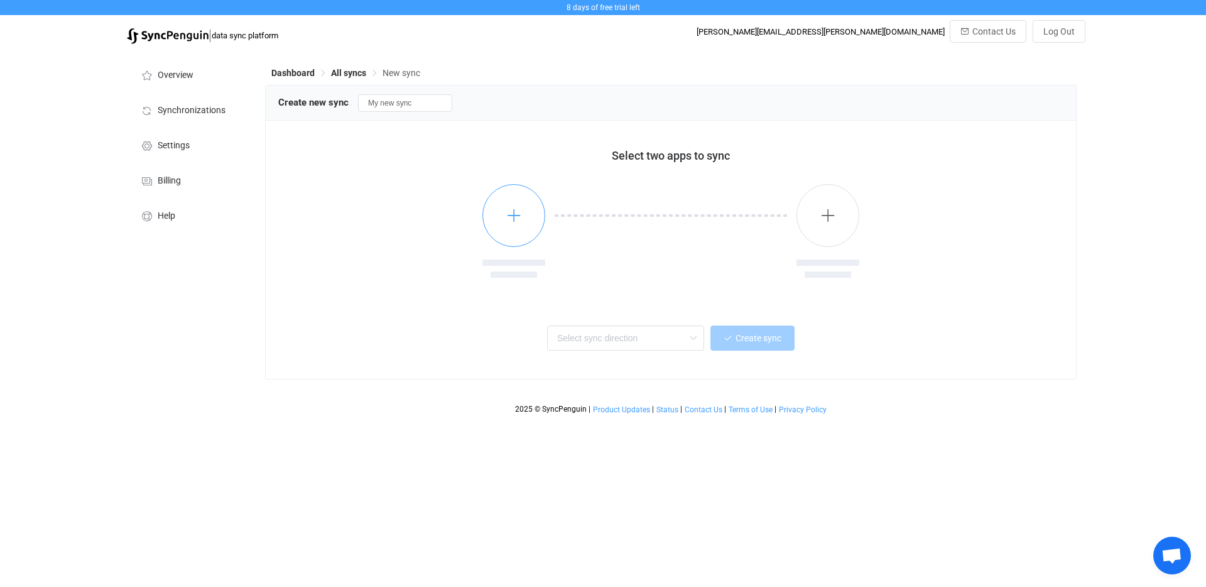
click at [527, 209] on button "button" at bounding box center [513, 215] width 63 height 63
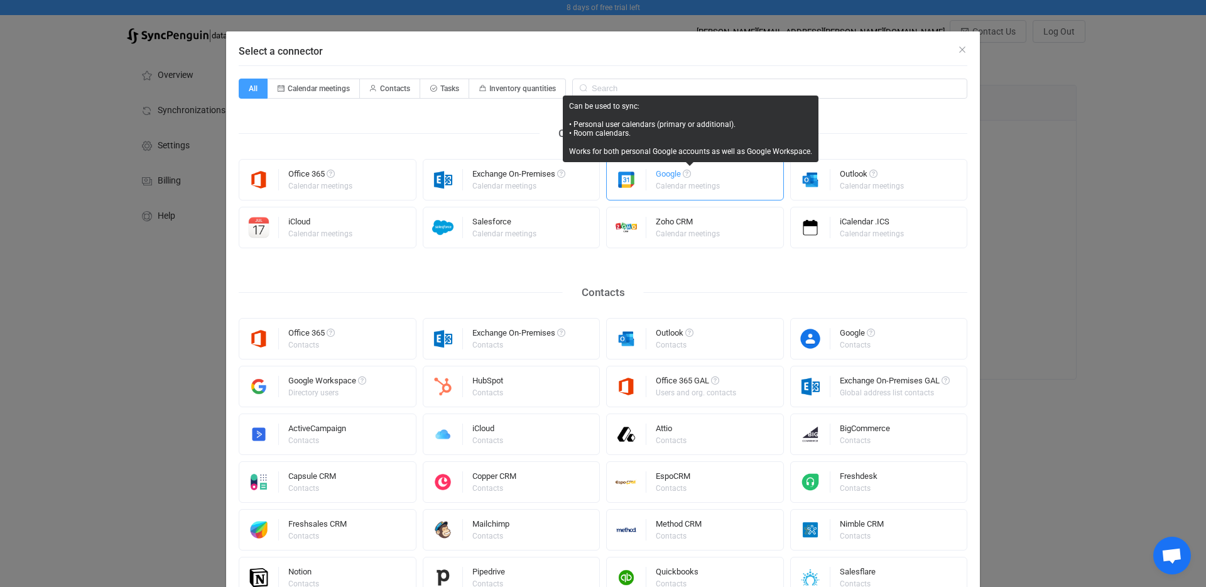
click at [688, 177] on span "Select a connector" at bounding box center [687, 174] width 8 height 8
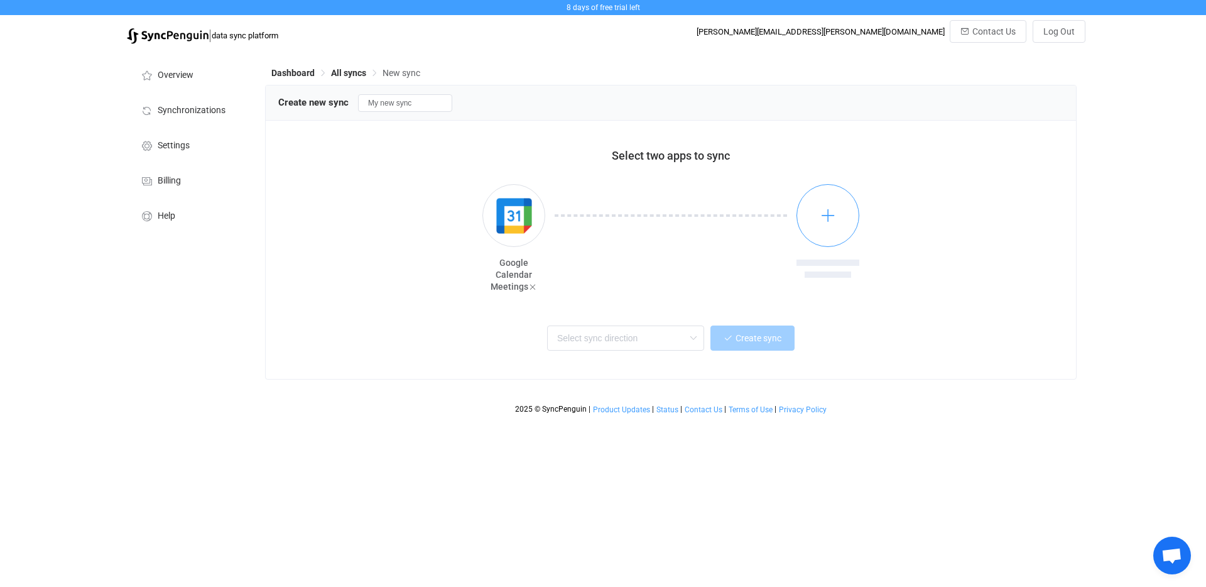
click at [842, 215] on button "button" at bounding box center [827, 215] width 63 height 63
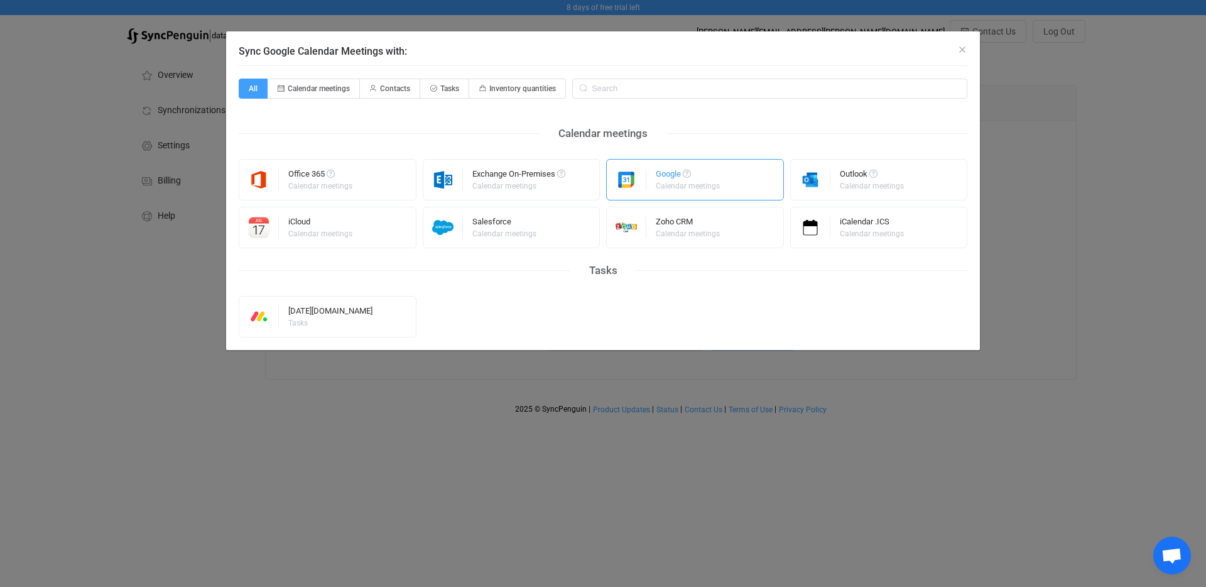
click at [746, 183] on div "Google Calendar meetings" at bounding box center [695, 179] width 178 height 41
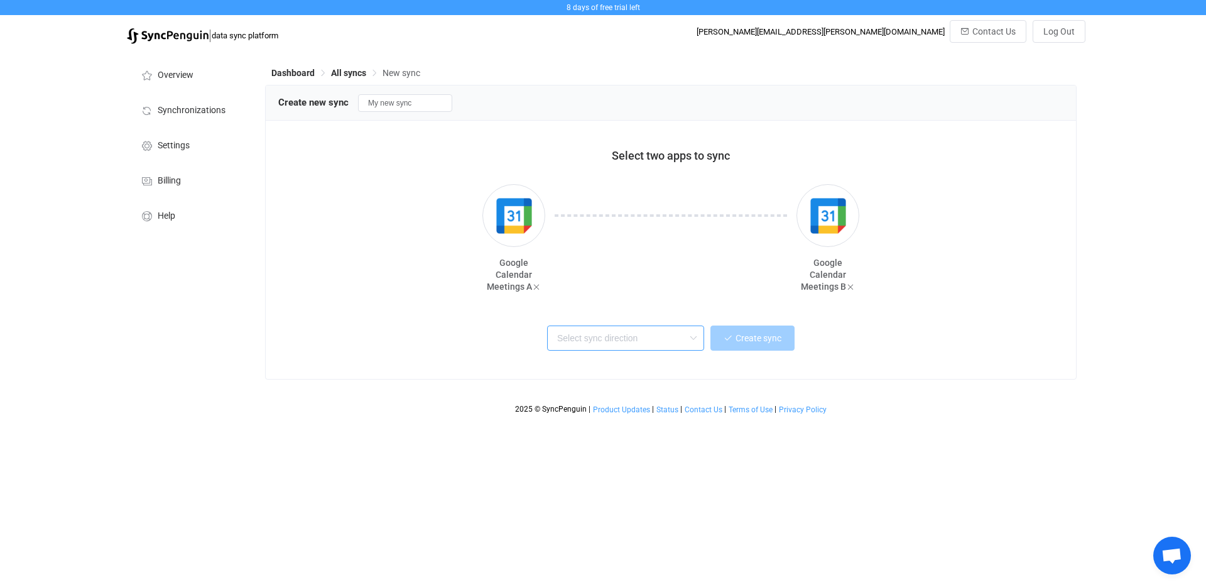
click at [641, 337] on input "text" at bounding box center [625, 337] width 157 height 25
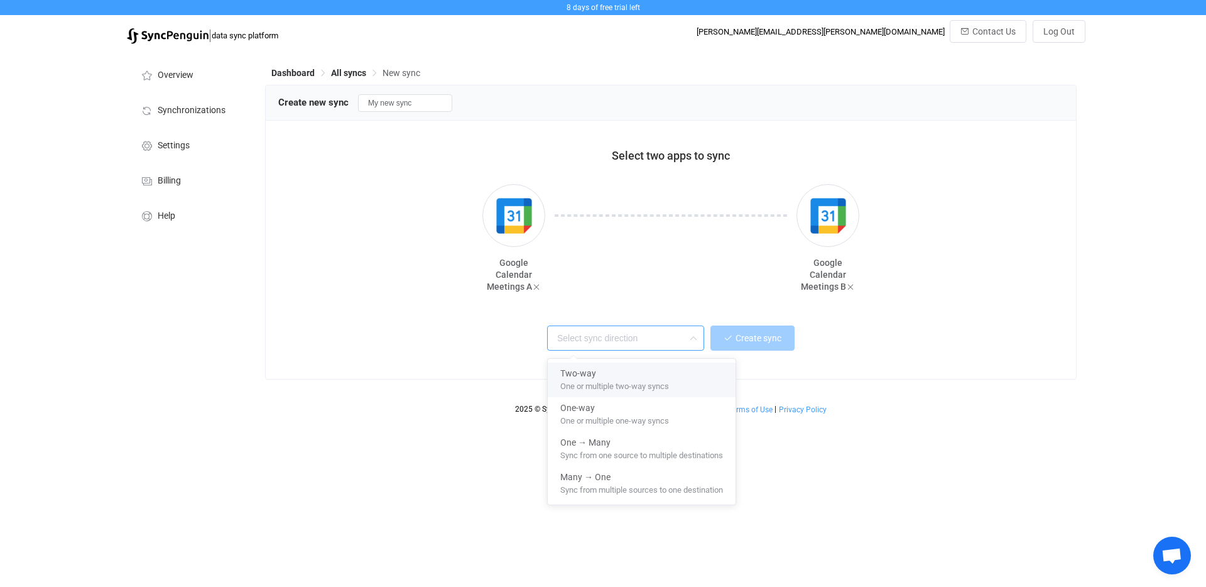
click at [628, 378] on span "One or multiple two-way syncs" at bounding box center [614, 384] width 109 height 14
type input "Two-way"
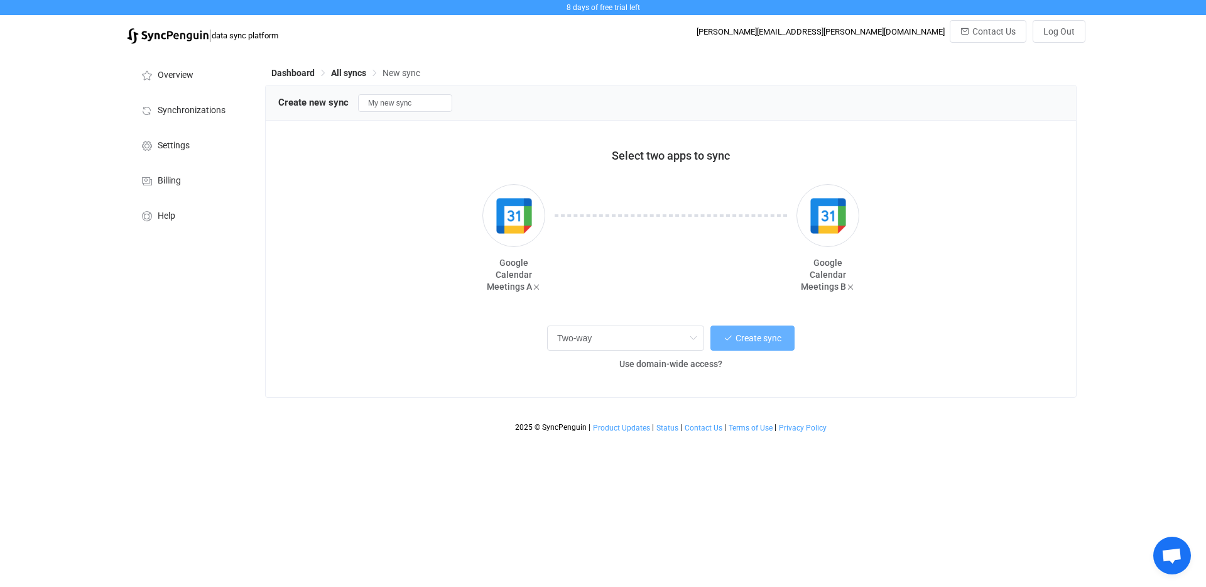
click at [769, 330] on button "Create sync" at bounding box center [752, 337] width 84 height 25
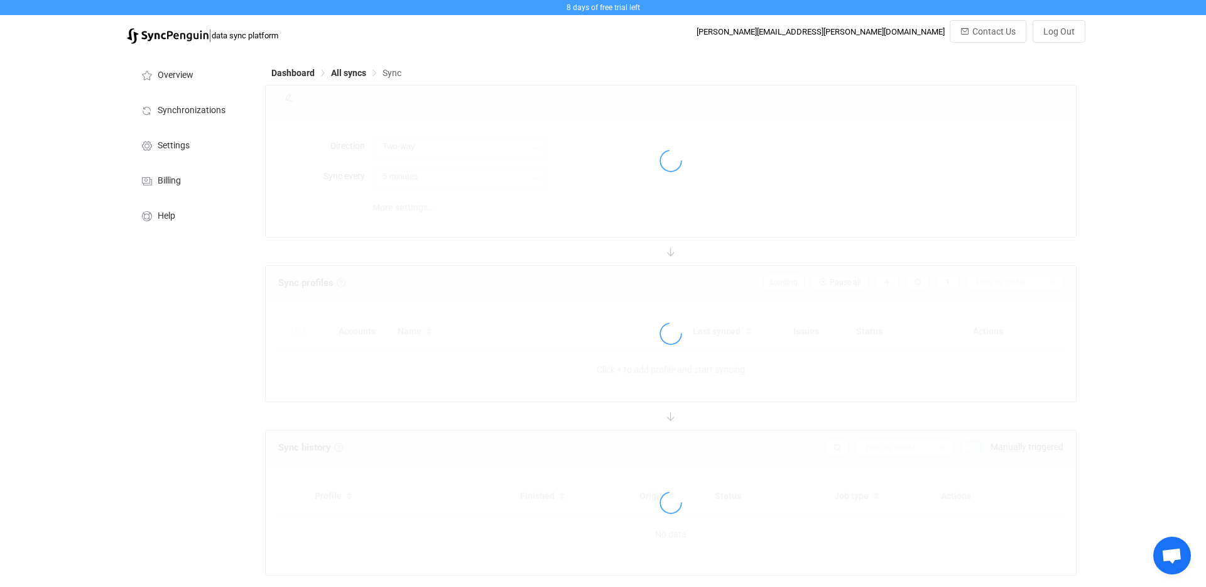
type input "10 minutes"
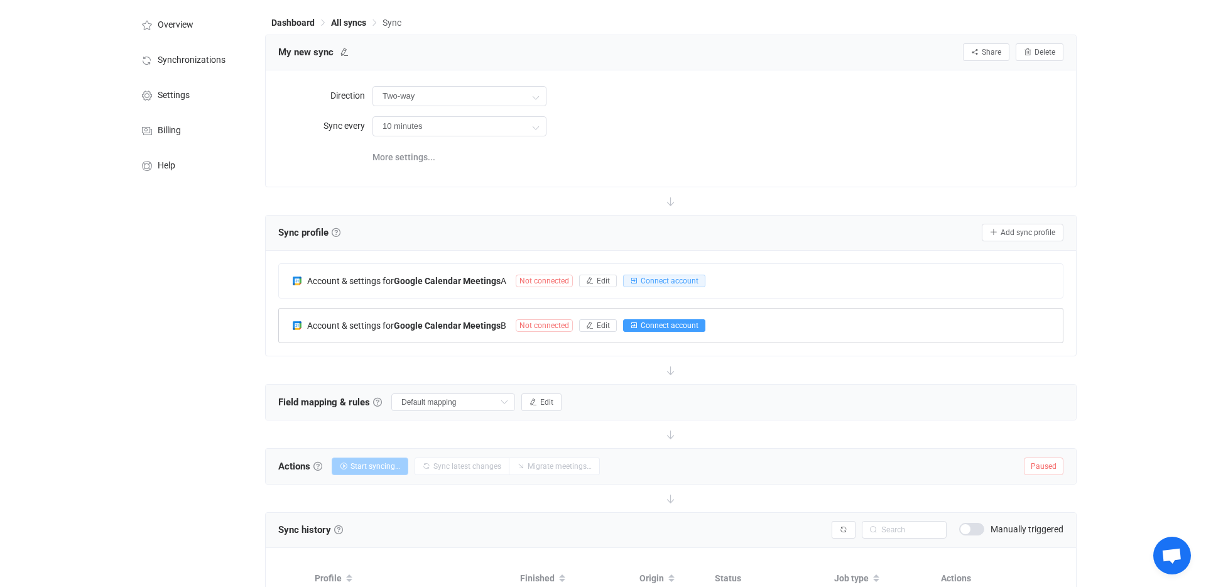
scroll to position [64, 0]
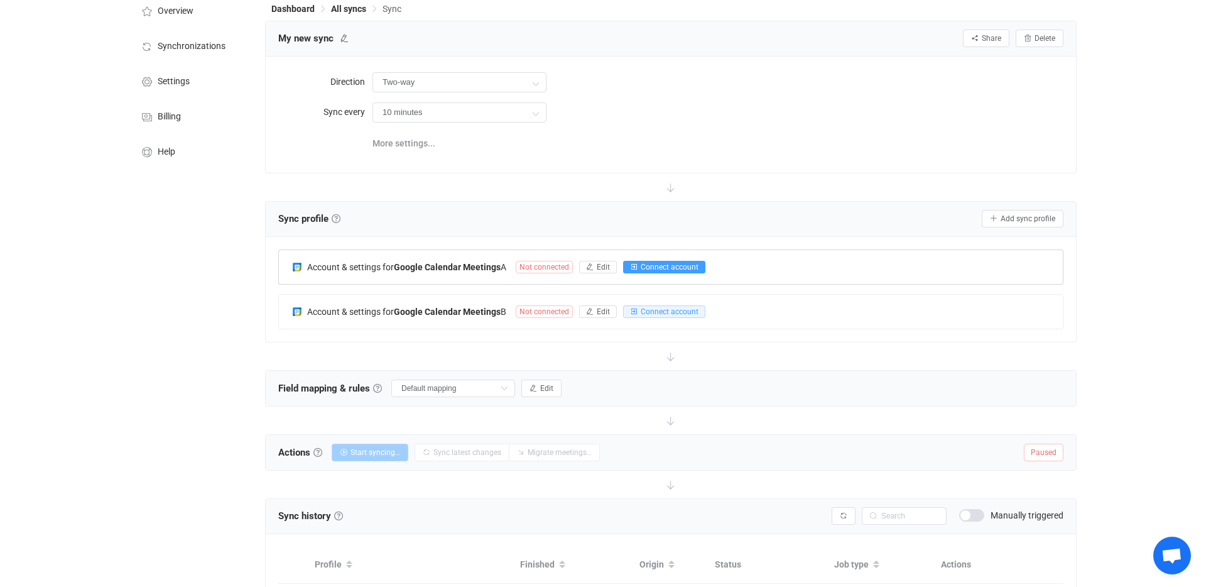
click at [656, 268] on span "Connect account" at bounding box center [670, 266] width 58 height 9
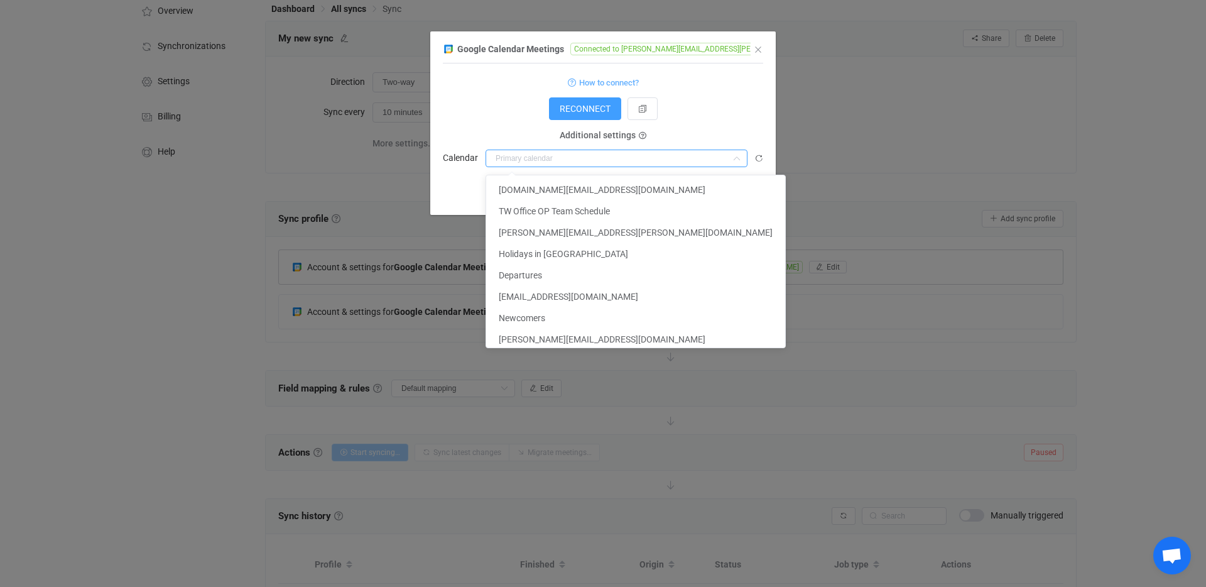
click at [597, 157] on input "dialog" at bounding box center [616, 158] width 262 height 18
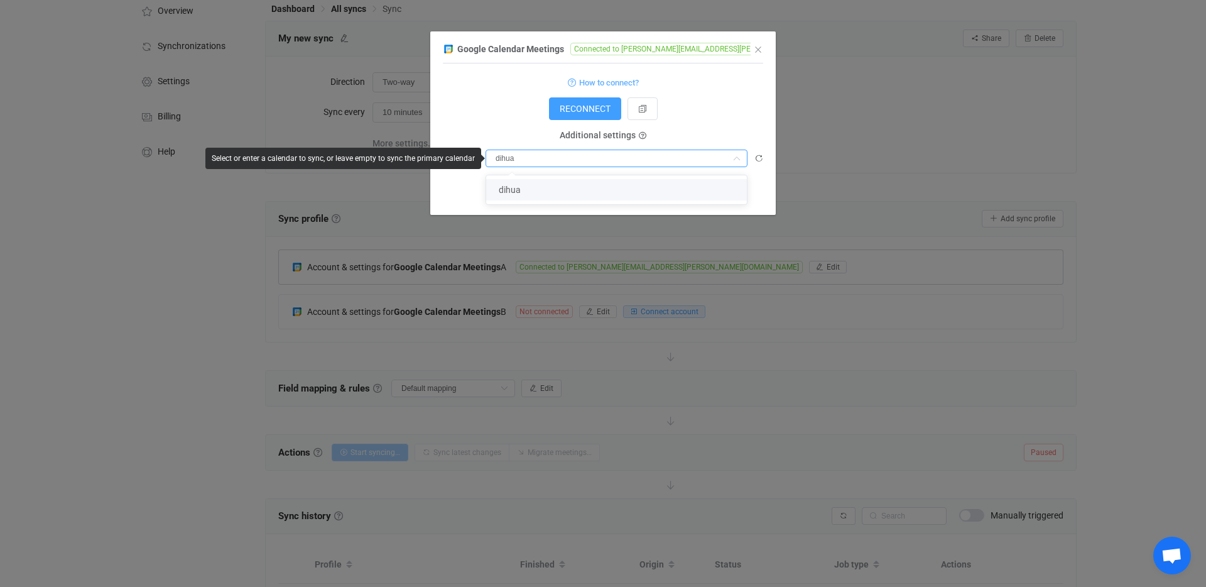
type input "dihua"
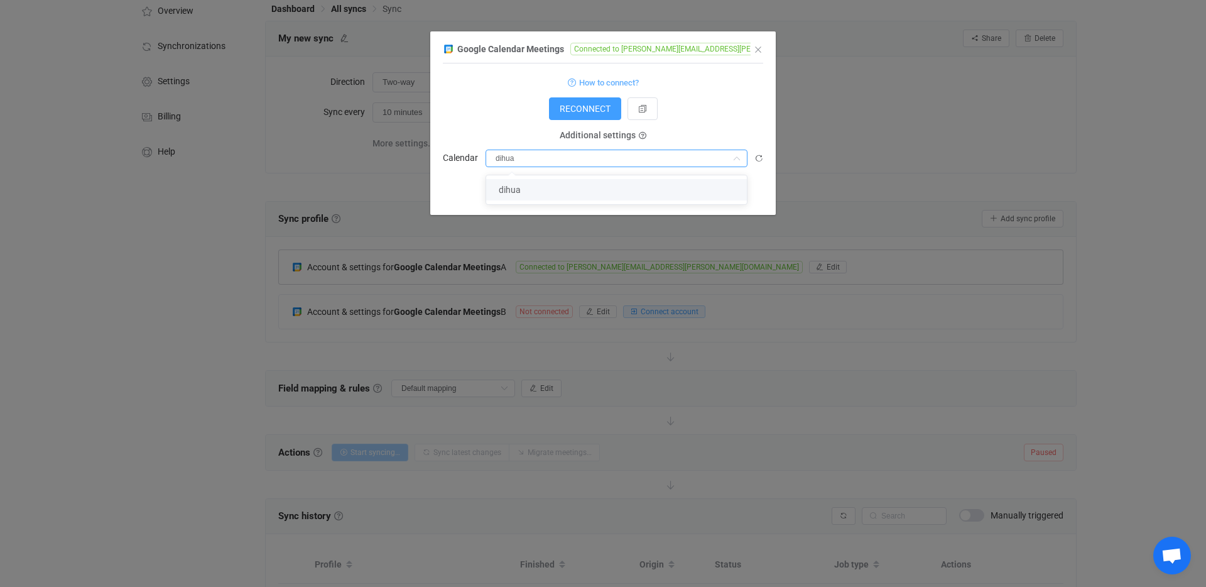
click at [588, 184] on li "dihua" at bounding box center [616, 189] width 261 height 21
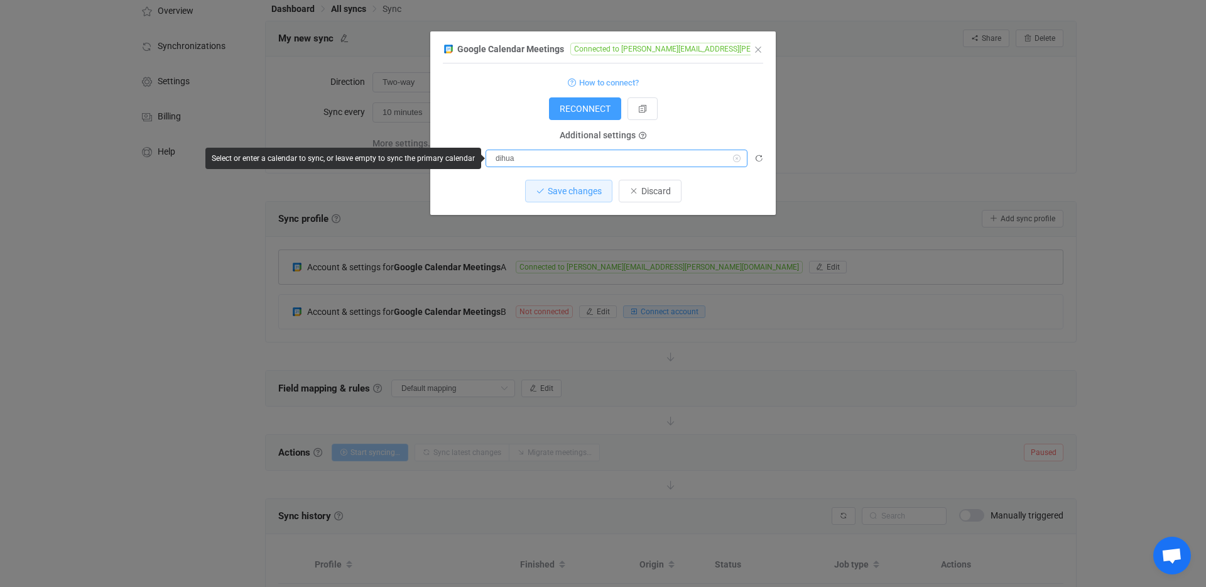
drag, startPoint x: 602, startPoint y: 161, endPoint x: 372, endPoint y: 136, distance: 231.8
click at [366, 138] on div "Google Calendar Meetings Connected to [PERSON_NAME][EMAIL_ADDRESS][PERSON_NAME]…" at bounding box center [603, 293] width 1206 height 587
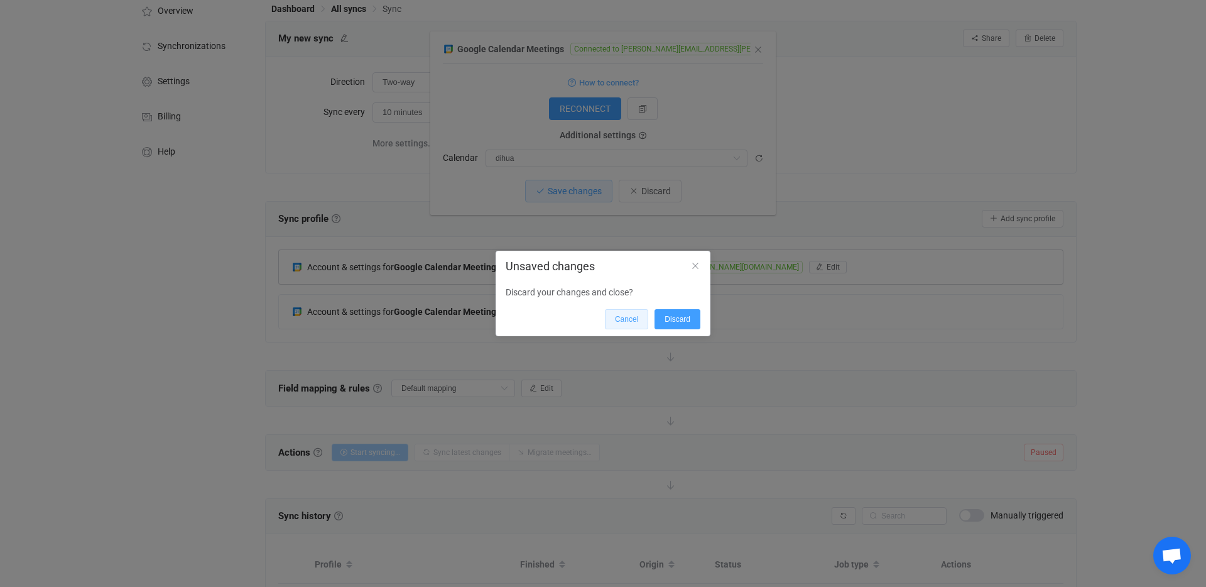
click at [615, 315] on span "Cancel" at bounding box center [626, 319] width 23 height 9
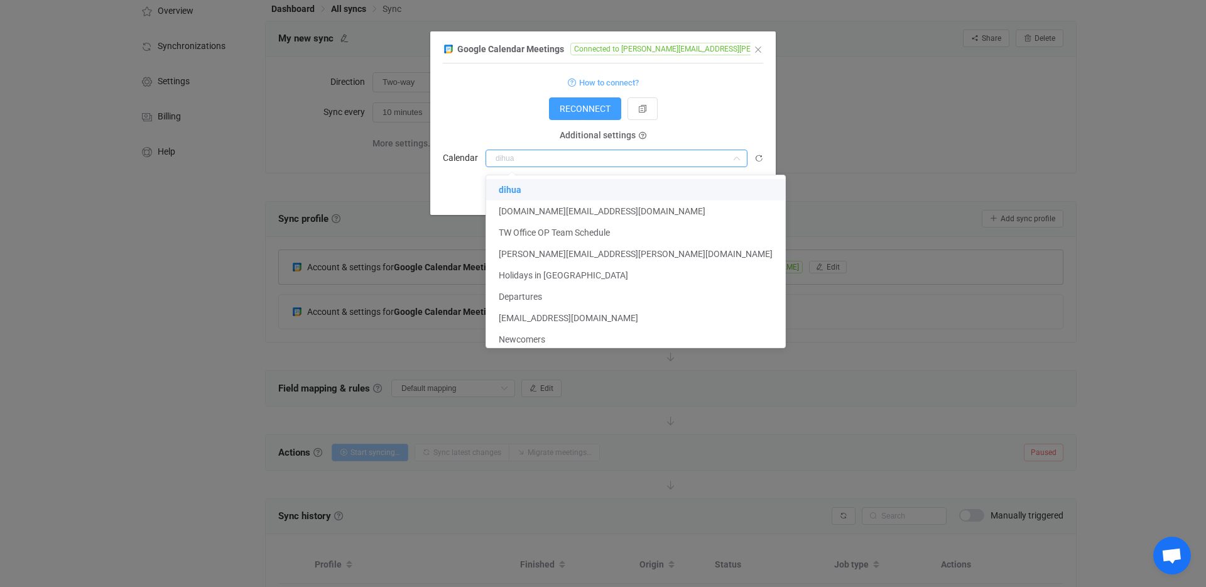
click at [741, 125] on form "How to connect? RECONNECT Service account Service account JSON Service account …" at bounding box center [603, 120] width 320 height 93
type input "dihua"
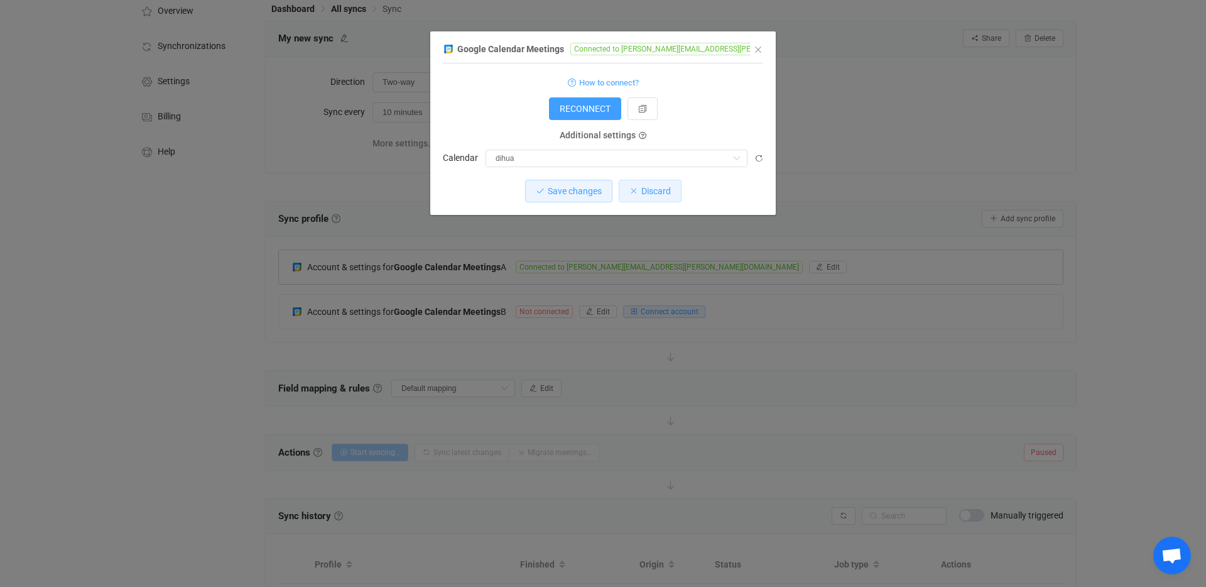
click at [641, 198] on button "Discard" at bounding box center [650, 191] width 63 height 23
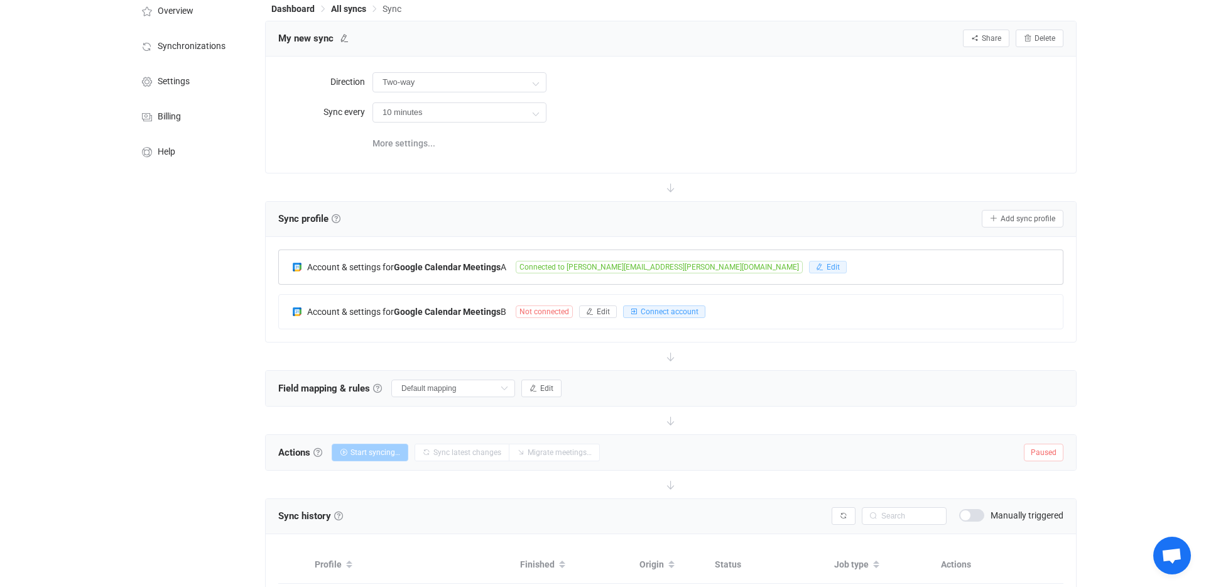
click at [826, 271] on span "Edit" at bounding box center [832, 266] width 13 height 9
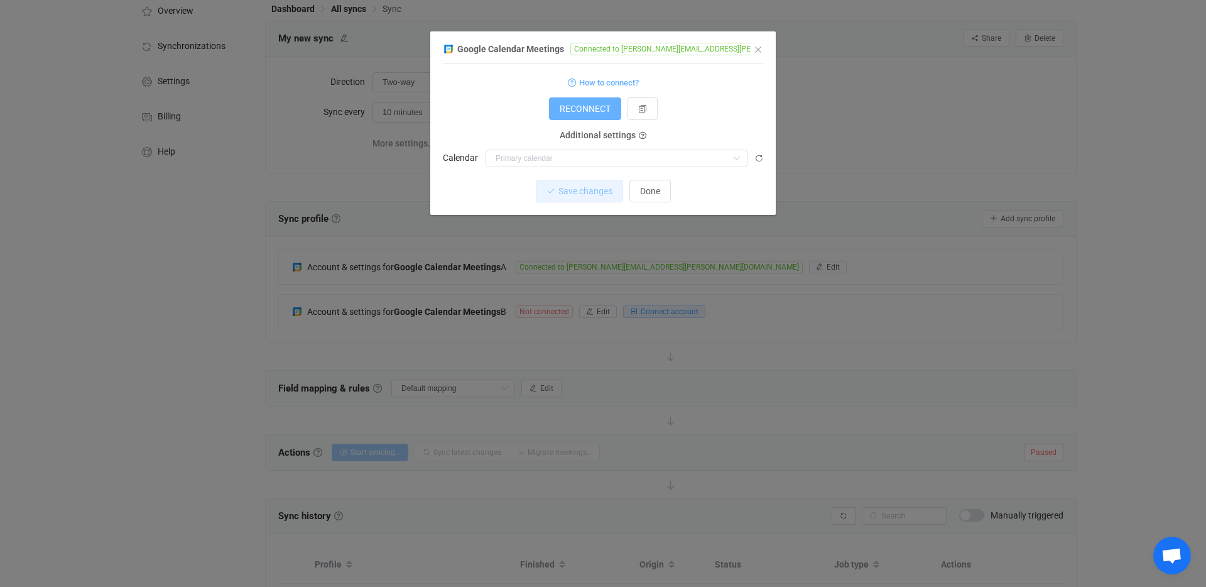
click at [609, 114] on button "RECONNECT" at bounding box center [585, 108] width 72 height 23
click at [572, 161] on input "dialog" at bounding box center [616, 158] width 262 height 18
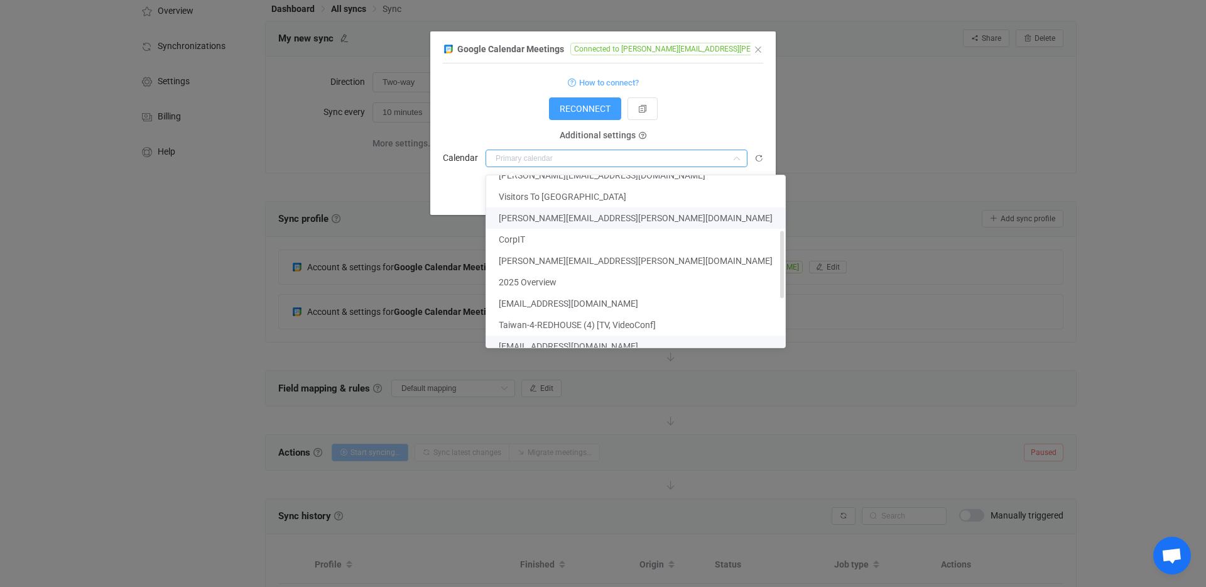
scroll to position [262, 0]
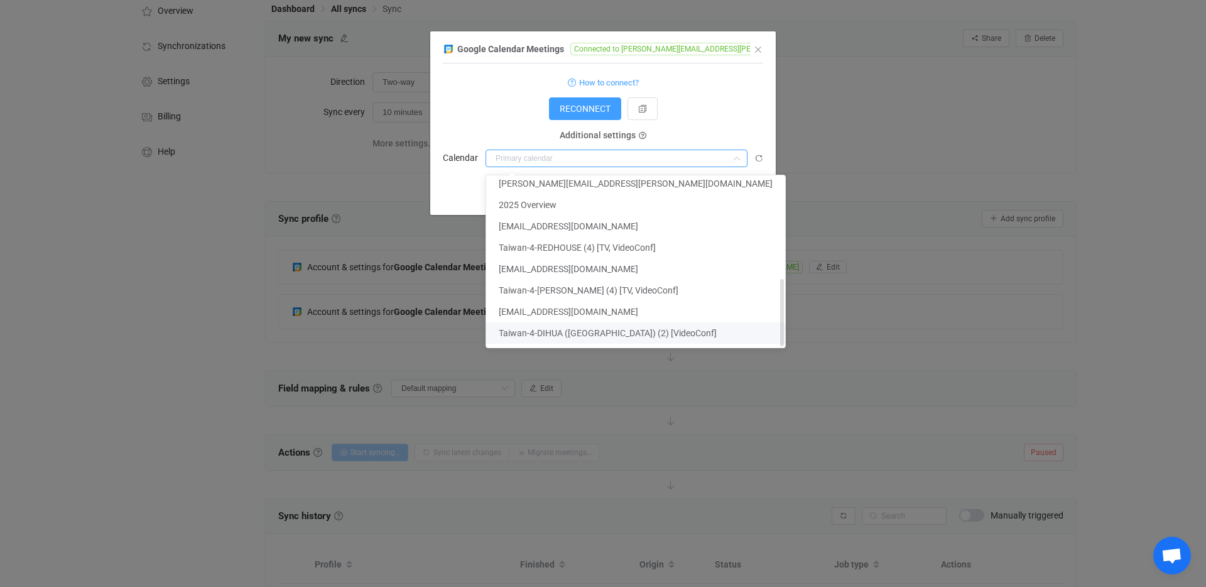
click at [605, 329] on span "Taiwan-4-DIHUA ([GEOGRAPHIC_DATA]) (2) [VideoConf]" at bounding box center [608, 333] width 218 height 10
type input "Taiwan-4-DIHUA ([GEOGRAPHIC_DATA]) (2) [VideoConf]"
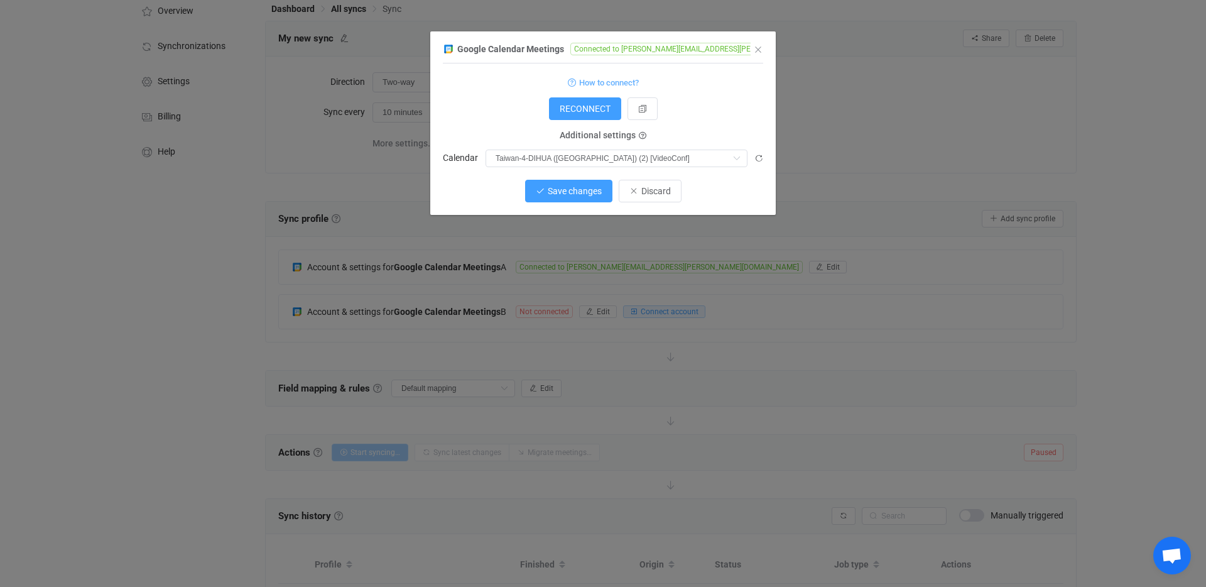
click at [592, 190] on span "Save changes" at bounding box center [575, 191] width 54 height 10
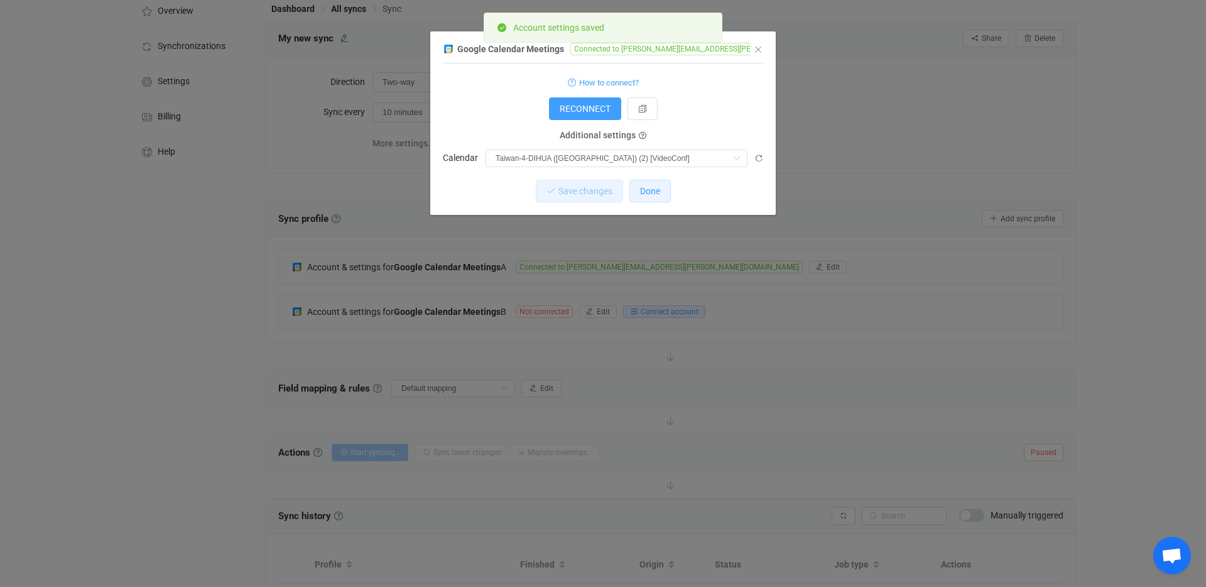
click at [660, 195] on button "Done" at bounding box center [649, 191] width 41 height 23
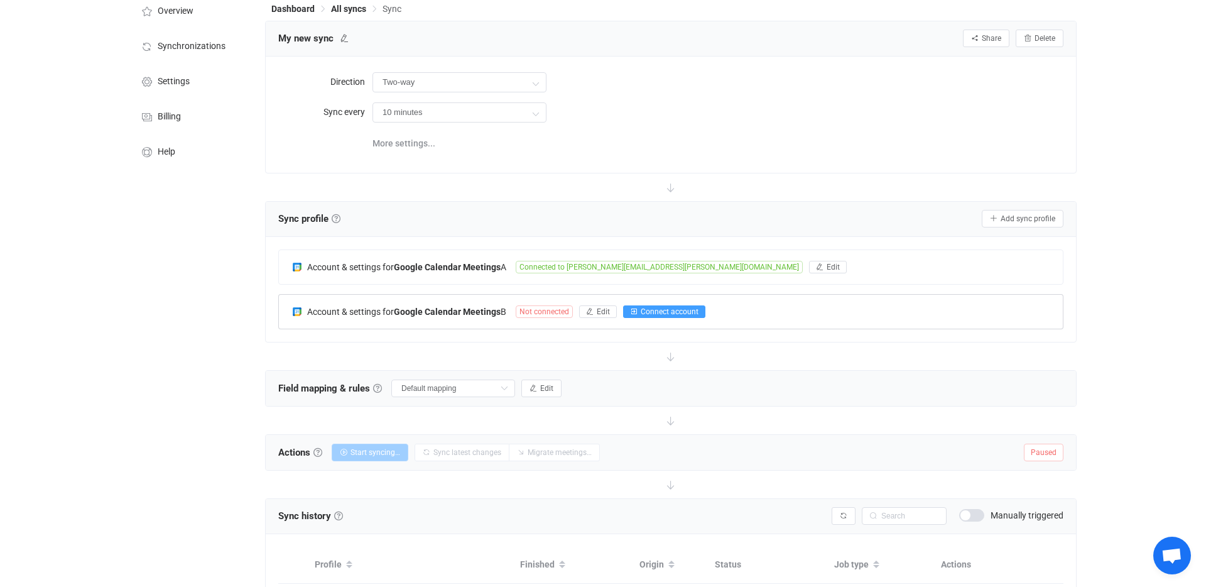
click at [673, 311] on span "Connect account" at bounding box center [670, 311] width 58 height 9
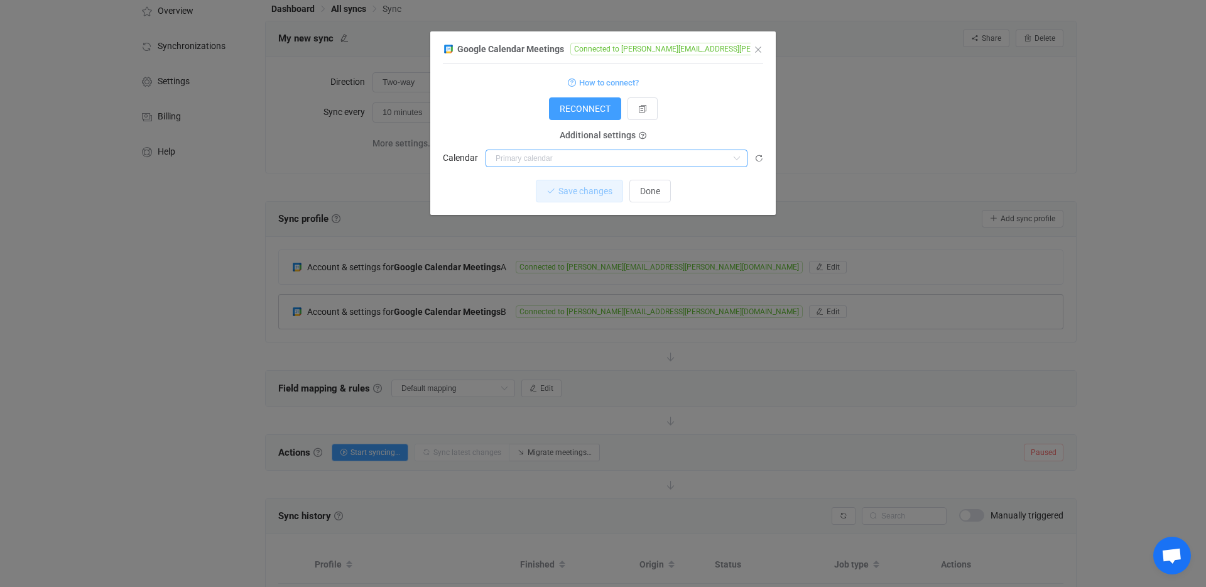
click at [587, 159] on input "dialog" at bounding box center [616, 158] width 262 height 18
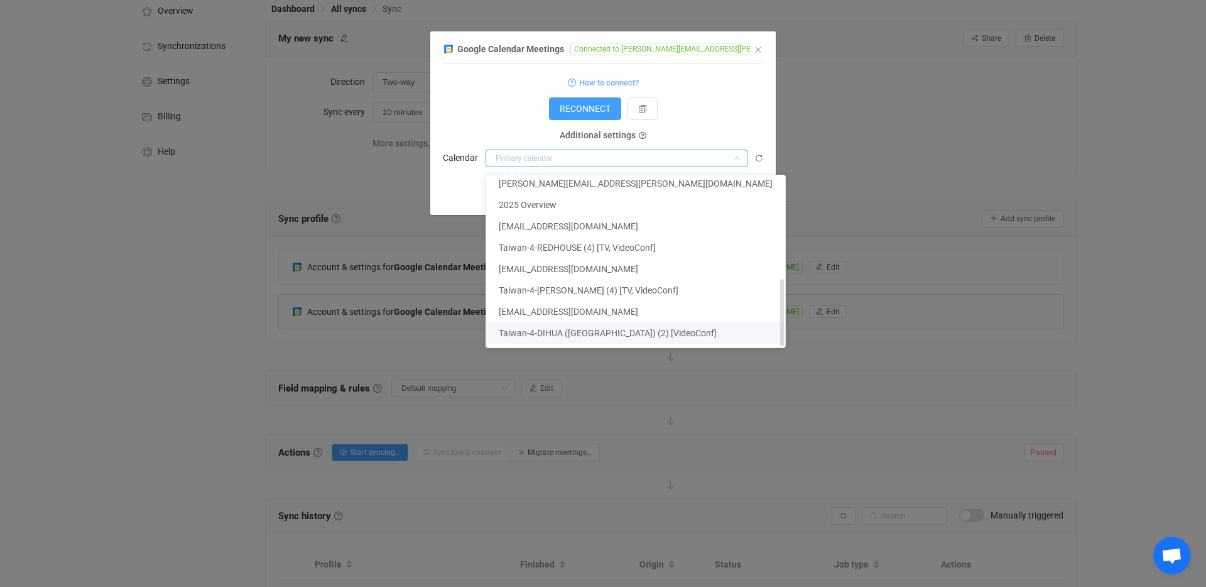
click at [592, 328] on span "Taiwan-4-DIHUA ([GEOGRAPHIC_DATA]) (2) [VideoConf]" at bounding box center [608, 333] width 218 height 10
type input "Taiwan-4-DIHUA ([GEOGRAPHIC_DATA]) (2) [VideoConf]"
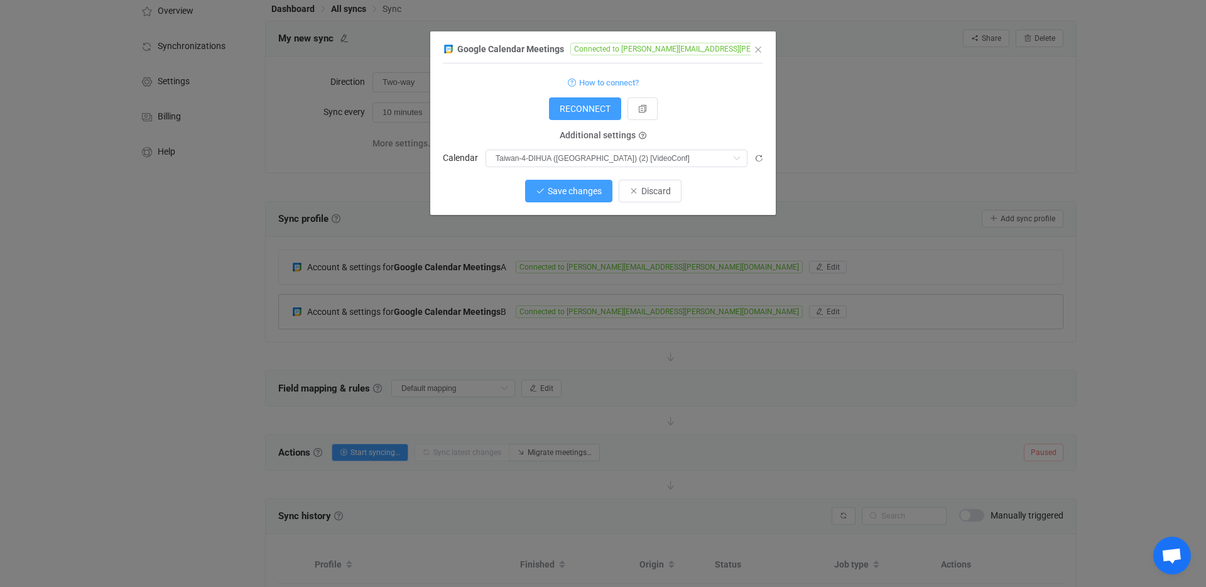
click at [580, 187] on span "Save changes" at bounding box center [575, 191] width 54 height 10
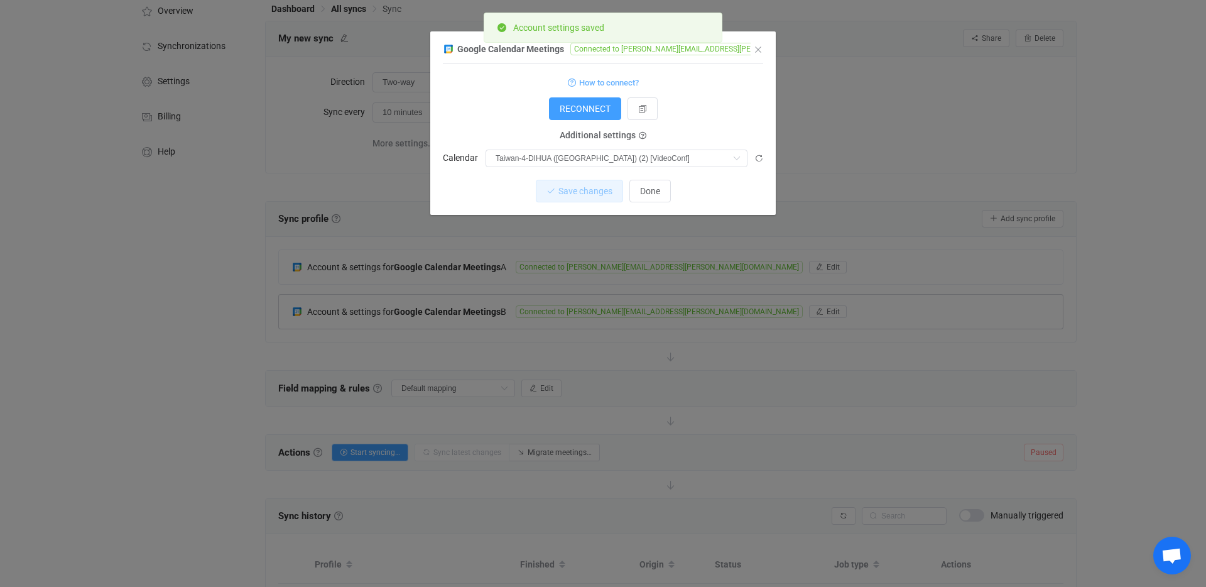
click at [698, 271] on div "Google Calendar Meetings Connected to [PERSON_NAME][EMAIL_ADDRESS][PERSON_NAME]…" at bounding box center [603, 293] width 1206 height 587
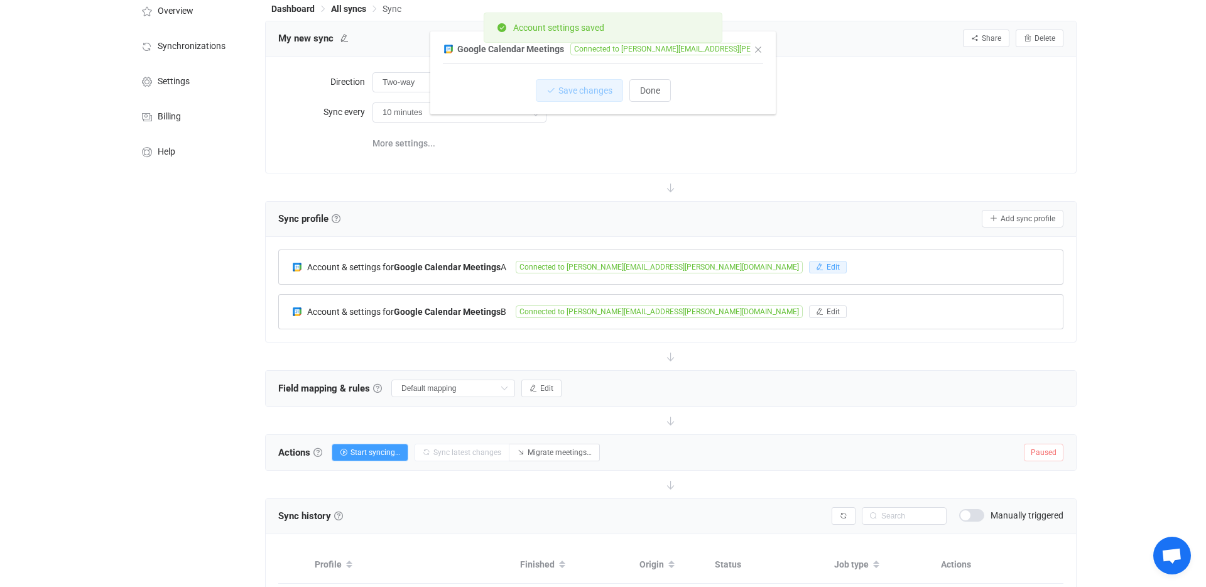
click at [809, 271] on button "Edit" at bounding box center [828, 267] width 38 height 13
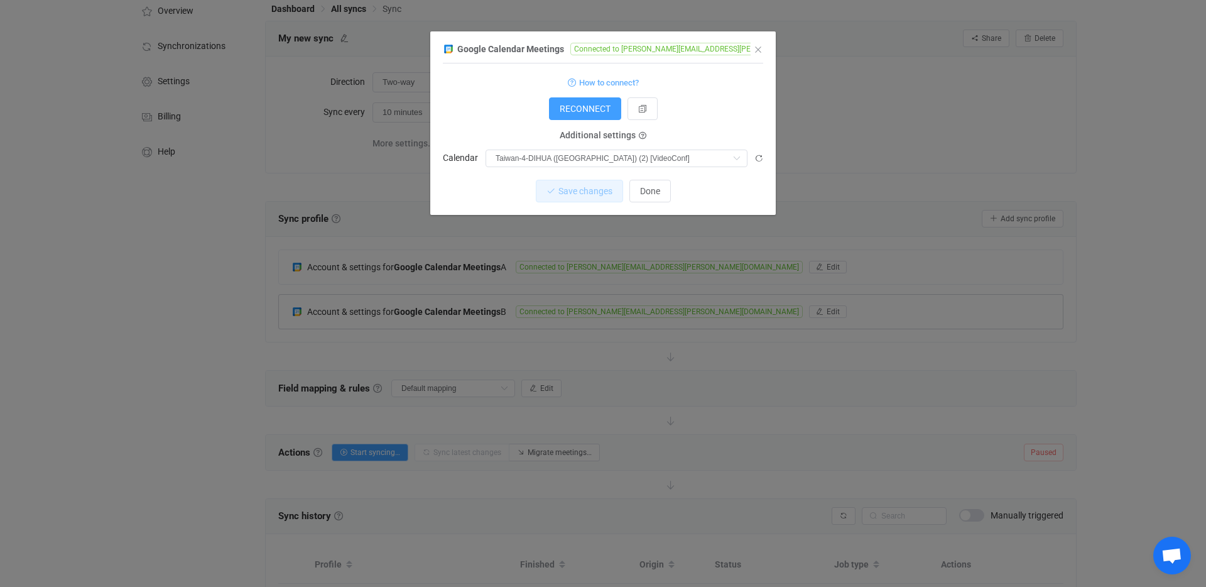
click at [693, 310] on div "Google Calendar Meetings Connected to [PERSON_NAME][EMAIL_ADDRESS][PERSON_NAME]…" at bounding box center [603, 293] width 1206 height 587
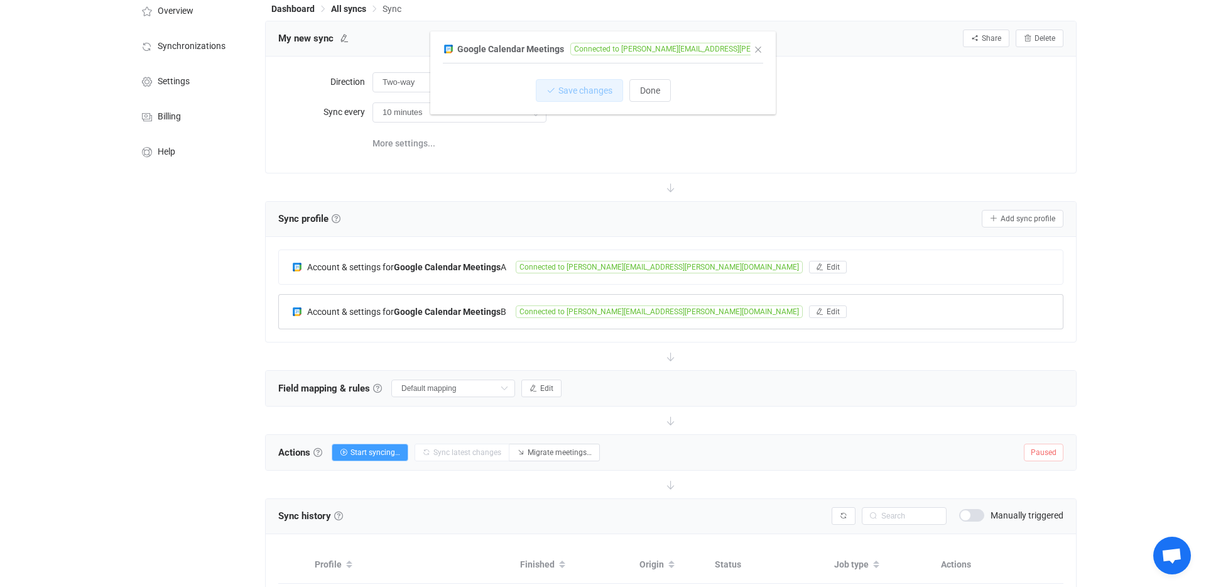
click at [698, 315] on div "Google Calendar Meetings Connected to [PERSON_NAME][EMAIL_ADDRESS][PERSON_NAME]…" at bounding box center [603, 293] width 1206 height 587
click at [816, 314] on icon "button" at bounding box center [820, 312] width 8 height 8
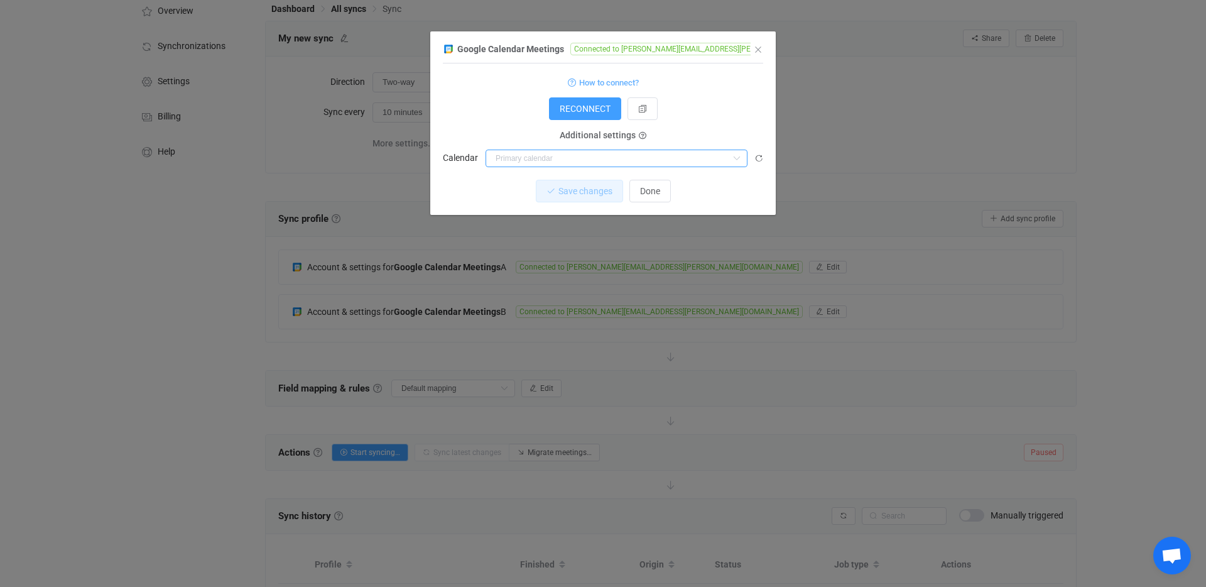
click at [595, 154] on input "dialog" at bounding box center [616, 158] width 262 height 18
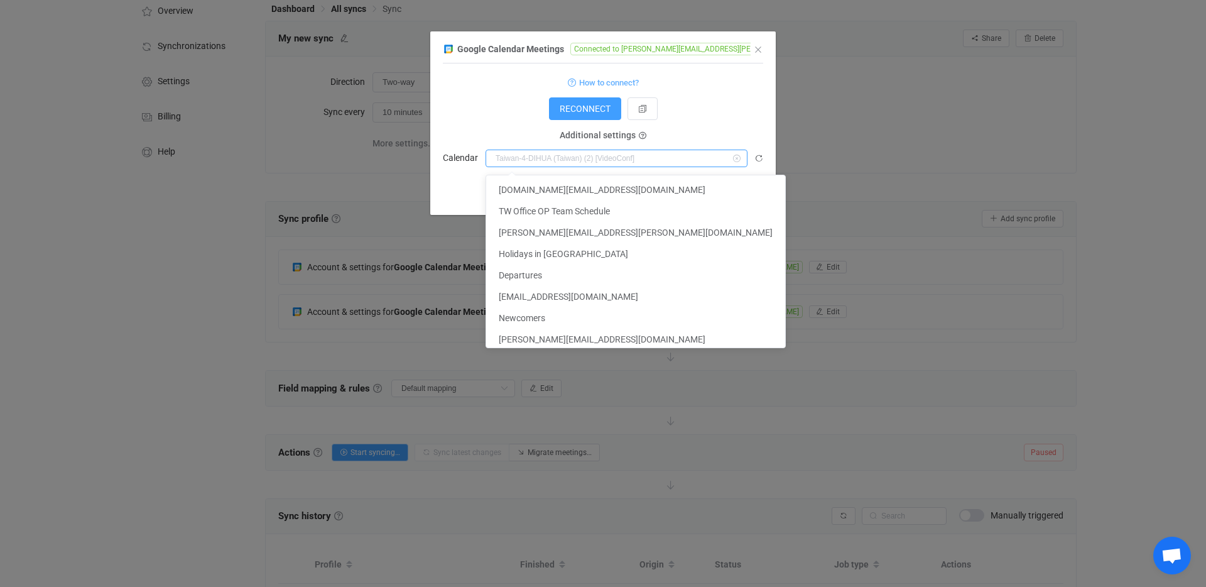
scroll to position [259, 0]
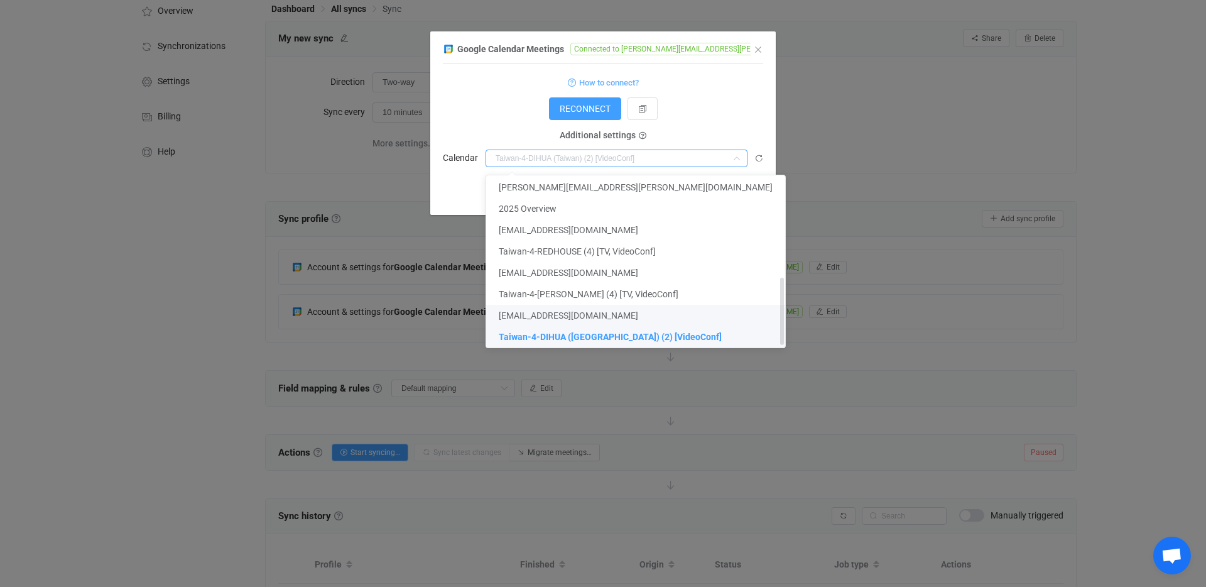
click at [570, 315] on span "[EMAIL_ADDRESS][DOMAIN_NAME]" at bounding box center [568, 315] width 139 height 10
type input "[EMAIL_ADDRESS][DOMAIN_NAME]"
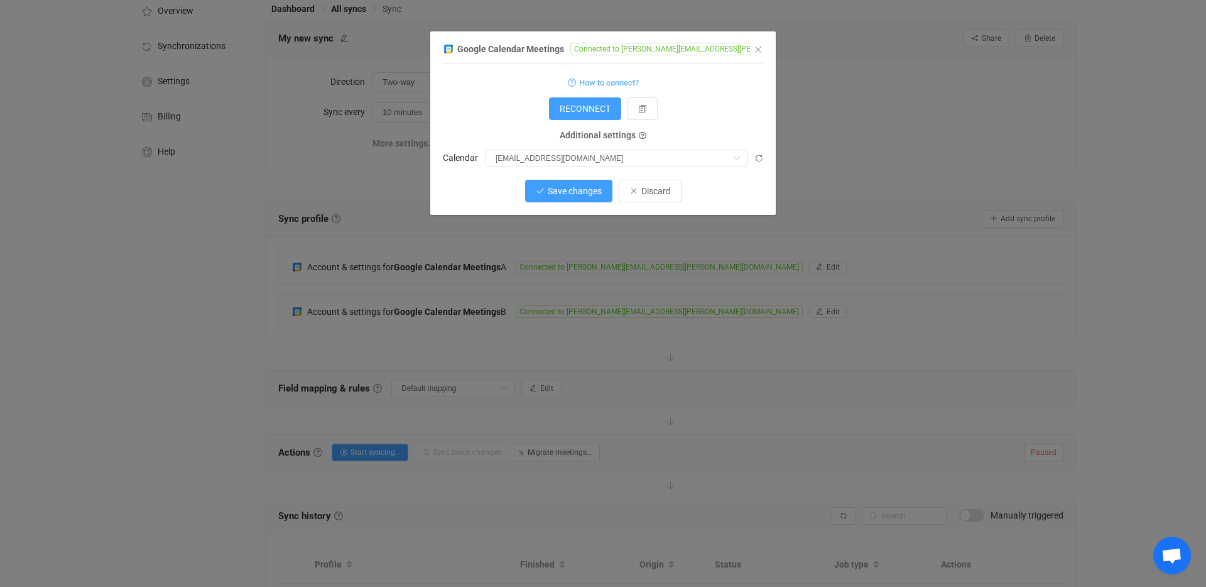
click at [599, 190] on span "Save changes" at bounding box center [575, 191] width 54 height 10
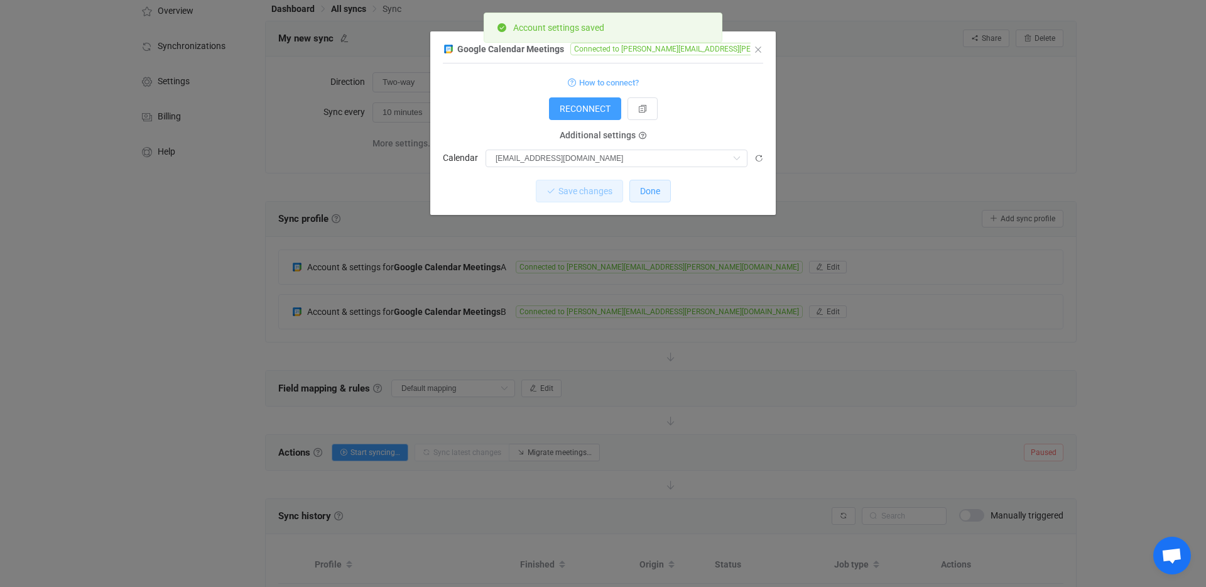
click at [663, 197] on button "Done" at bounding box center [649, 191] width 41 height 23
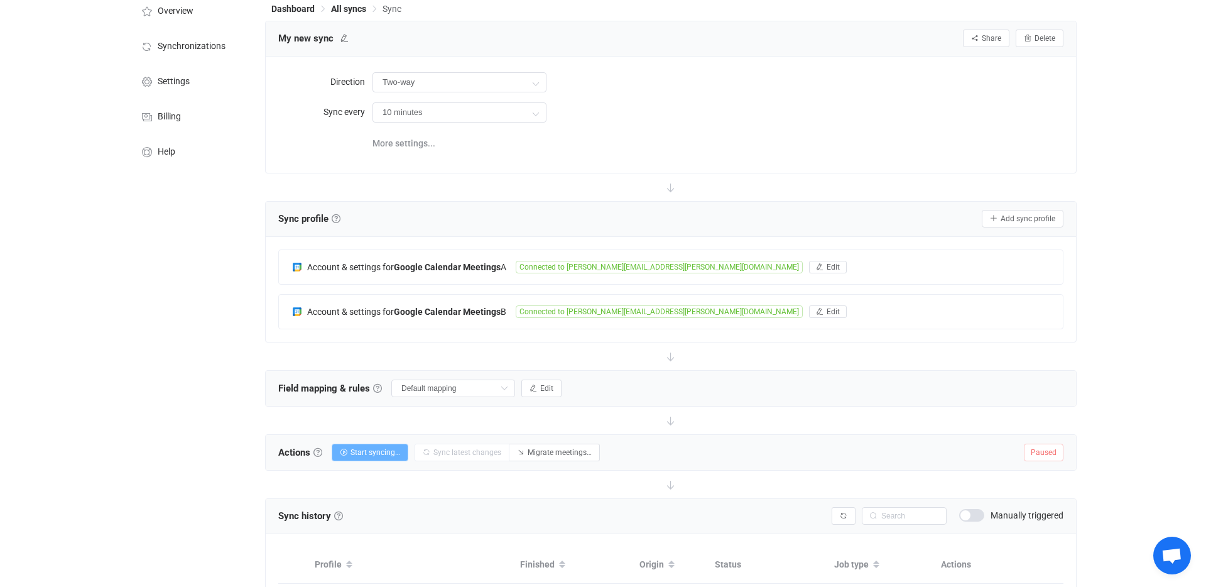
click at [377, 448] on span "Start syncing…" at bounding box center [375, 452] width 50 height 9
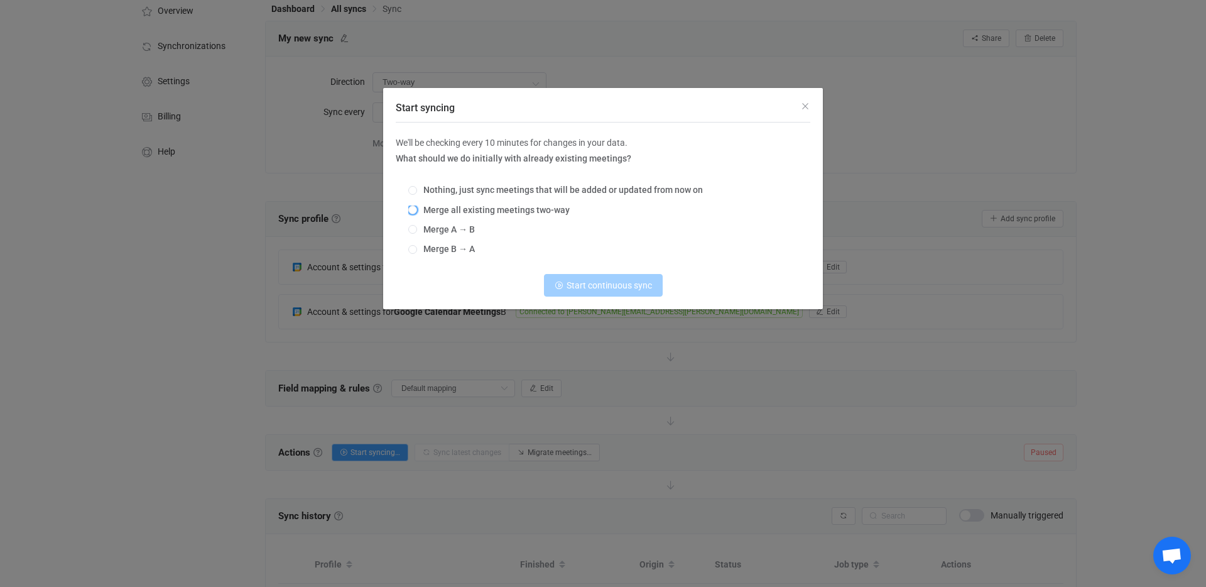
click at [462, 205] on span "Merge all existing meetings two-way" at bounding box center [493, 210] width 153 height 10
click at [417, 205] on input "Merge all existing meetings two-way" at bounding box center [412, 210] width 9 height 10
radio input "true"
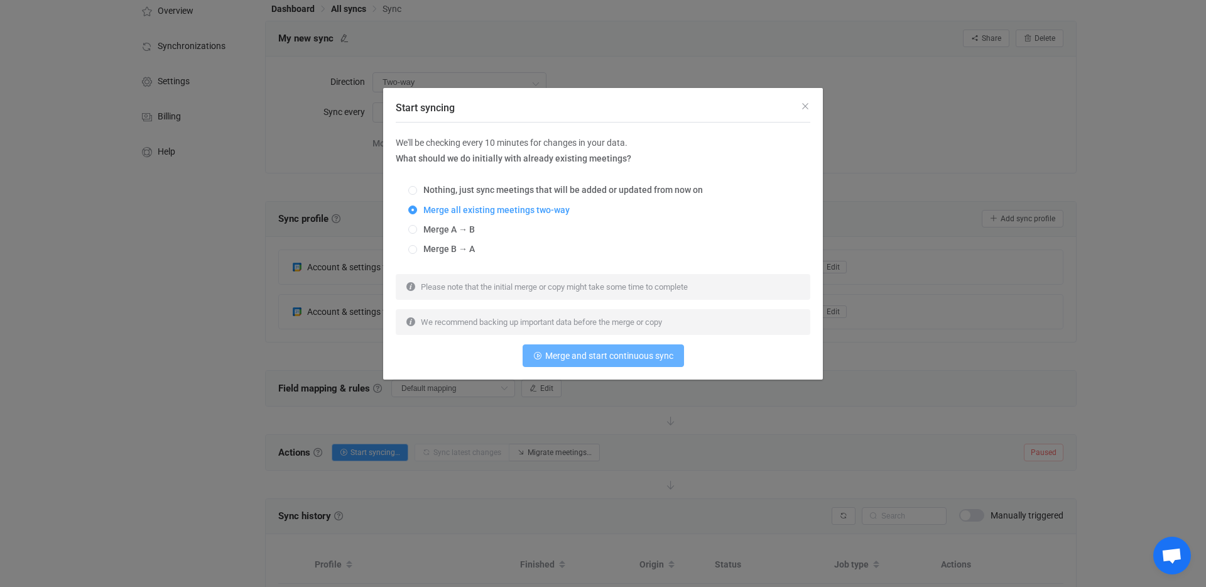
click at [615, 347] on button "Merge and start continuous sync" at bounding box center [602, 355] width 161 height 23
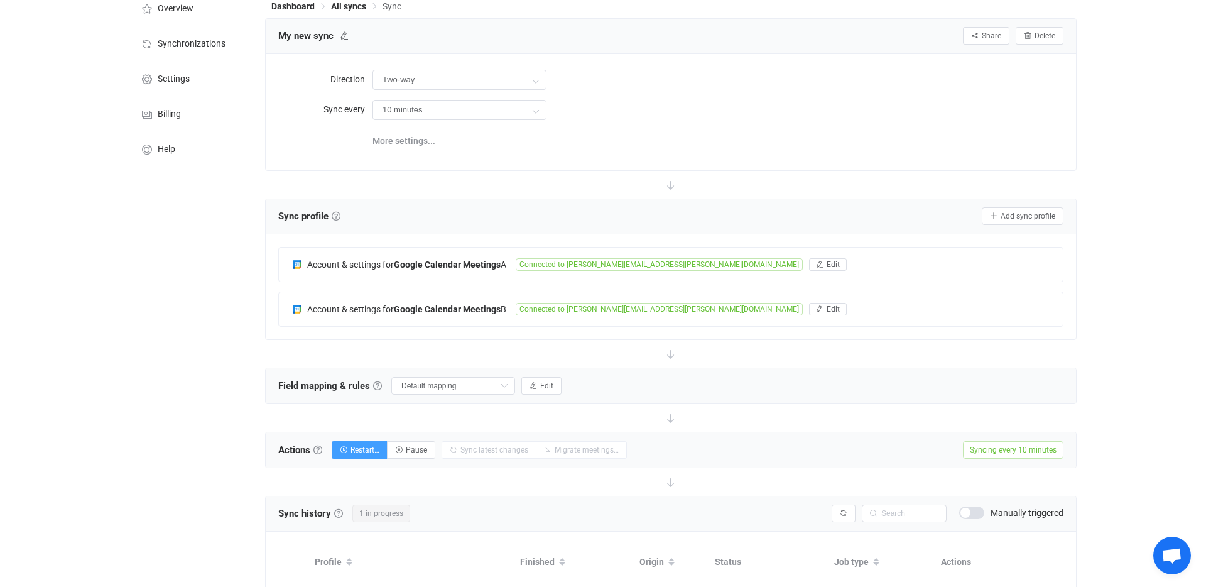
scroll to position [0, 0]
